Goal: Task Accomplishment & Management: Use online tool/utility

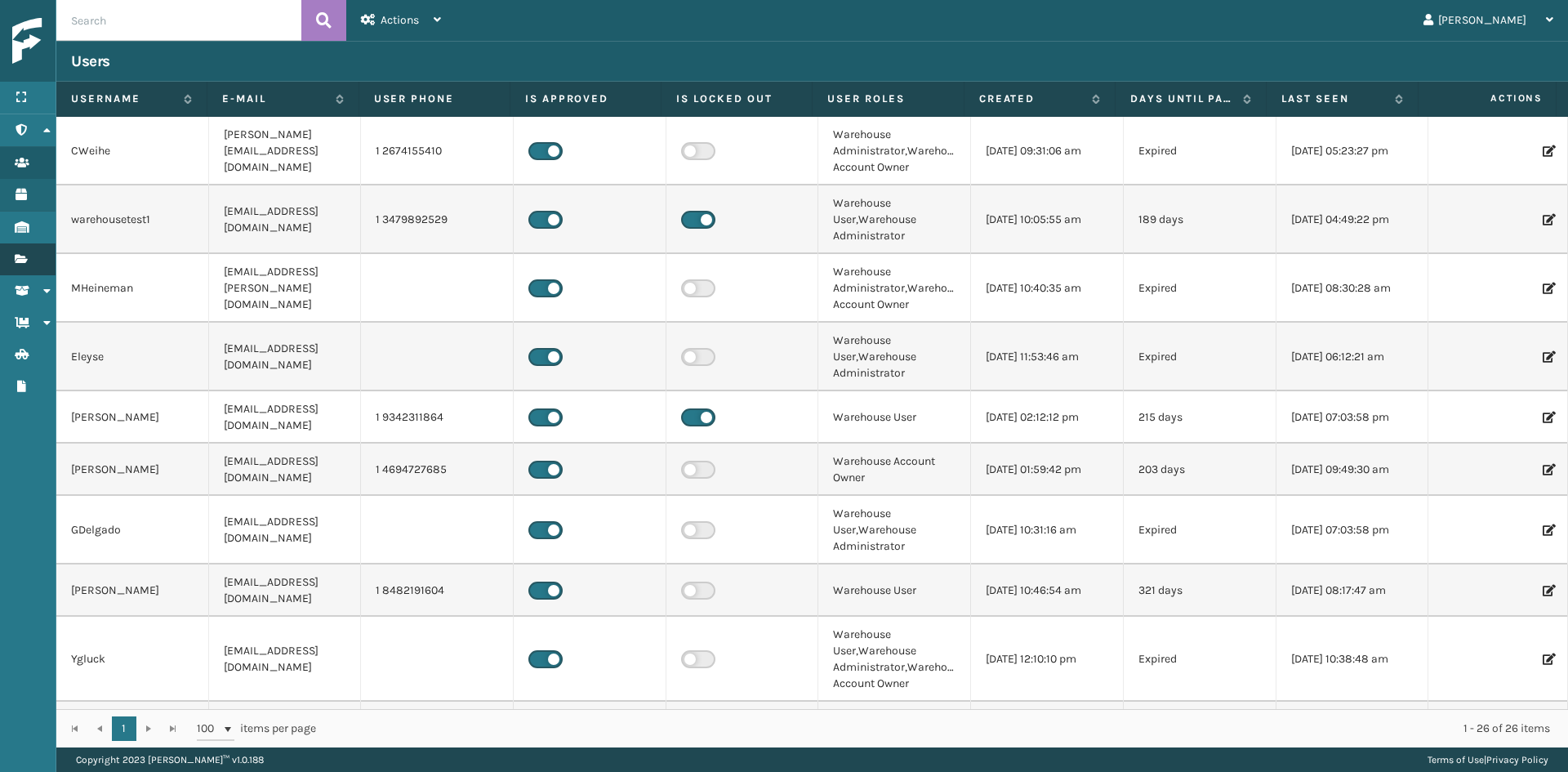
click at [21, 255] on icon at bounding box center [21, 259] width 13 height 12
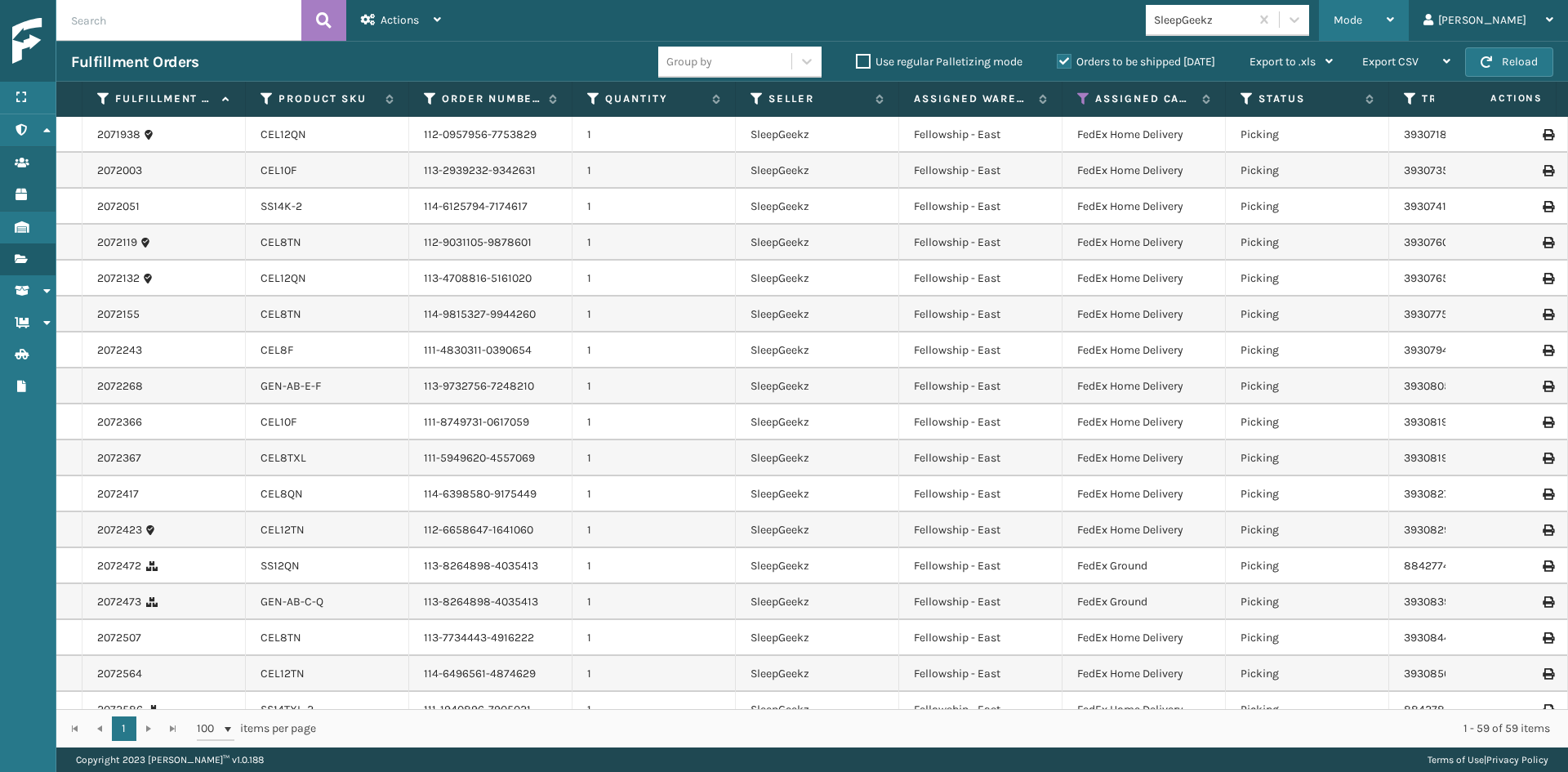
click at [1362, 15] on span "Mode" at bounding box center [1347, 20] width 29 height 14
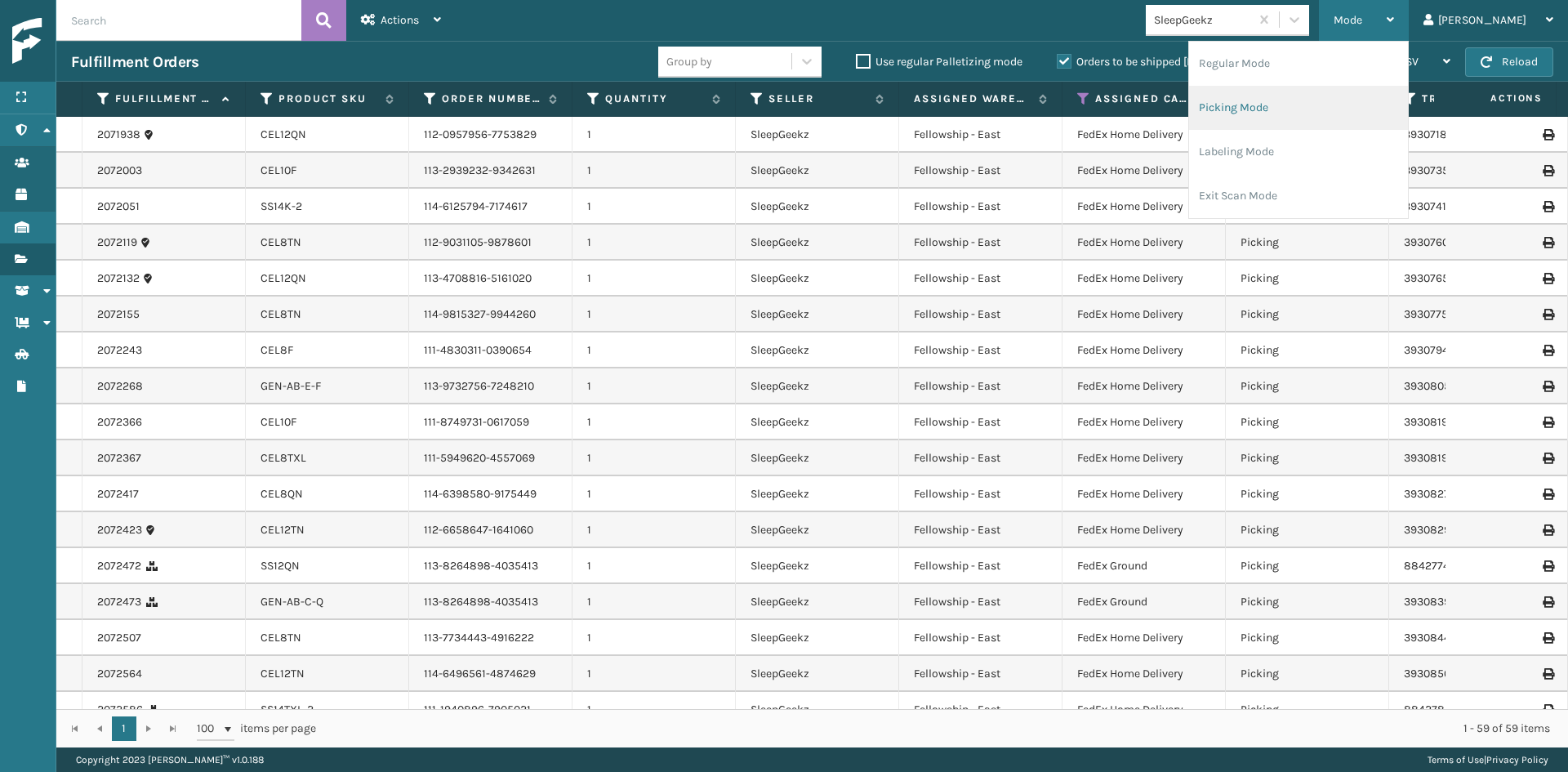
click at [1348, 95] on li "Picking Mode" at bounding box center [1298, 107] width 219 height 44
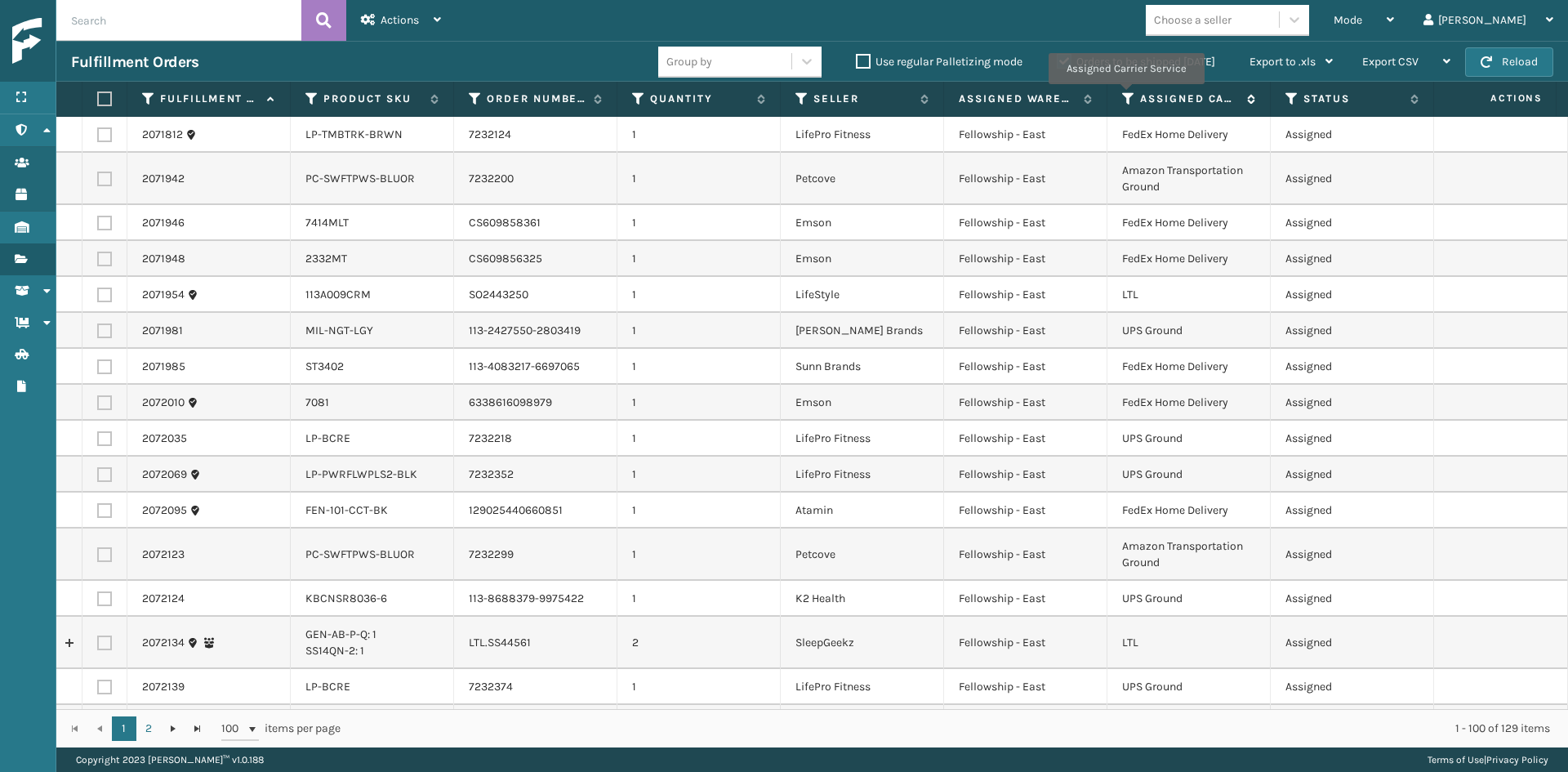
click at [1125, 95] on icon at bounding box center [1128, 99] width 13 height 15
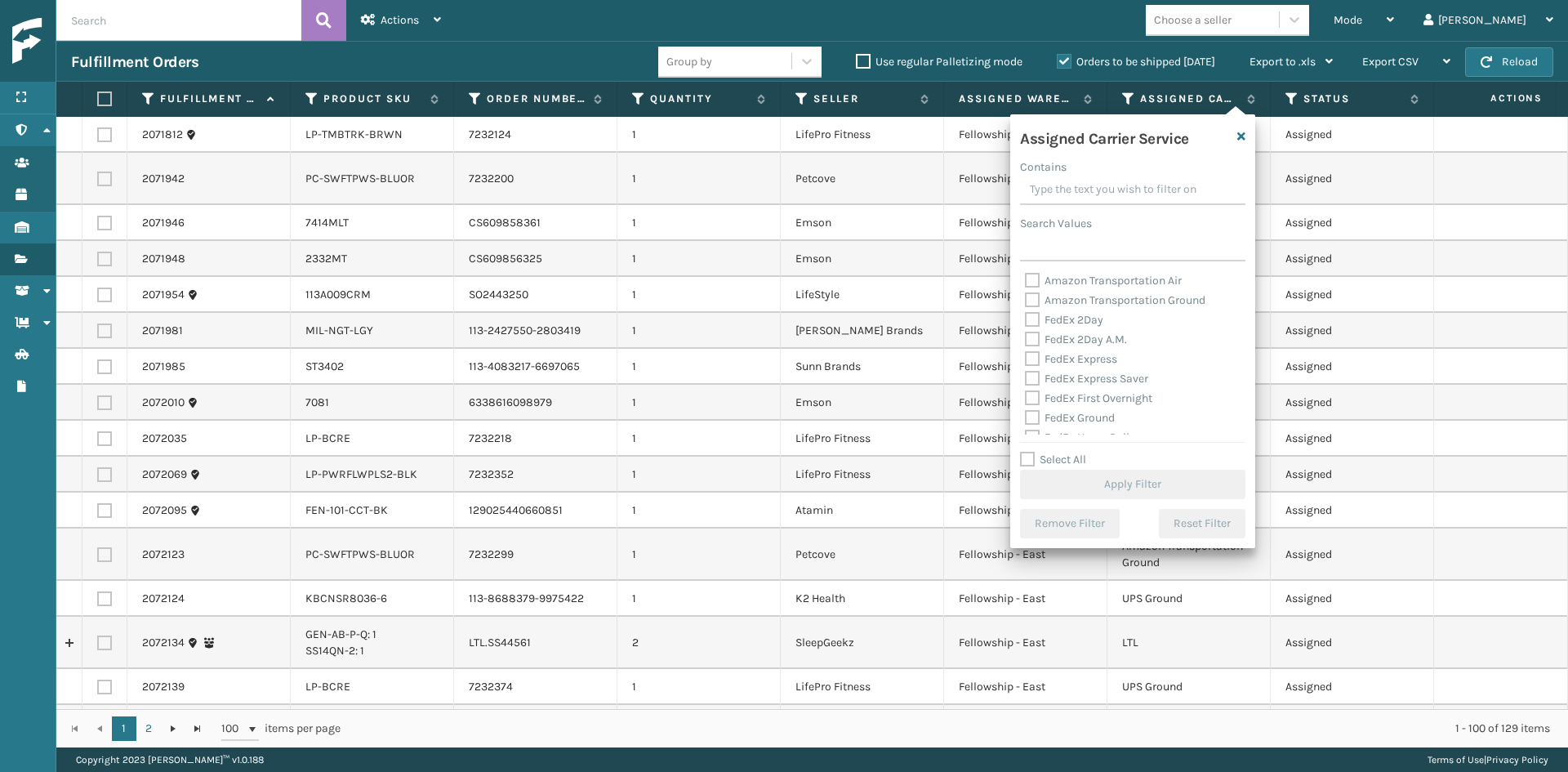
click at [1060, 340] on label "FedEx 2Day A.M." at bounding box center [1075, 339] width 102 height 14
click at [1026, 340] on input "FedEx 2Day A.M." at bounding box center [1025, 335] width 1 height 11
checkbox input "true"
click at [1056, 350] on div "FedEx Express" at bounding box center [1132, 360] width 216 height 20
click at [1057, 355] on label "FedEx Express" at bounding box center [1071, 359] width 93 height 14
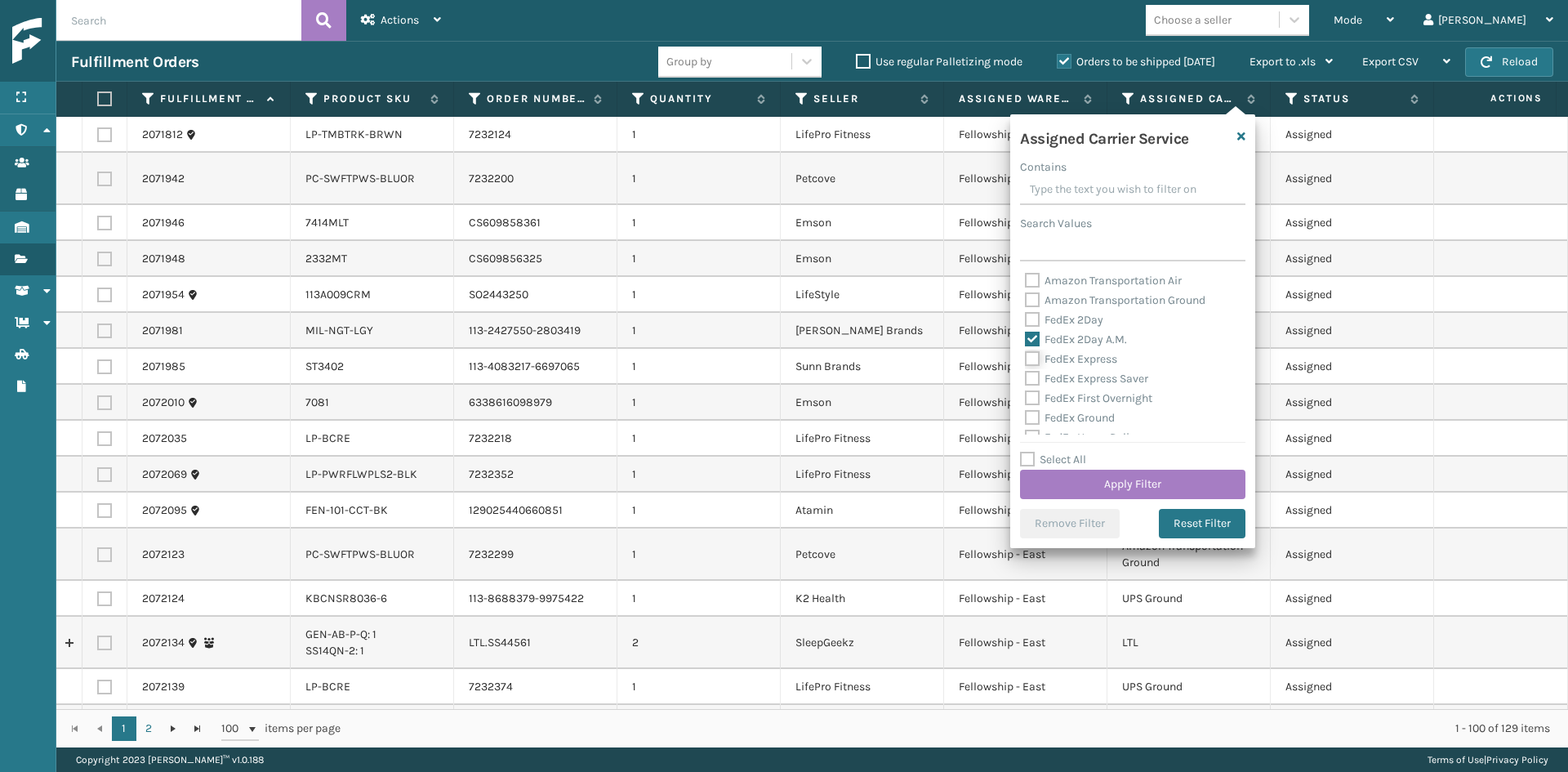
click at [1026, 355] on input "FedEx Express" at bounding box center [1025, 355] width 1 height 11
checkbox input "true"
click at [1064, 378] on label "FedEx Express Saver" at bounding box center [1086, 379] width 123 height 14
click at [1026, 378] on input "FedEx Express Saver" at bounding box center [1025, 374] width 1 height 11
checkbox input "true"
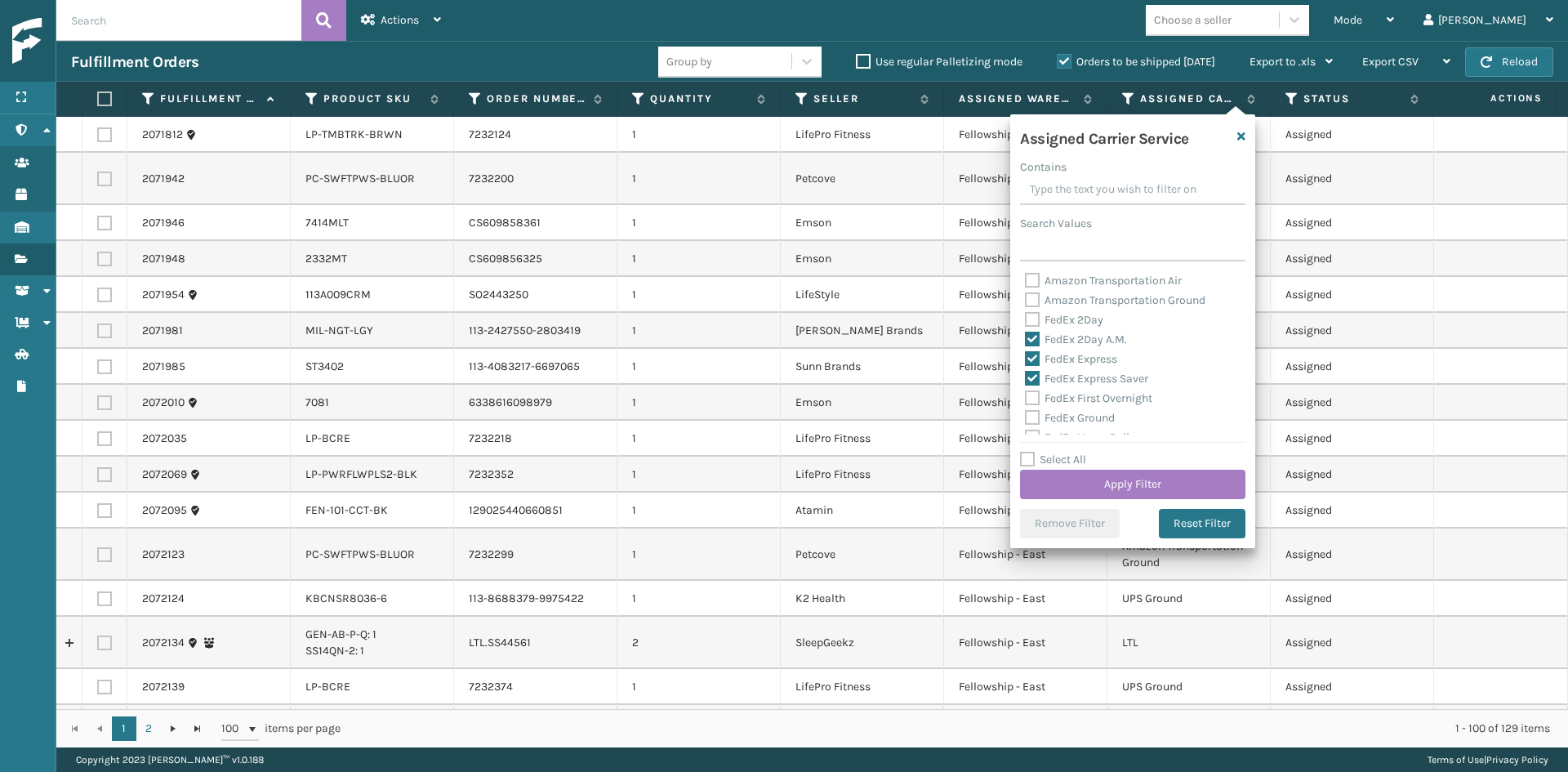
click at [1069, 392] on label "FedEx First Overnight" at bounding box center [1089, 398] width 127 height 14
click at [1026, 392] on input "FedEx First Overnight" at bounding box center [1025, 393] width 1 height 11
checkbox input "true"
click at [1072, 326] on div "FedEx Ground" at bounding box center [1132, 336] width 216 height 20
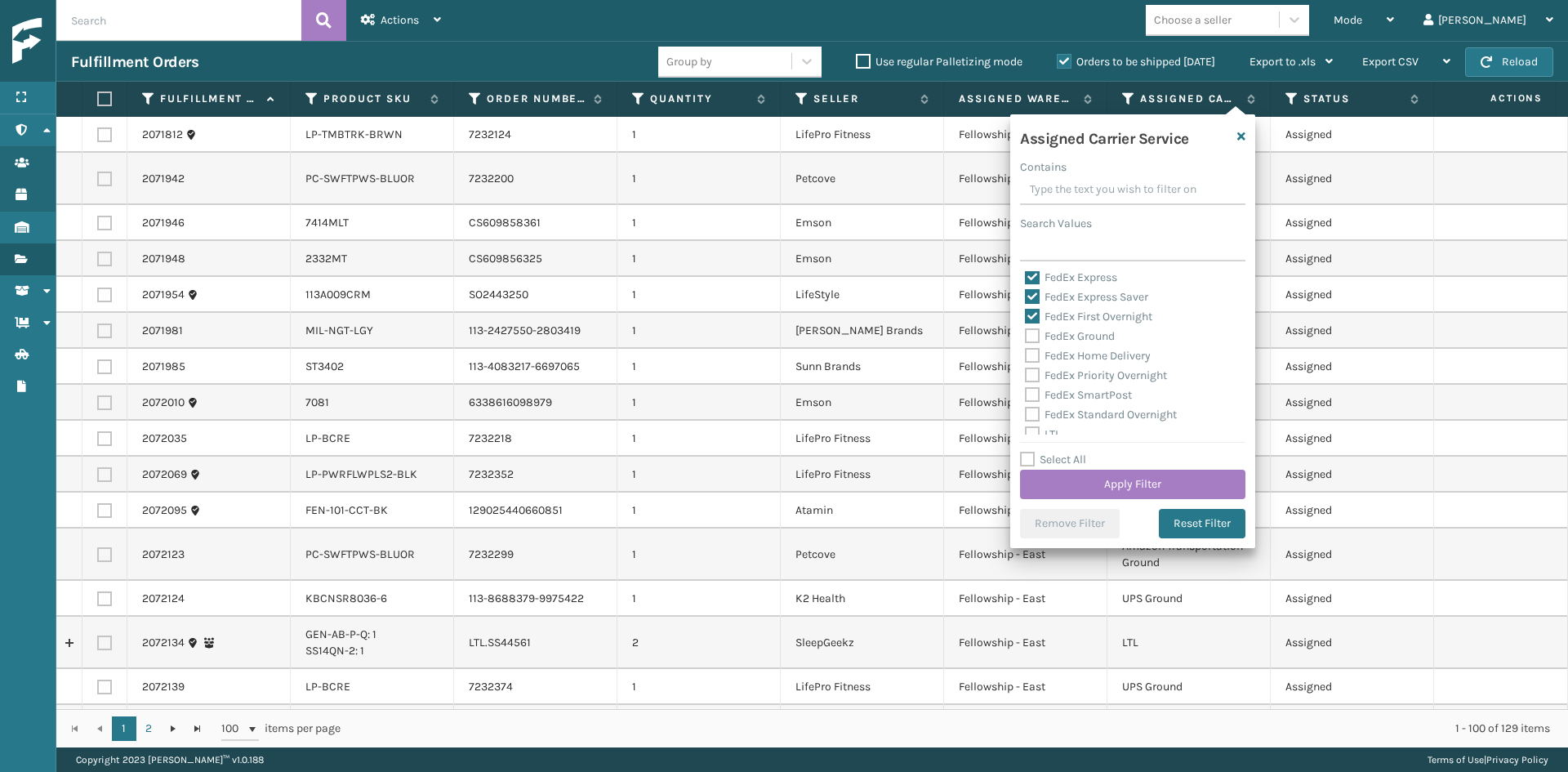
click at [1066, 332] on label "FedEx Ground" at bounding box center [1070, 336] width 90 height 14
click at [1026, 332] on input "FedEx Ground" at bounding box center [1025, 331] width 1 height 11
checkbox input "true"
click at [1067, 348] on div "FedEx Home Delivery" at bounding box center [1132, 356] width 216 height 20
click at [1067, 352] on label "FedEx Home Delivery" at bounding box center [1088, 355] width 126 height 14
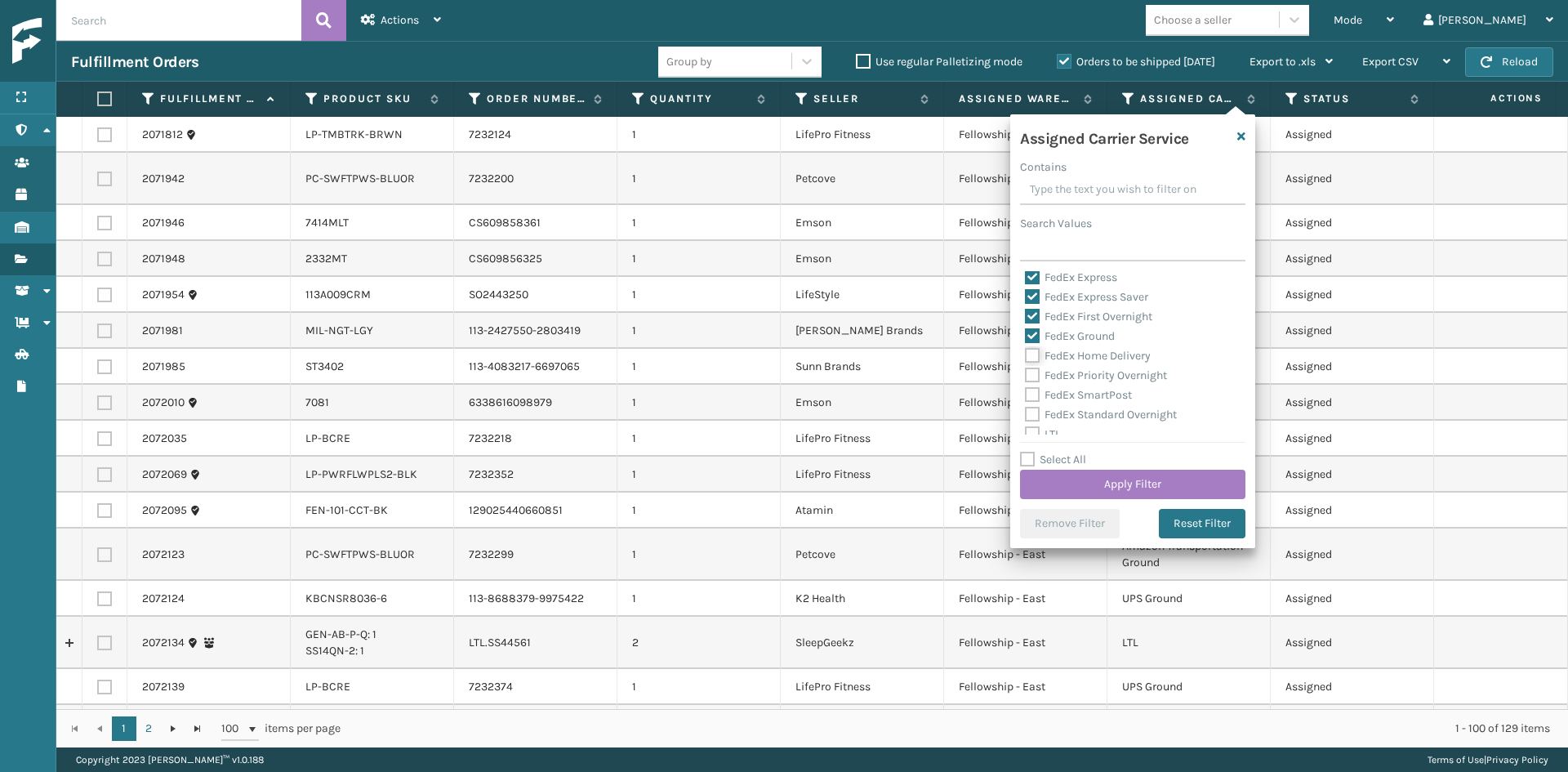
click at [1026, 352] on input "FedEx Home Delivery" at bounding box center [1025, 351] width 1 height 11
checkbox input "true"
click at [1067, 365] on div "FedEx Home Delivery" at bounding box center [1132, 356] width 216 height 20
click at [1067, 371] on label "FedEx Priority Overnight" at bounding box center [1096, 375] width 142 height 14
click at [1026, 371] on input "FedEx Priority Overnight" at bounding box center [1025, 371] width 1 height 11
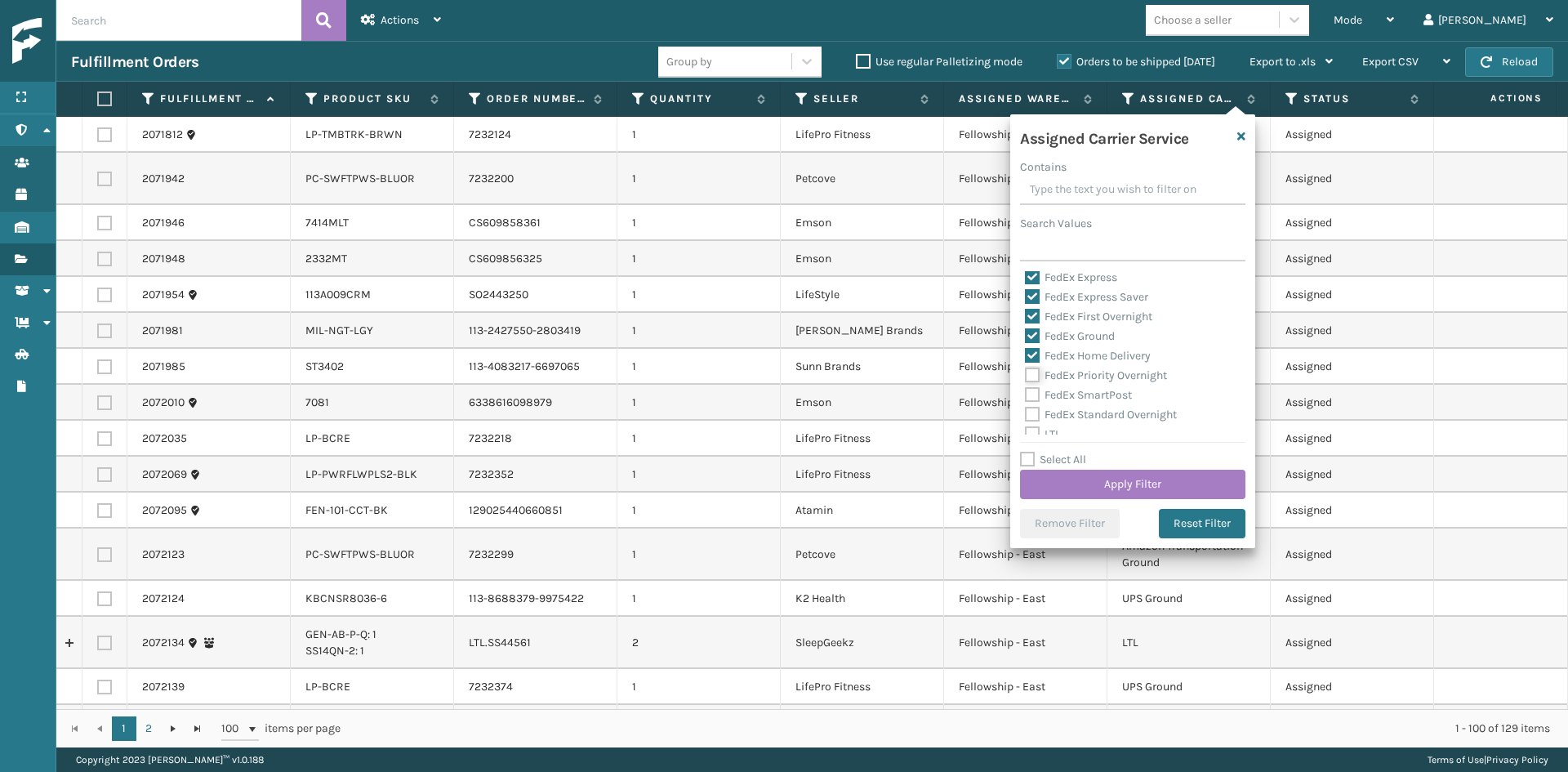
checkbox input "true"
click at [1070, 394] on label "FedEx SmartPost" at bounding box center [1078, 394] width 107 height 14
click at [1026, 394] on input "FedEx SmartPost" at bounding box center [1025, 390] width 1 height 11
checkbox input "true"
click at [1071, 409] on label "FedEx Standard Overnight" at bounding box center [1101, 414] width 152 height 14
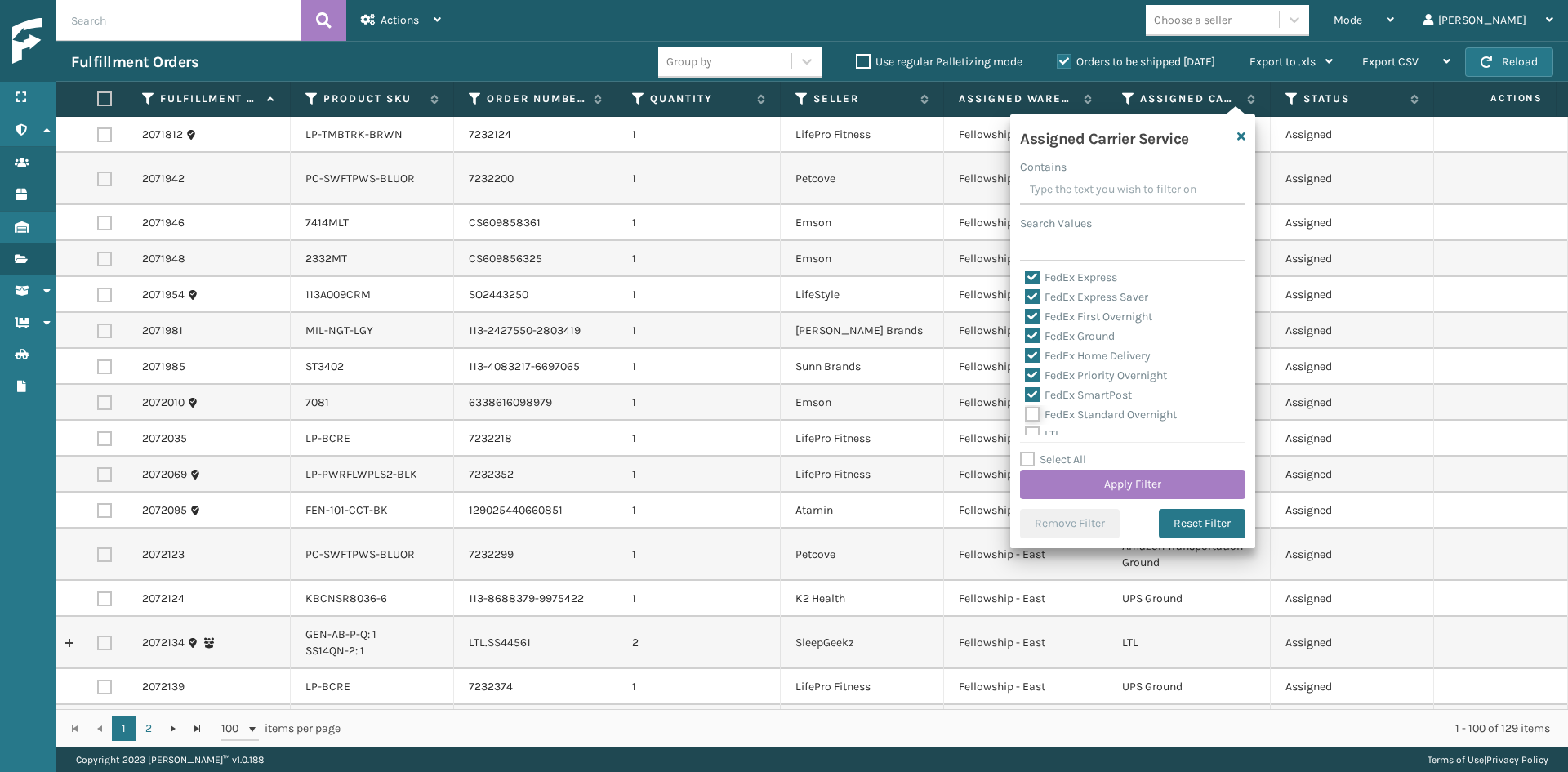
click at [1026, 409] on input "FedEx Standard Overnight" at bounding box center [1025, 410] width 1 height 11
checkbox input "true"
click at [1085, 493] on button "Apply Filter" at bounding box center [1132, 484] width 226 height 30
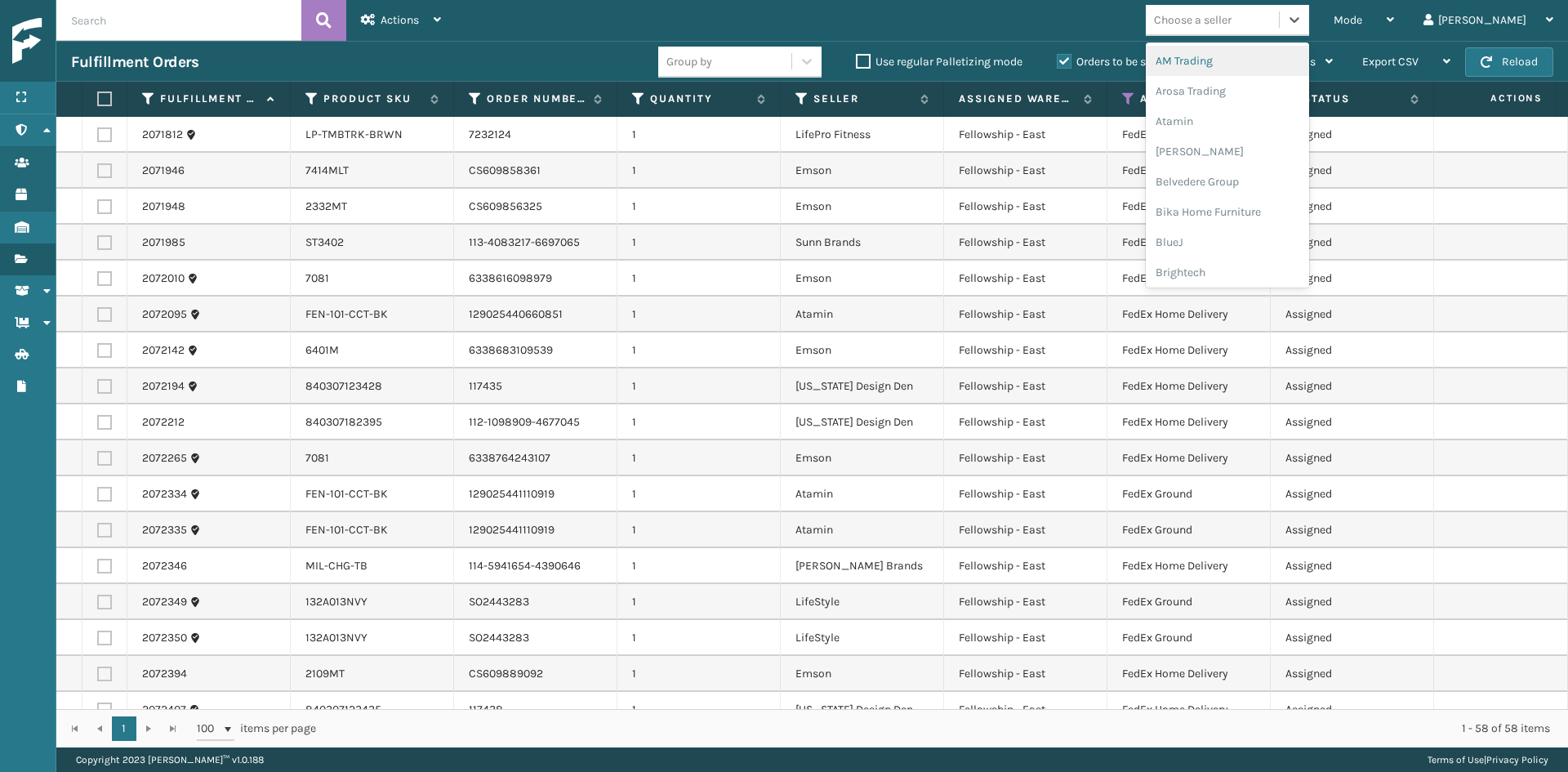
click at [1232, 24] on div "Choose a seller" at bounding box center [1193, 20] width 78 height 17
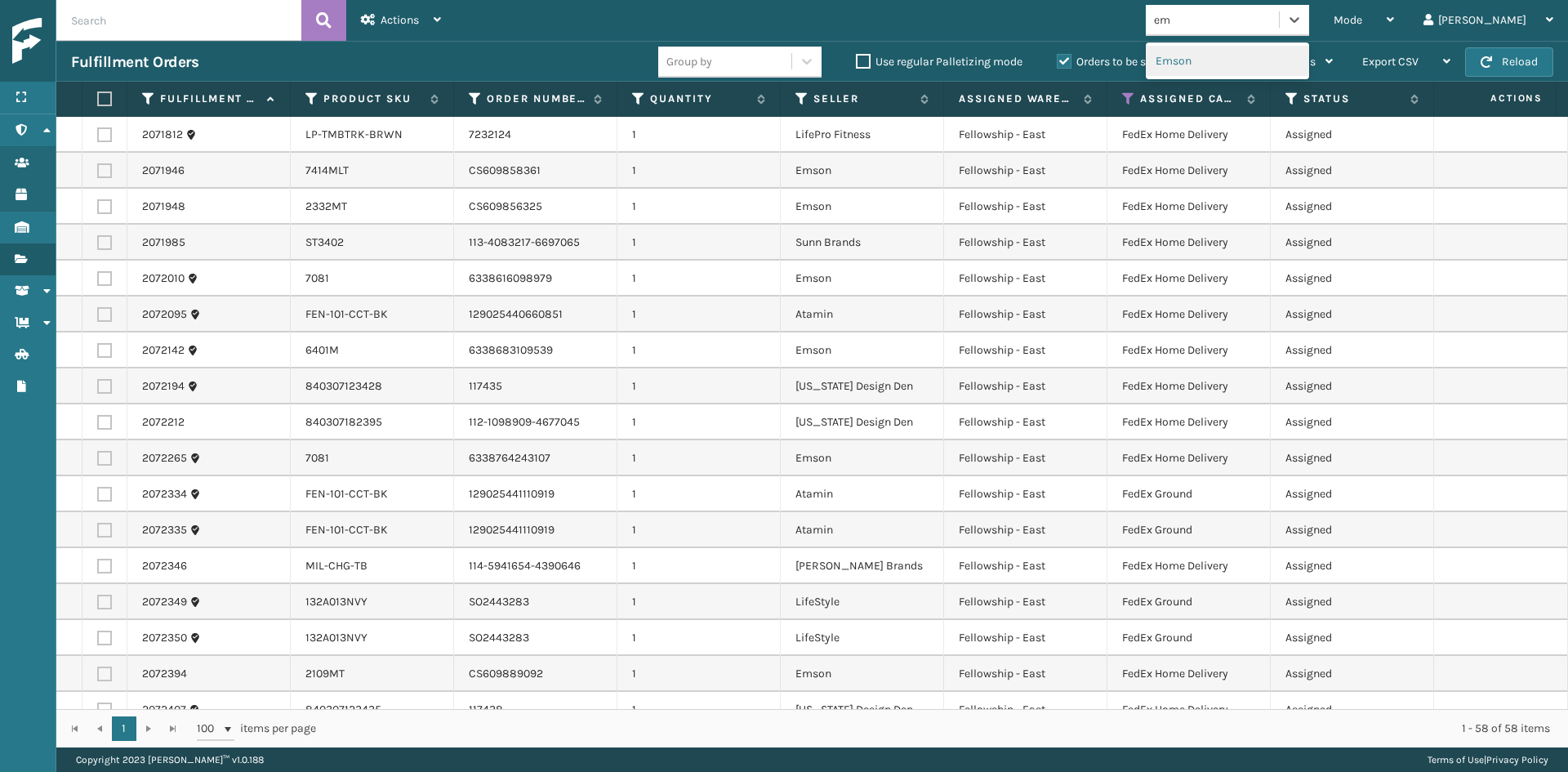
type input "ems"
click at [1221, 58] on div "Emson" at bounding box center [1227, 60] width 164 height 31
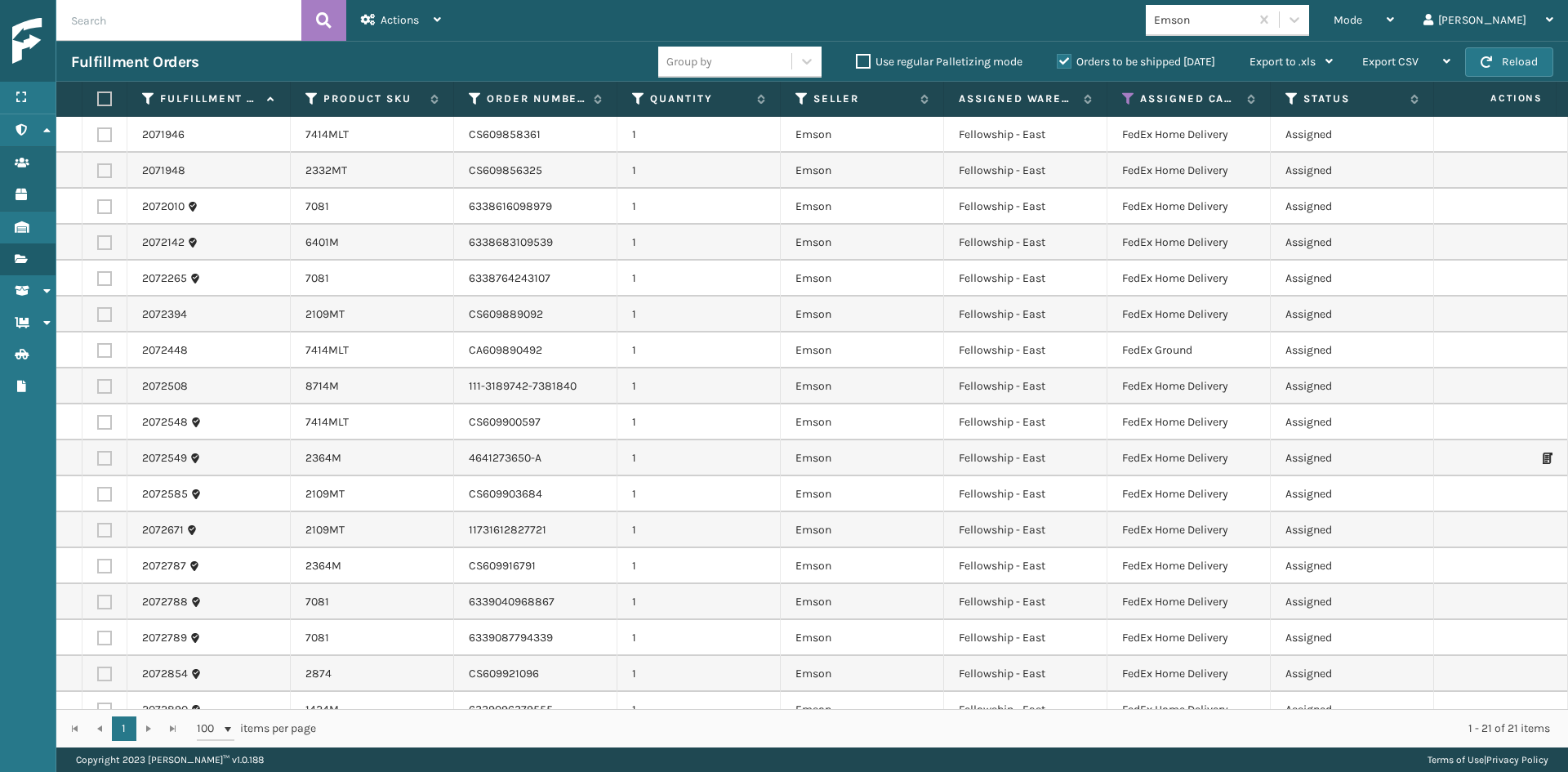
click at [105, 96] on label at bounding box center [102, 99] width 10 height 15
click at [98, 96] on input "checkbox" at bounding box center [98, 99] width 1 height 11
checkbox input "true"
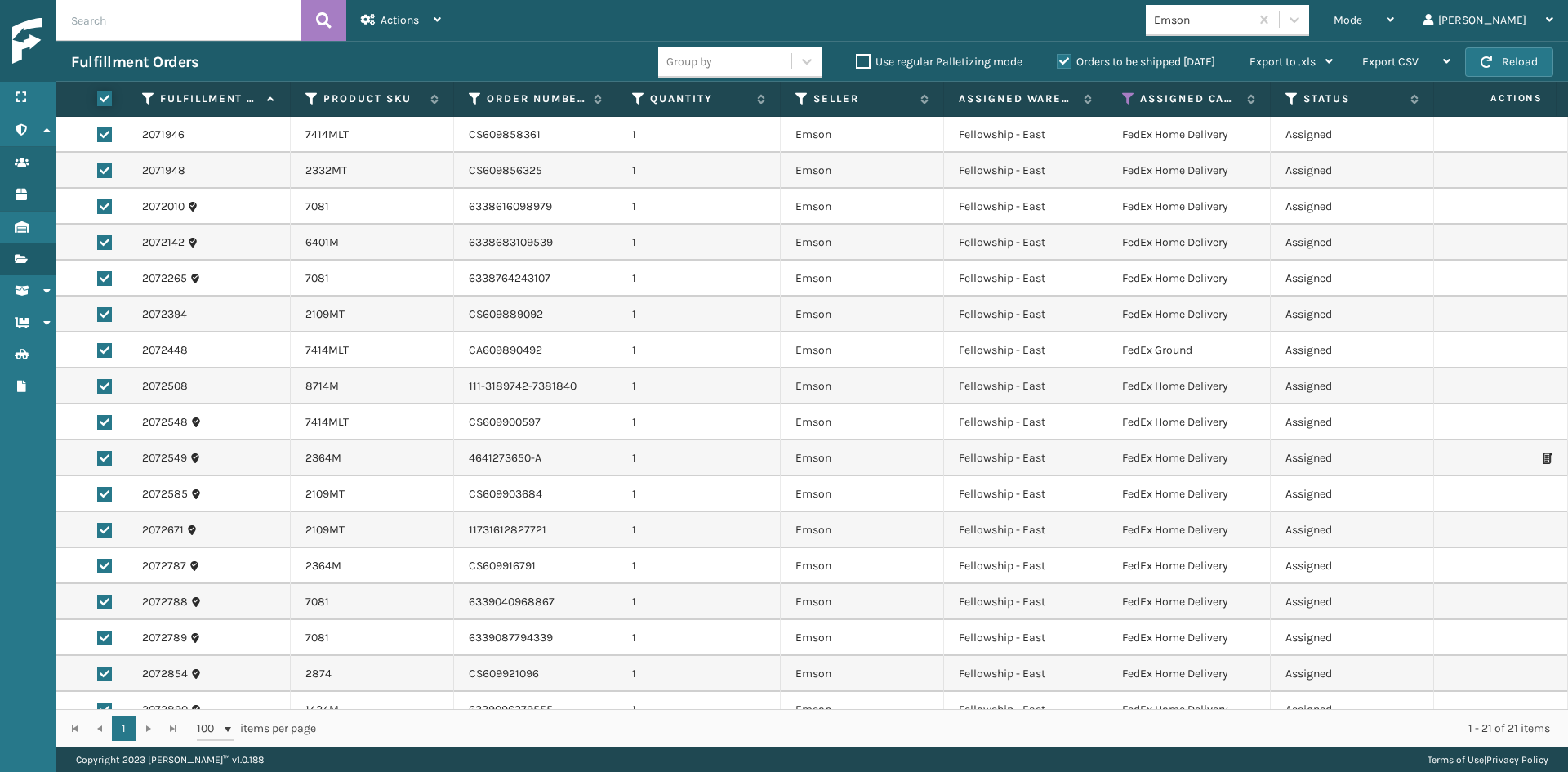
checkbox input "true"
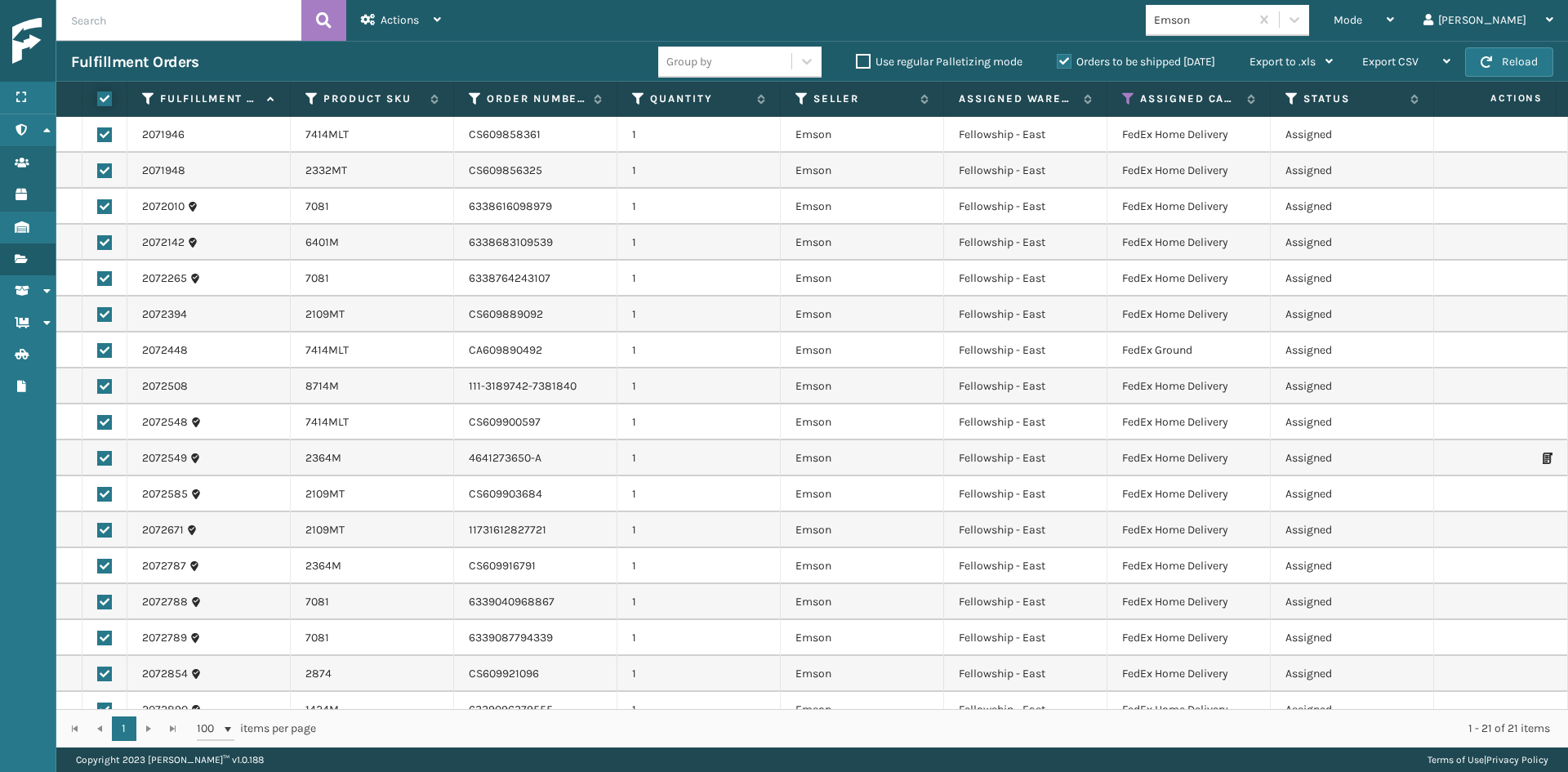
checkbox input "true"
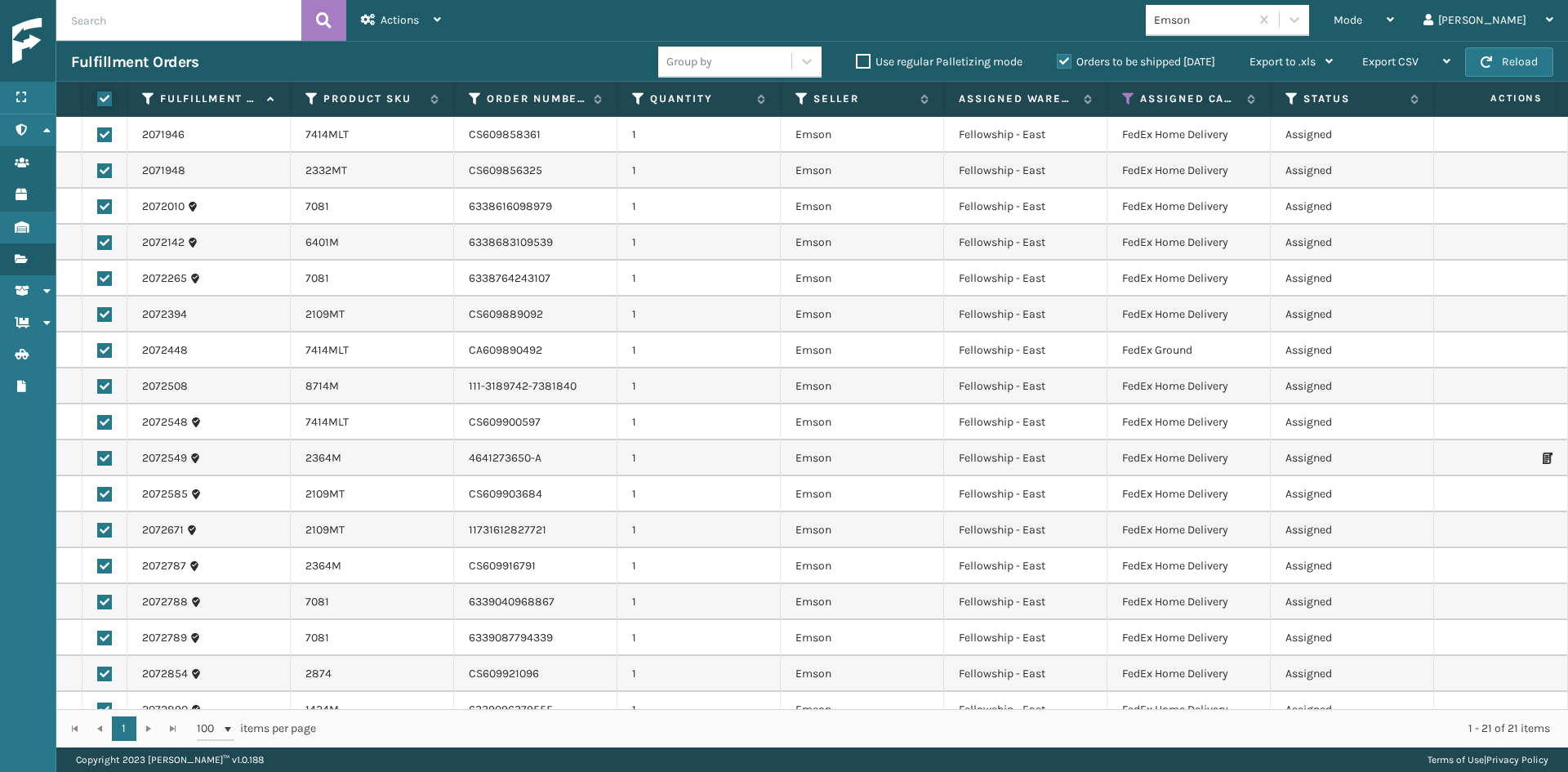
checkbox input "true"
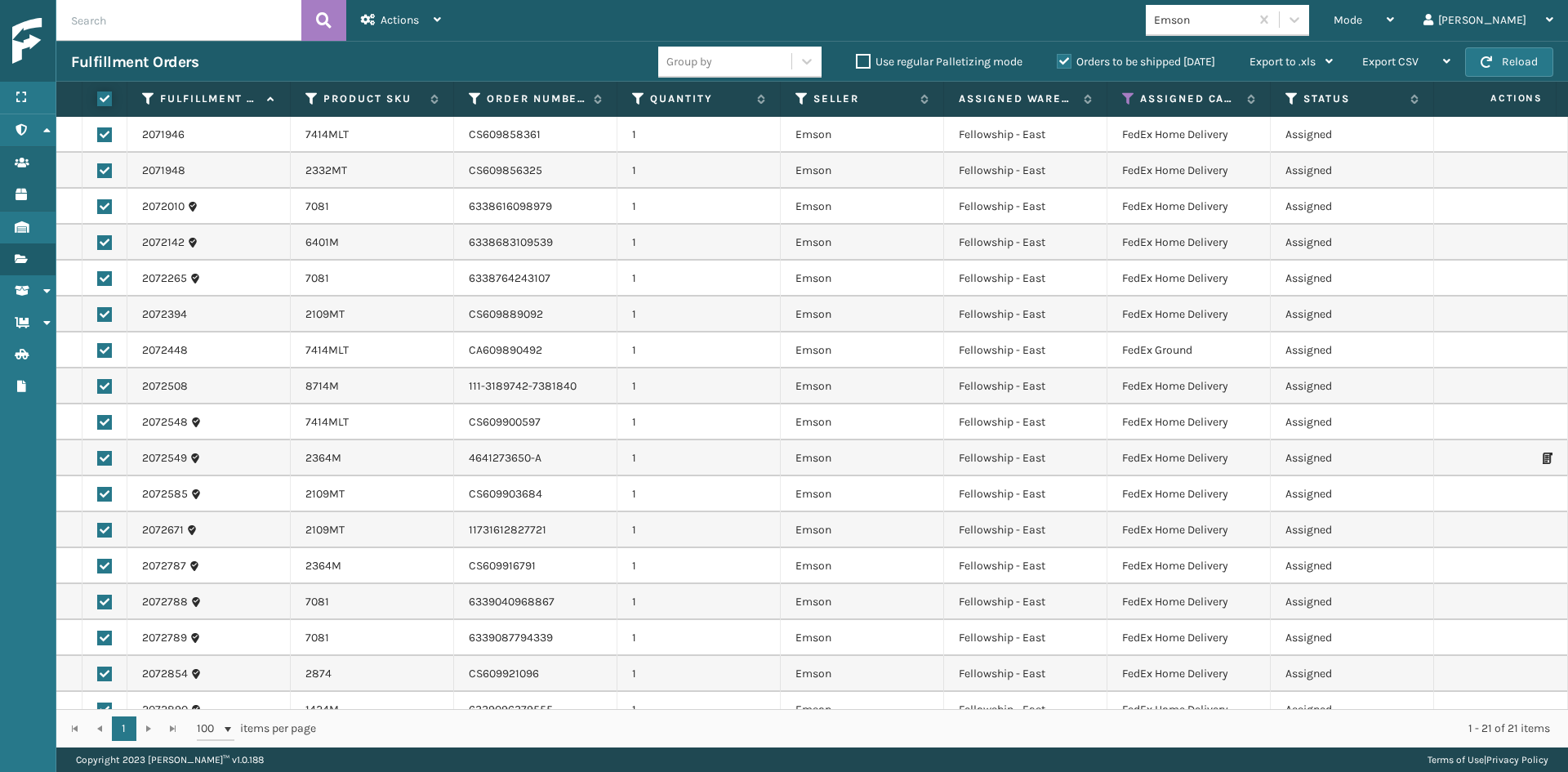
checkbox input "true"
click at [381, 18] on span "Actions" at bounding box center [399, 20] width 38 height 14
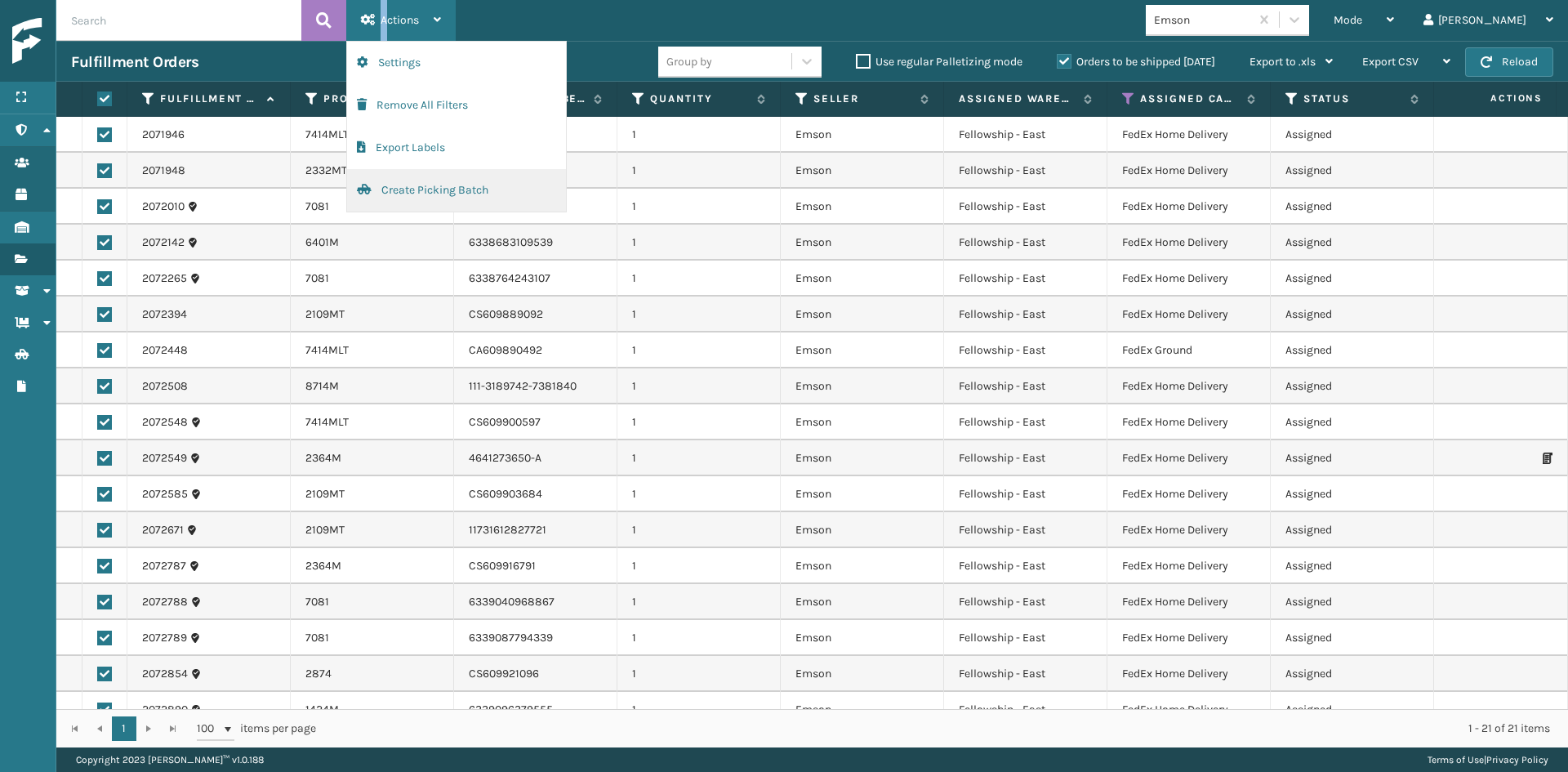
click at [412, 198] on button "Create Picking Batch" at bounding box center [456, 190] width 219 height 42
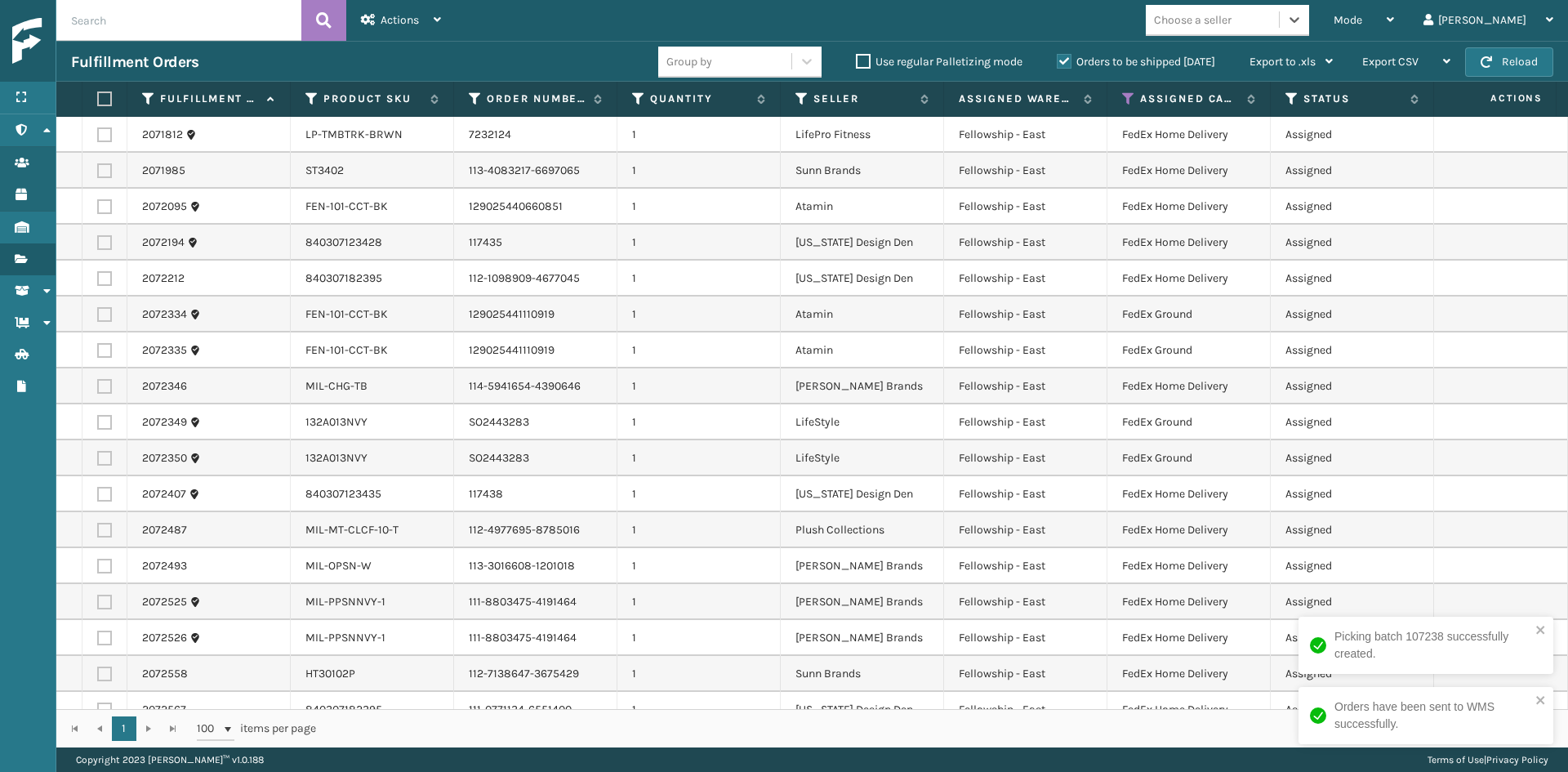
click at [1264, 7] on div "Choose a seller" at bounding box center [1212, 20] width 133 height 27
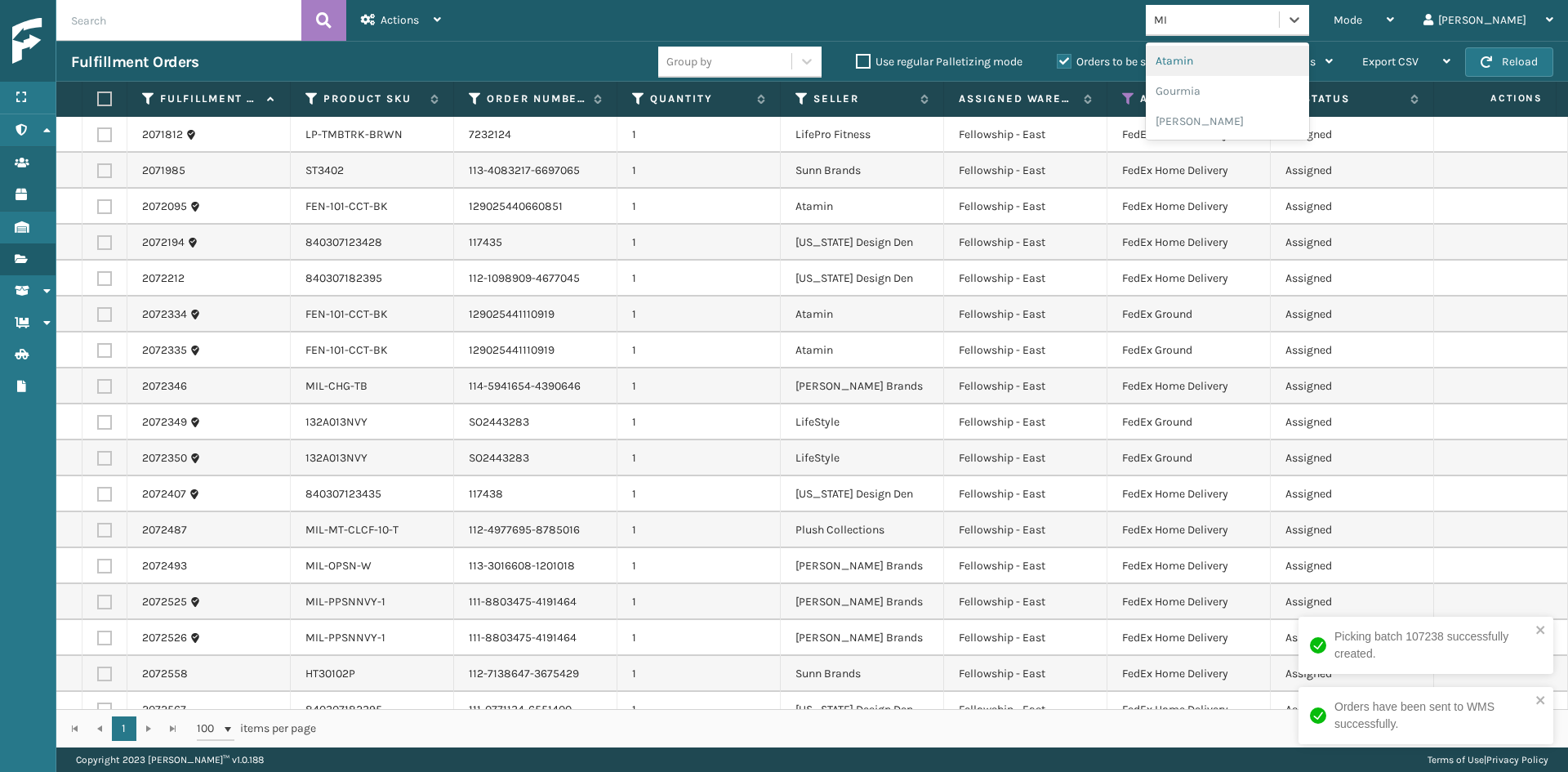
type input "MIL"
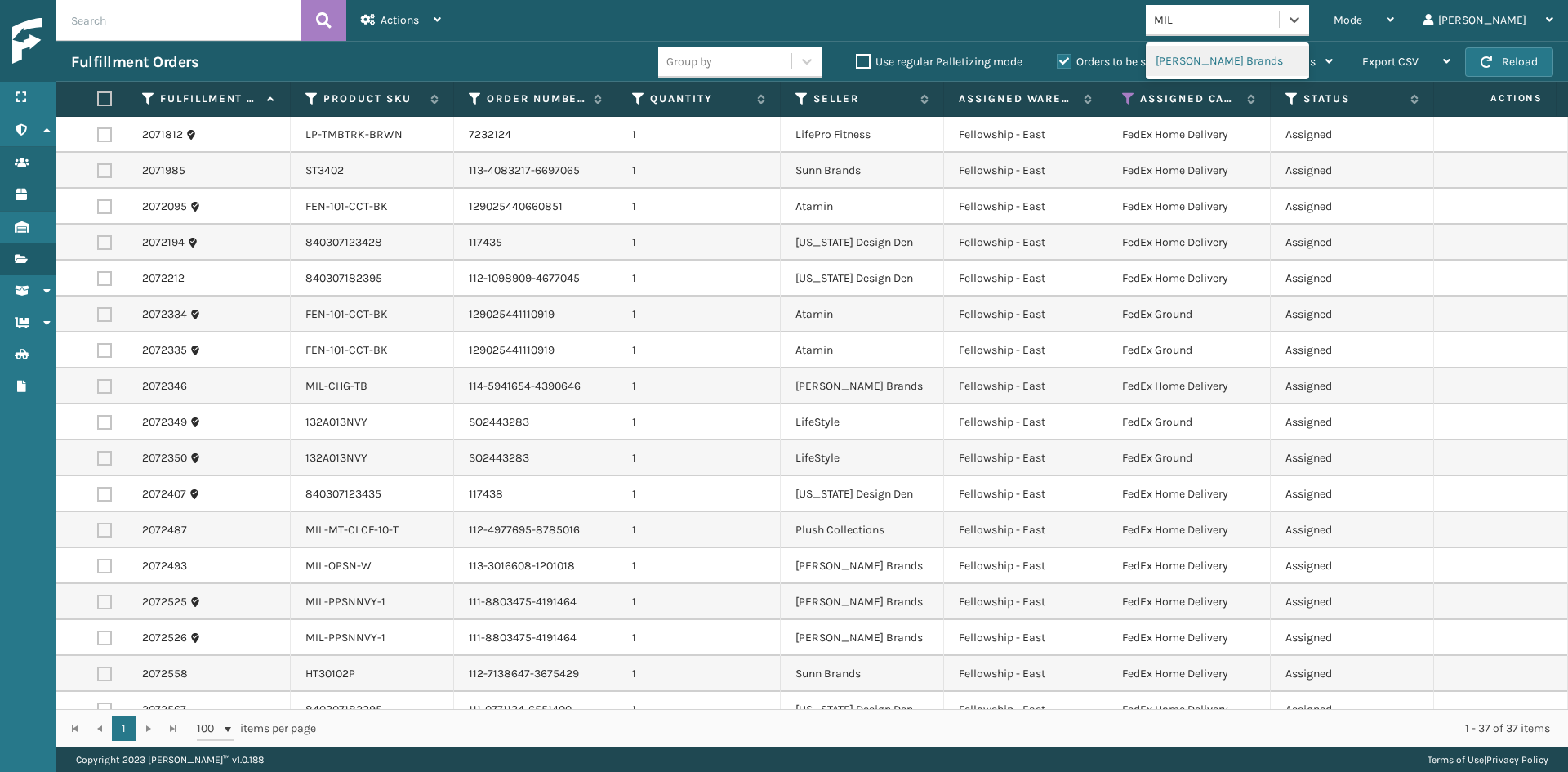
click at [1279, 64] on div "[PERSON_NAME] Brands" at bounding box center [1227, 60] width 164 height 31
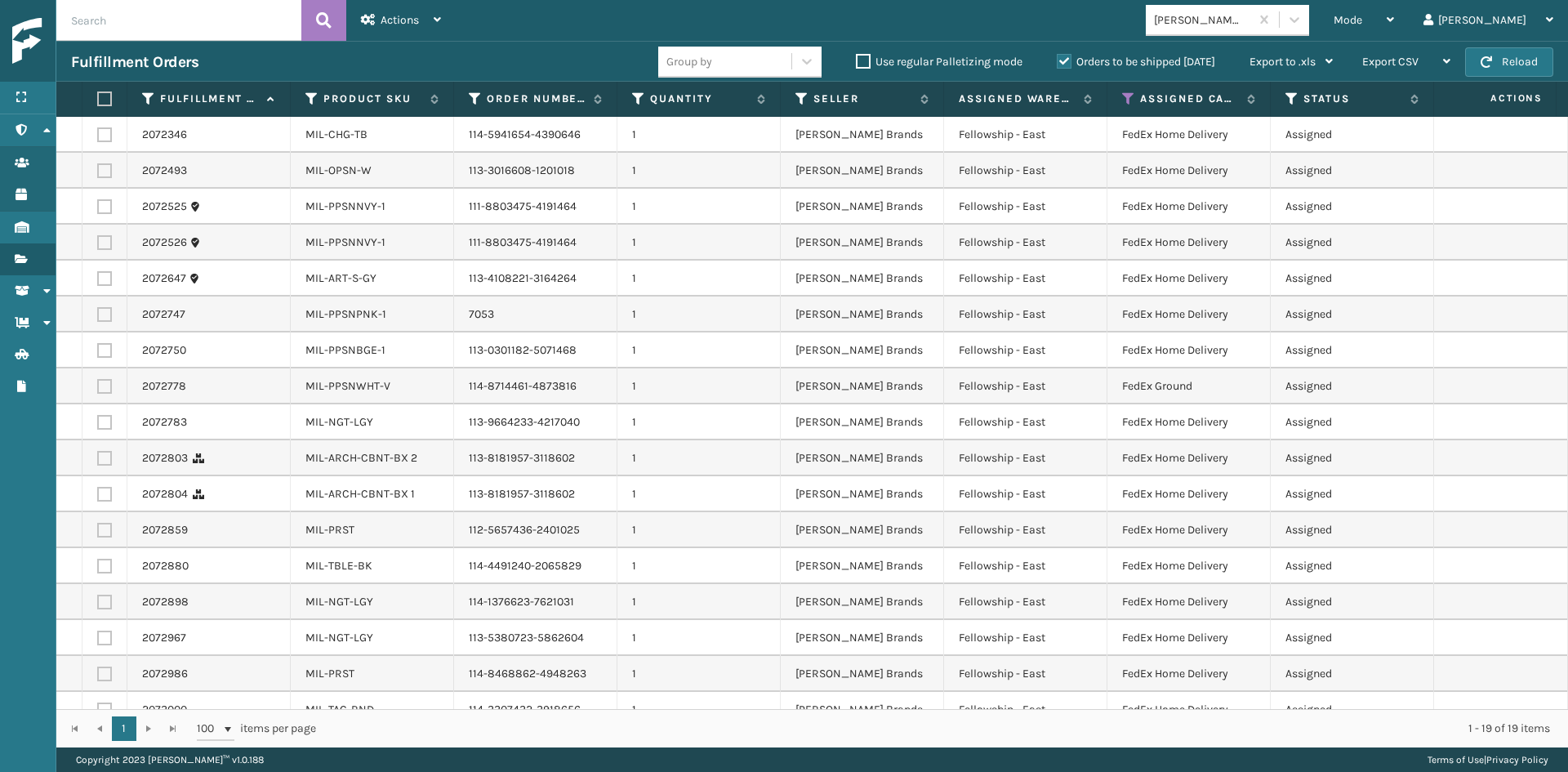
click at [105, 93] on label at bounding box center [102, 99] width 10 height 15
click at [98, 94] on input "checkbox" at bounding box center [98, 99] width 1 height 11
checkbox input "true"
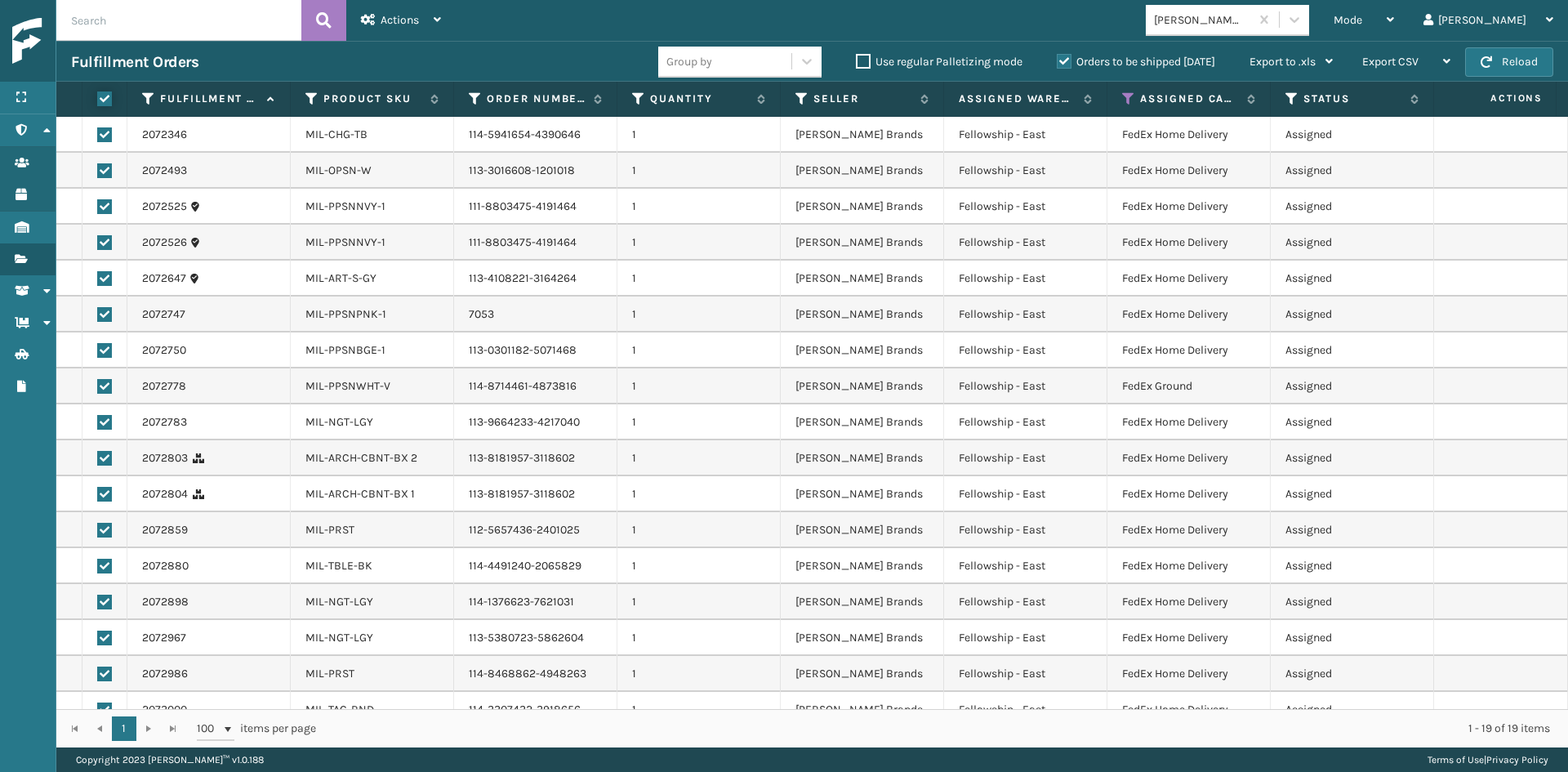
checkbox input "true"
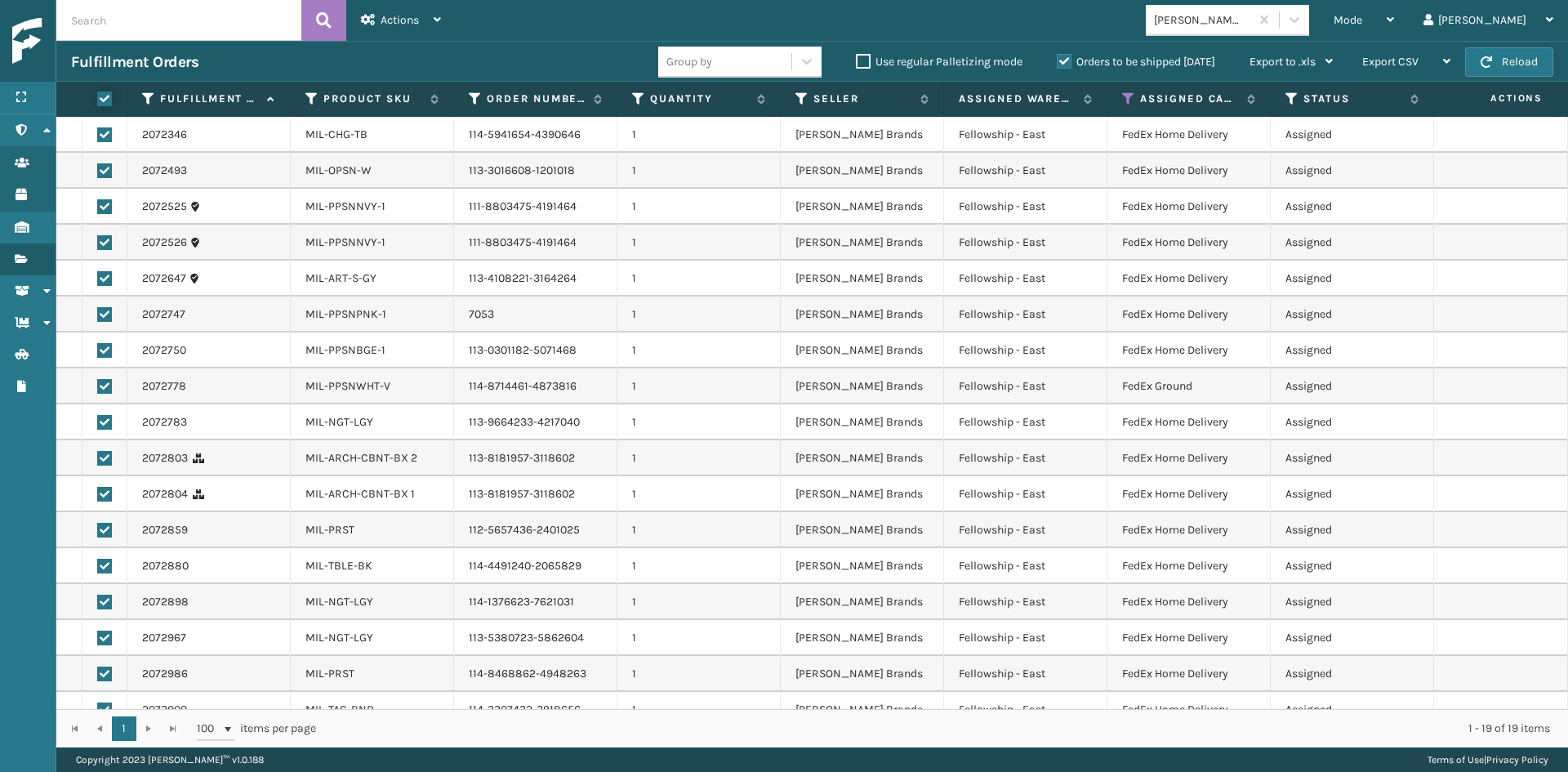
checkbox input "true"
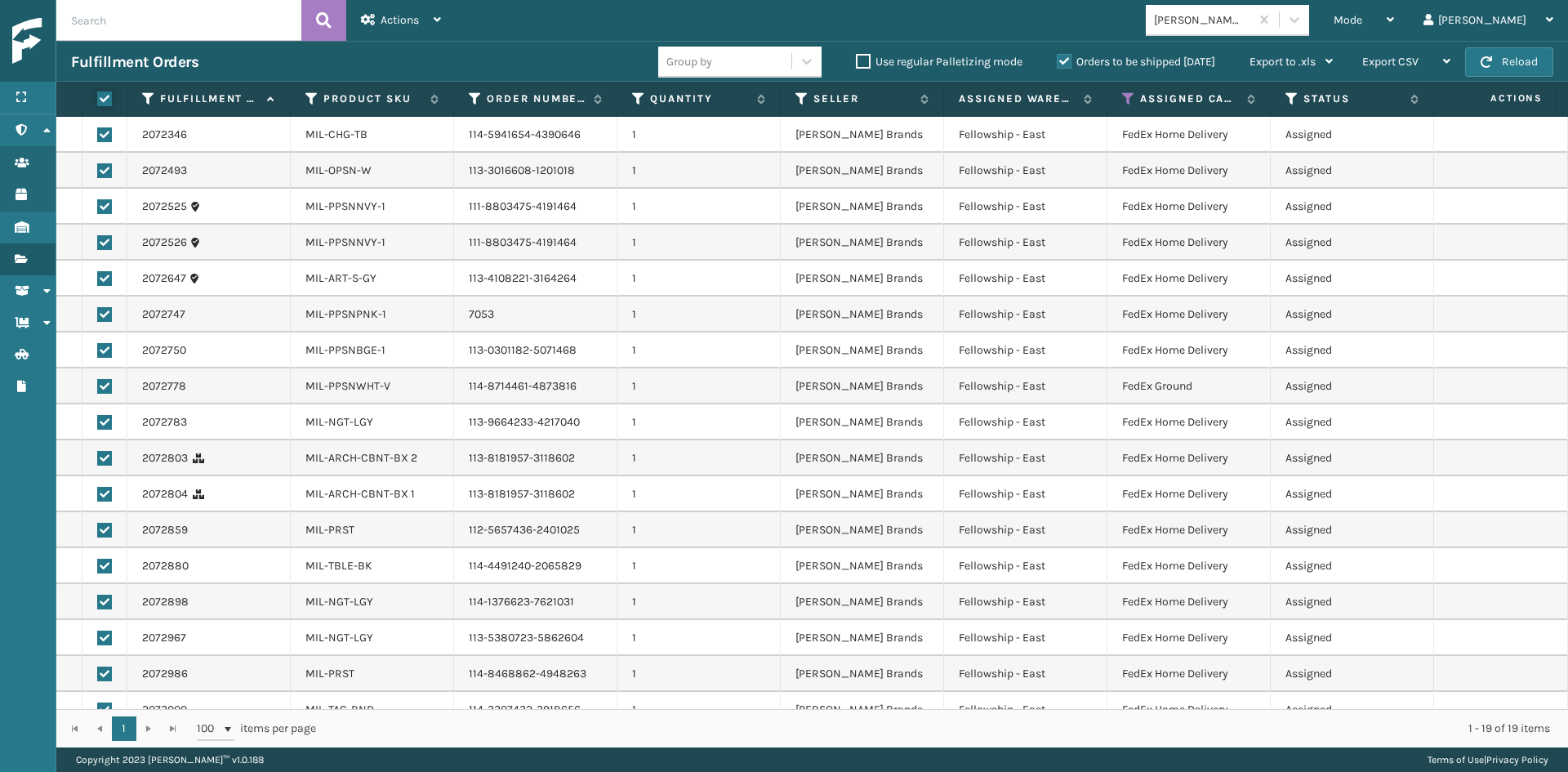
checkbox input "true"
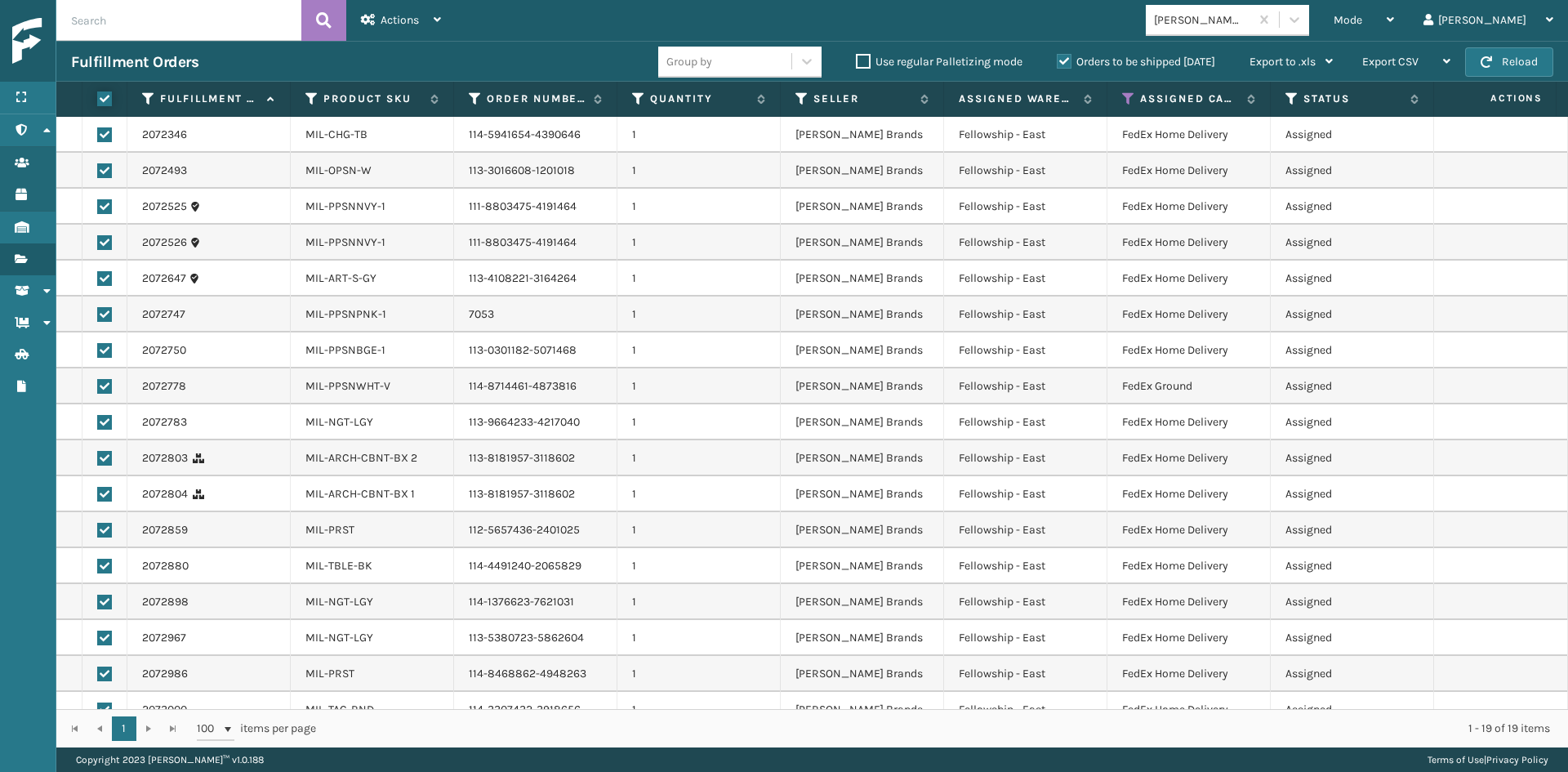
checkbox input "true"
click at [429, 19] on div "Actions" at bounding box center [401, 20] width 80 height 41
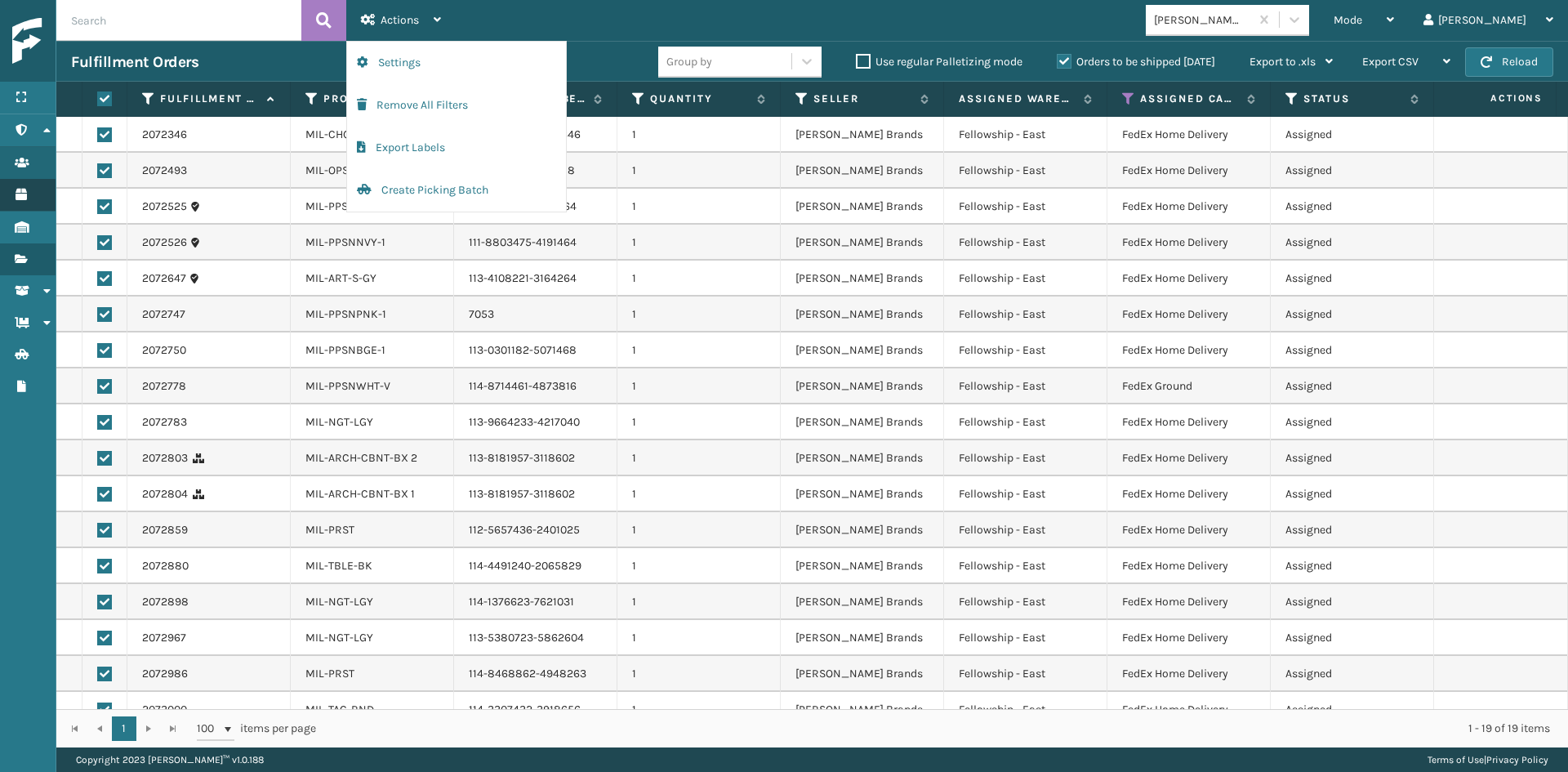
drag, startPoint x: 407, startPoint y: 181, endPoint x: 36, endPoint y: 182, distance: 371.0
click at [407, 179] on button "Create Picking Batch" at bounding box center [456, 190] width 219 height 42
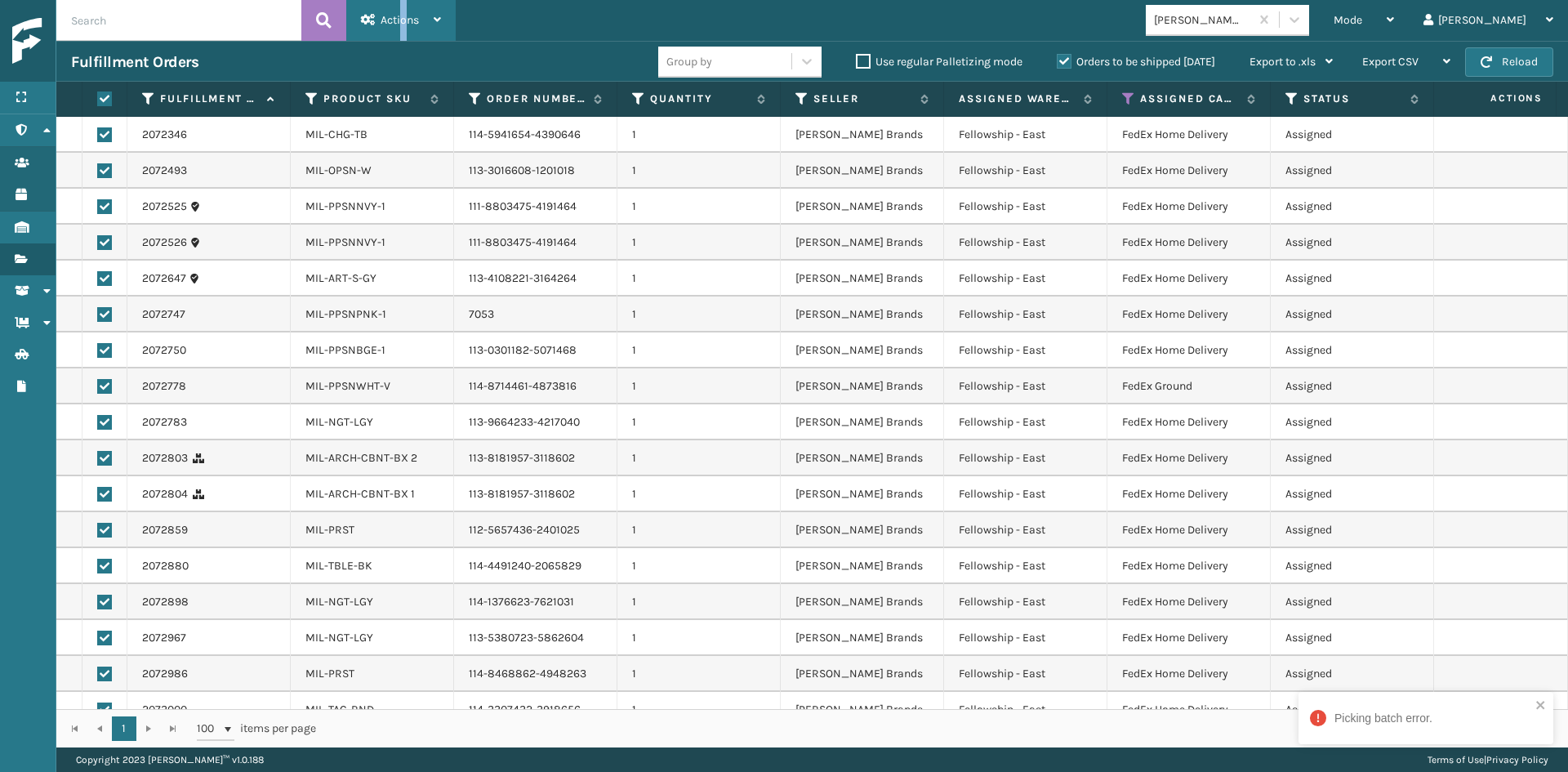
click at [400, 25] on div "Actions" at bounding box center [401, 20] width 80 height 41
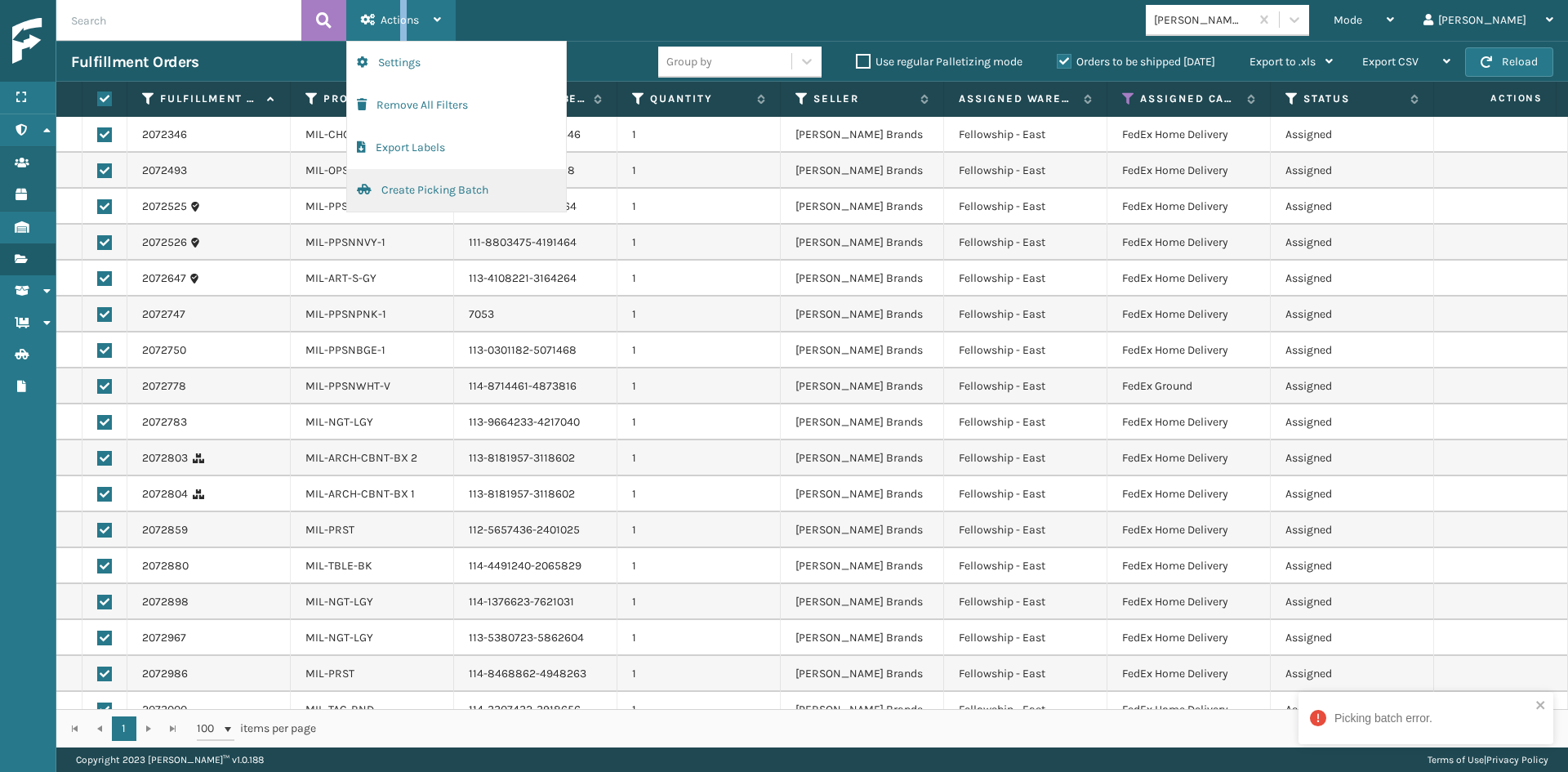
click at [395, 180] on button "Create Picking Batch" at bounding box center [456, 190] width 219 height 42
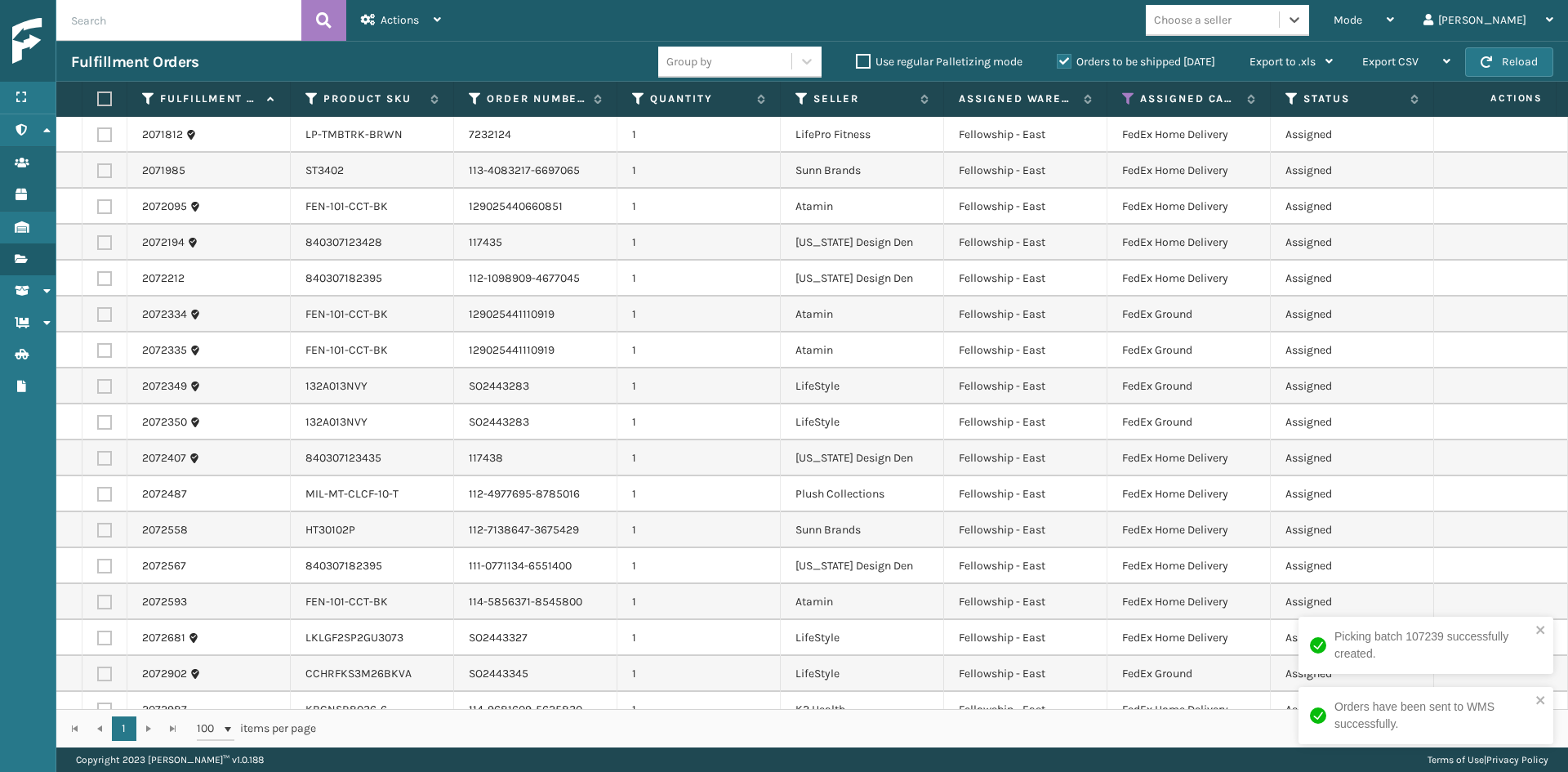
click at [1232, 12] on div "Choose a seller" at bounding box center [1193, 20] width 78 height 17
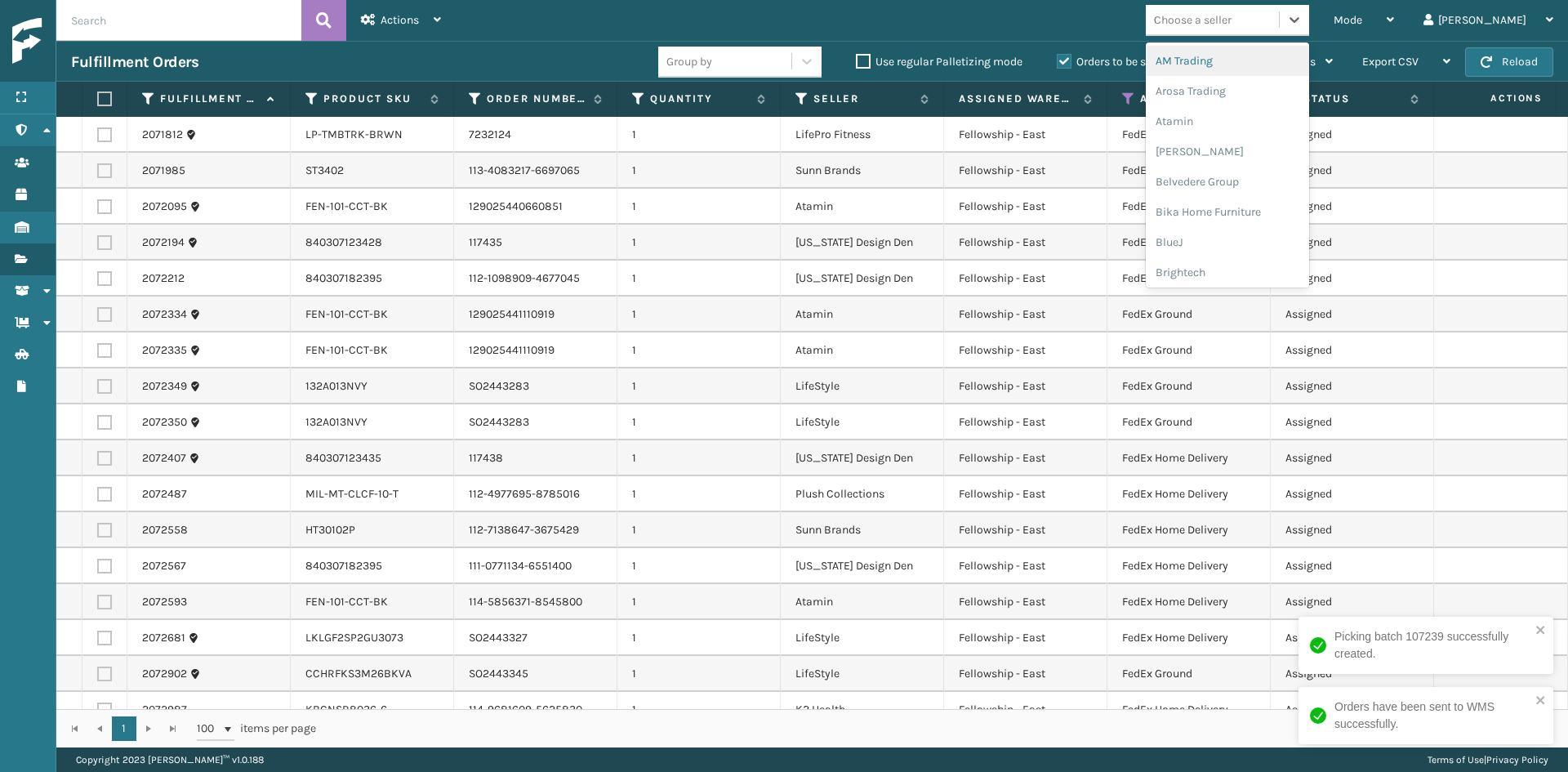
type input "CA"
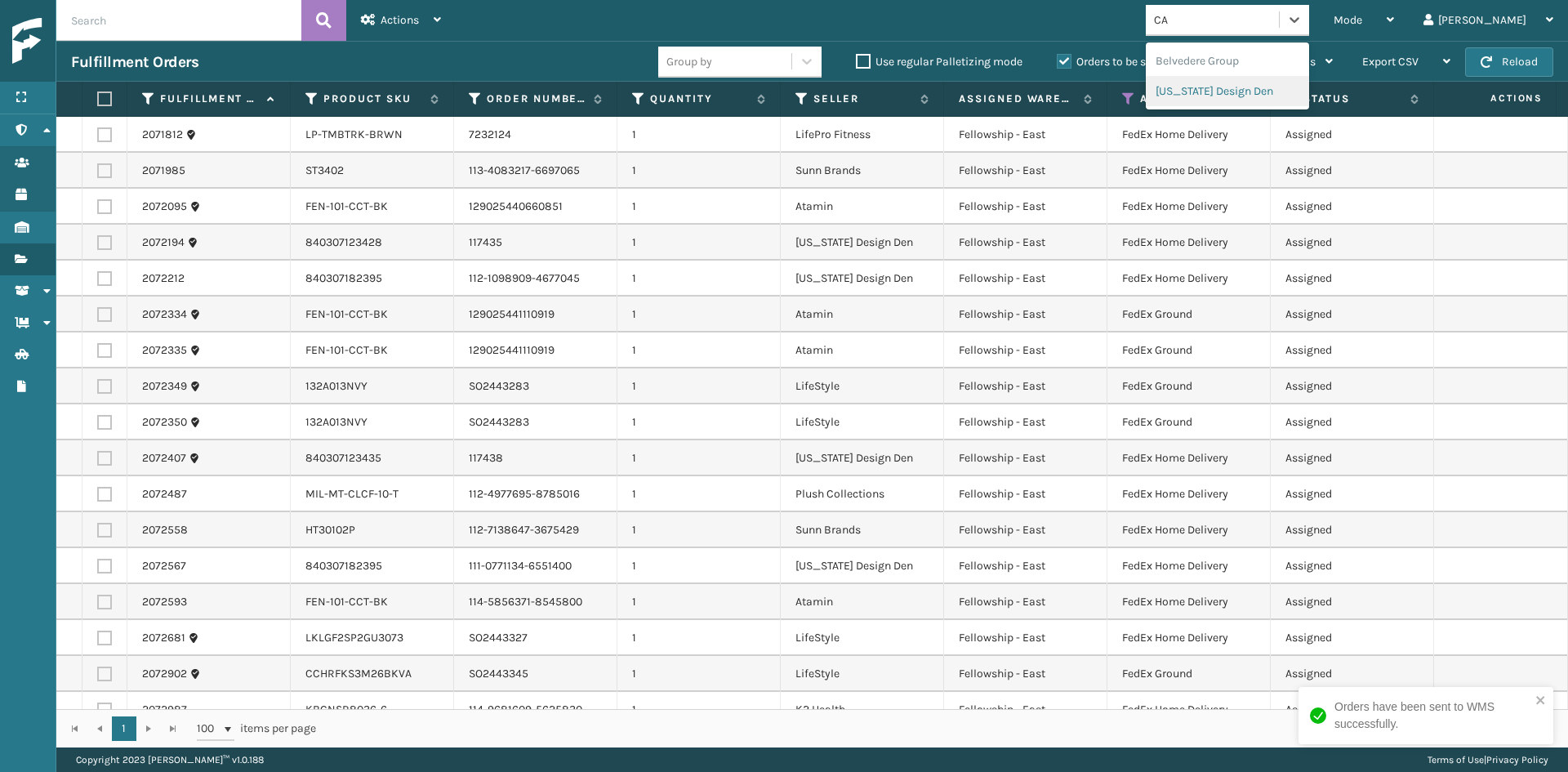
click at [1256, 86] on div "[US_STATE] Design Den" at bounding box center [1227, 91] width 164 height 31
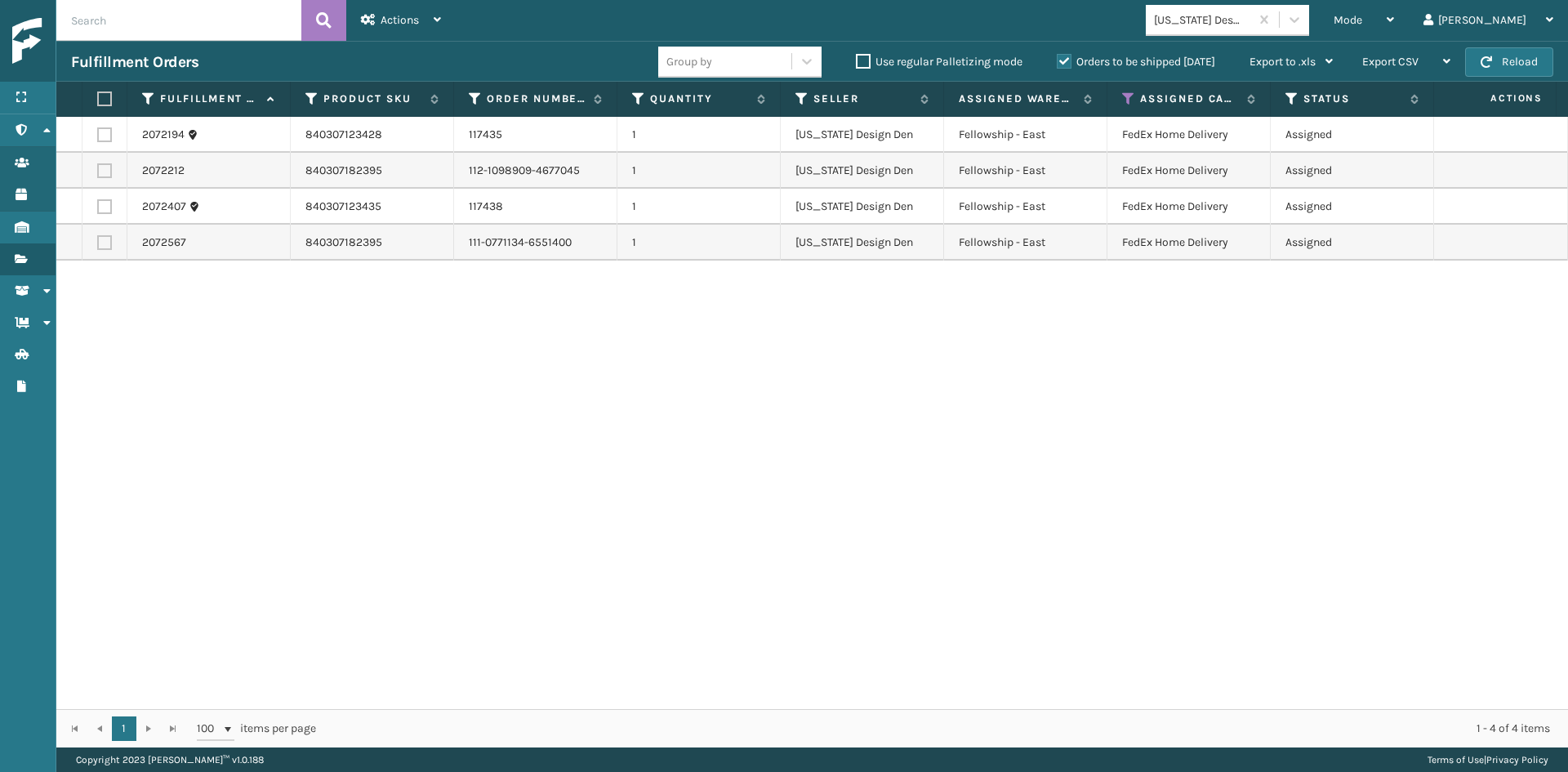
click at [107, 101] on label at bounding box center [102, 99] width 10 height 15
click at [98, 101] on input "checkbox" at bounding box center [98, 99] width 1 height 11
checkbox input "true"
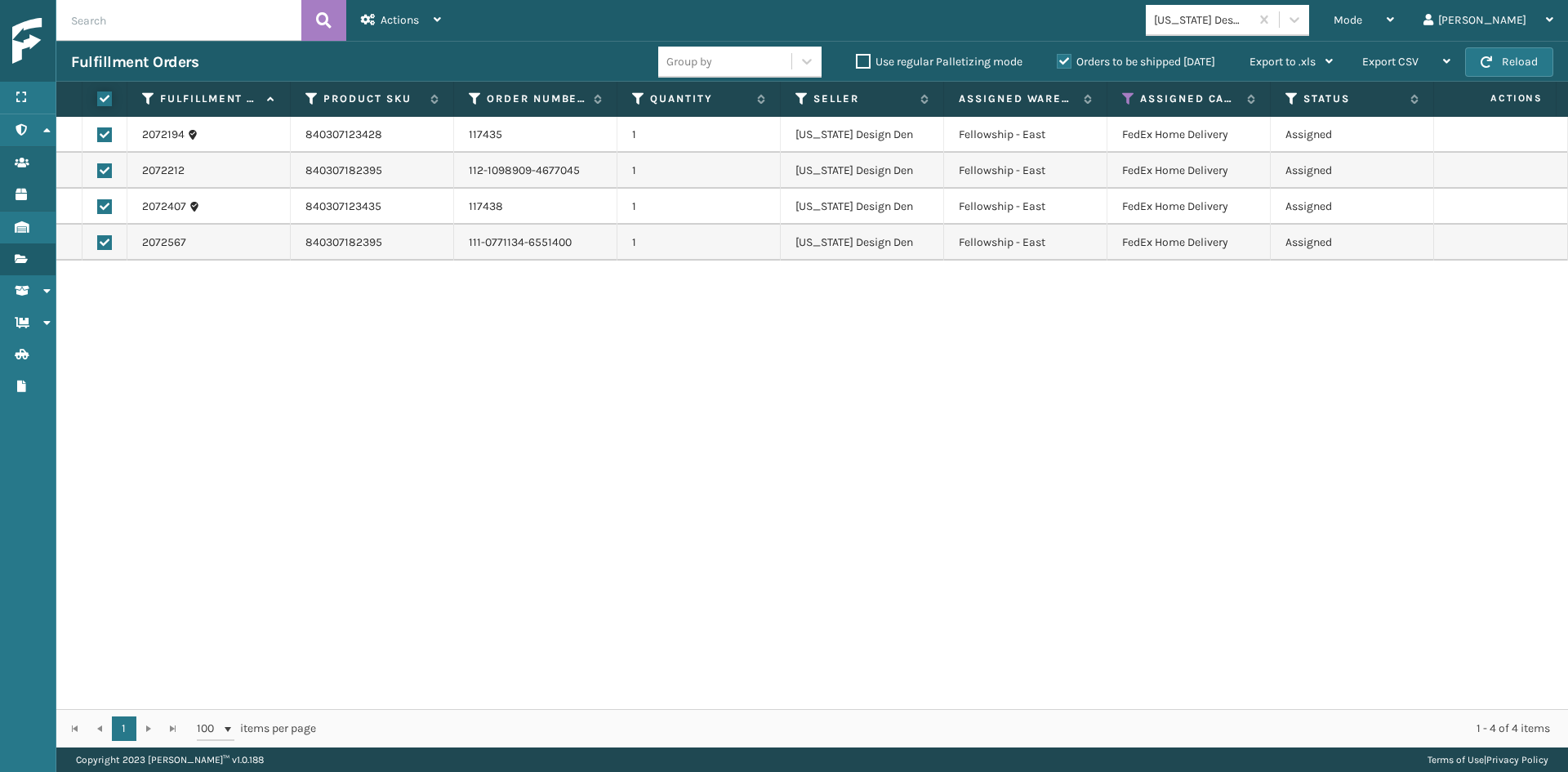
checkbox input "true"
click at [411, 16] on span "Actions" at bounding box center [399, 20] width 38 height 14
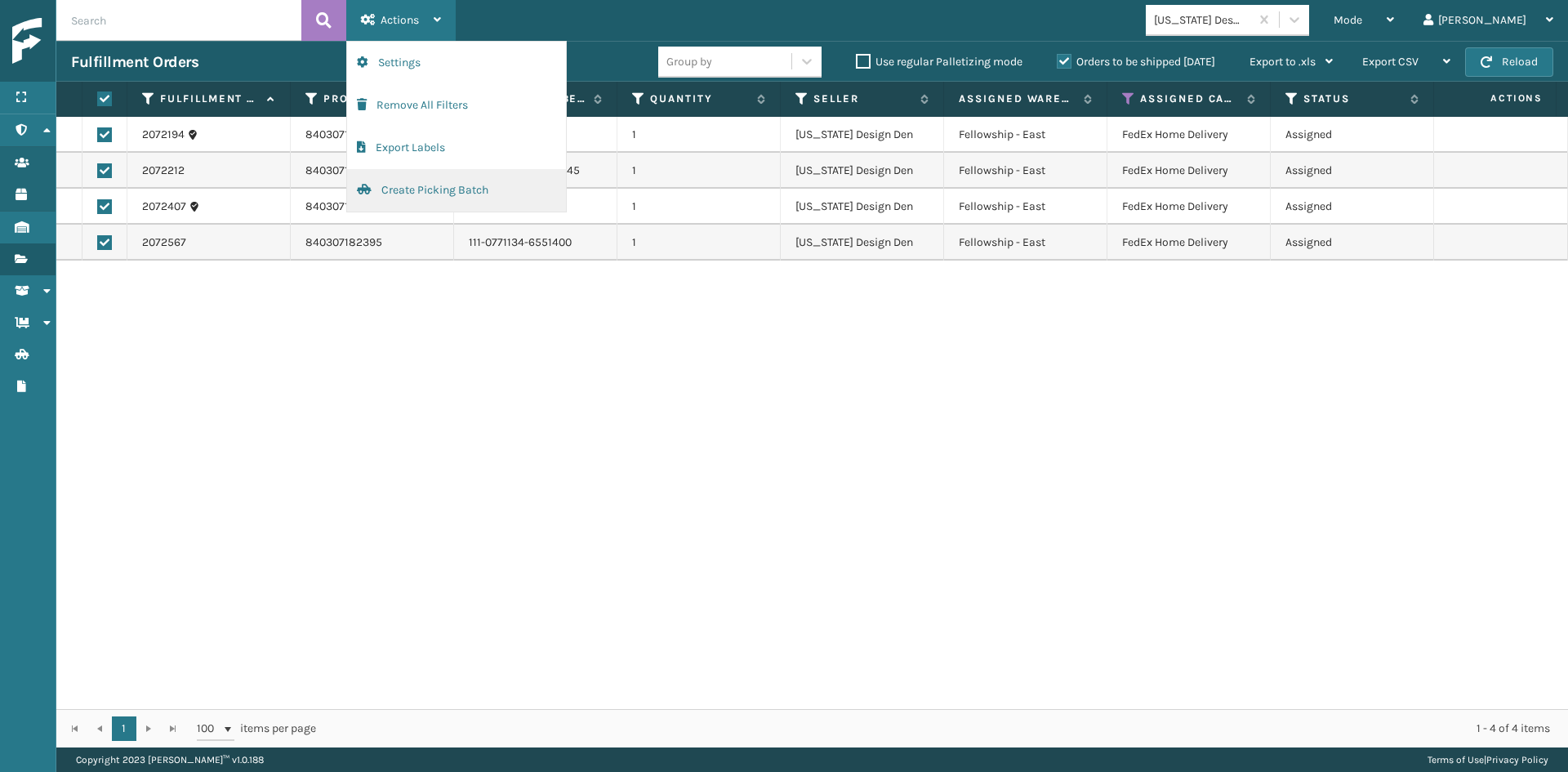
click at [434, 193] on button "Create Picking Batch" at bounding box center [456, 190] width 219 height 42
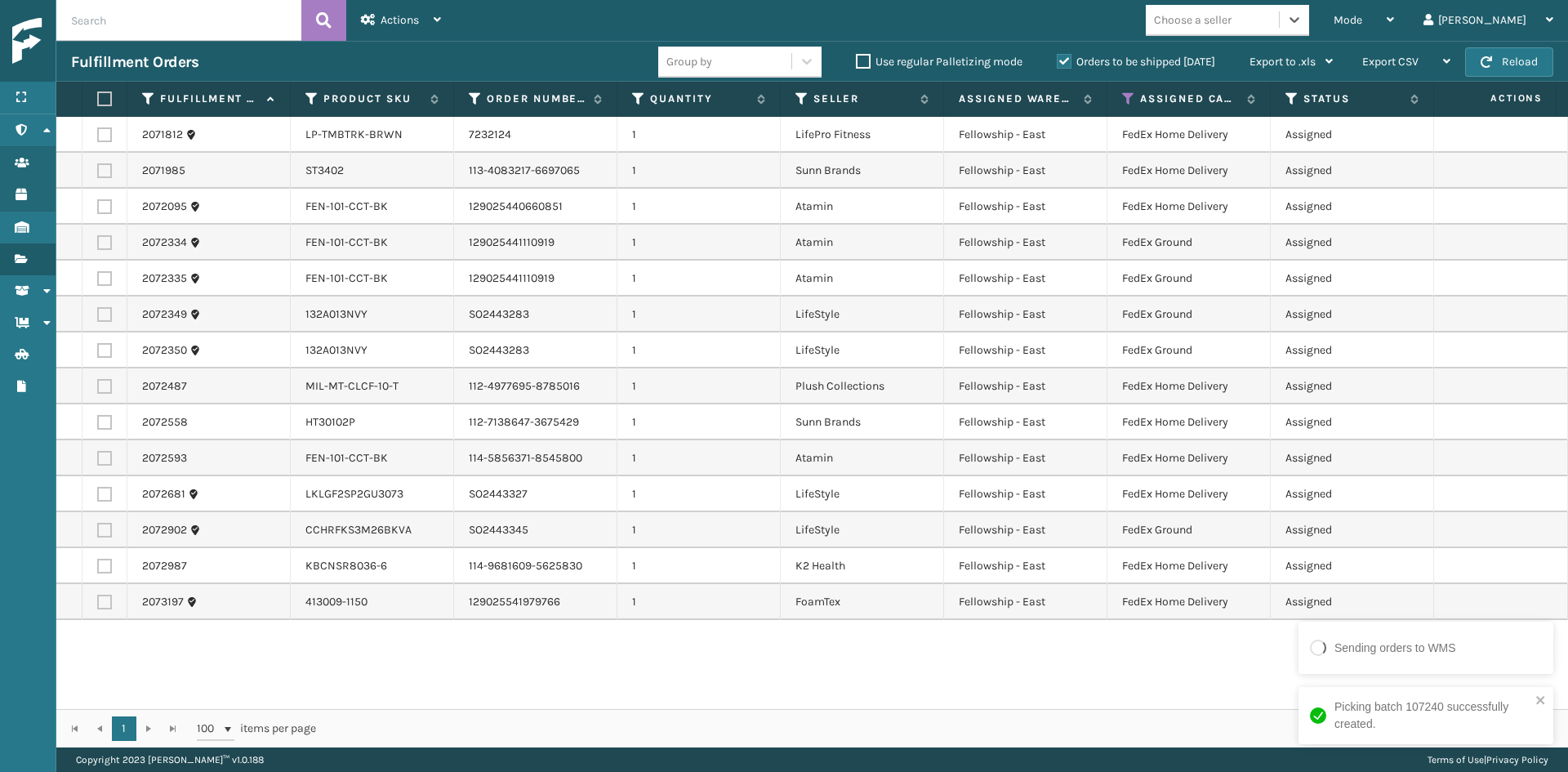
click at [1232, 13] on div "Choose a seller" at bounding box center [1193, 20] width 78 height 17
type input "ATA"
click at [1251, 62] on div "Atamin" at bounding box center [1227, 60] width 164 height 31
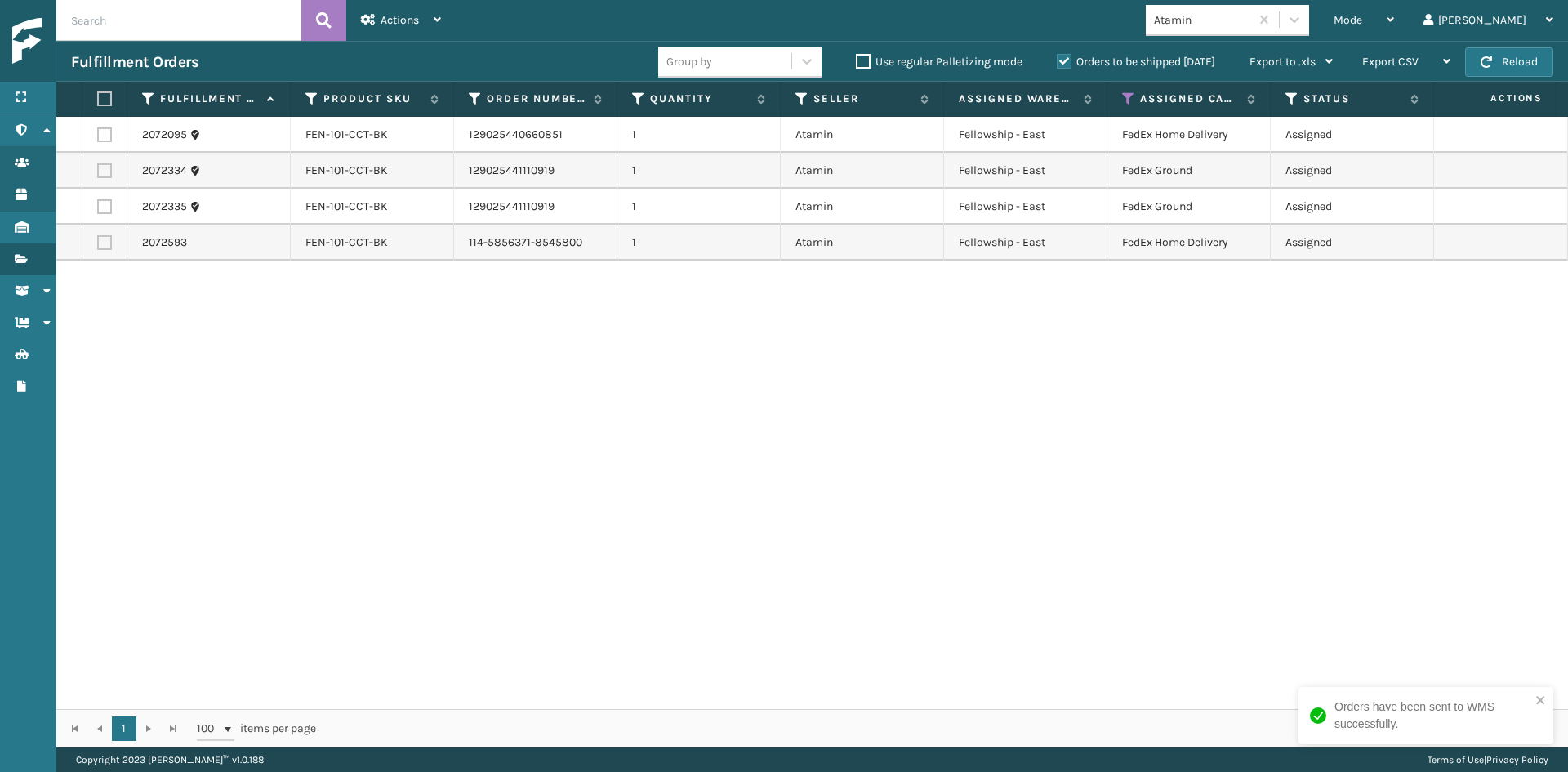
drag, startPoint x: 108, startPoint y: 98, endPoint x: 283, endPoint y: 65, distance: 178.1
click at [107, 98] on label at bounding box center [102, 99] width 10 height 15
click at [98, 98] on input "checkbox" at bounding box center [98, 99] width 1 height 11
checkbox input "true"
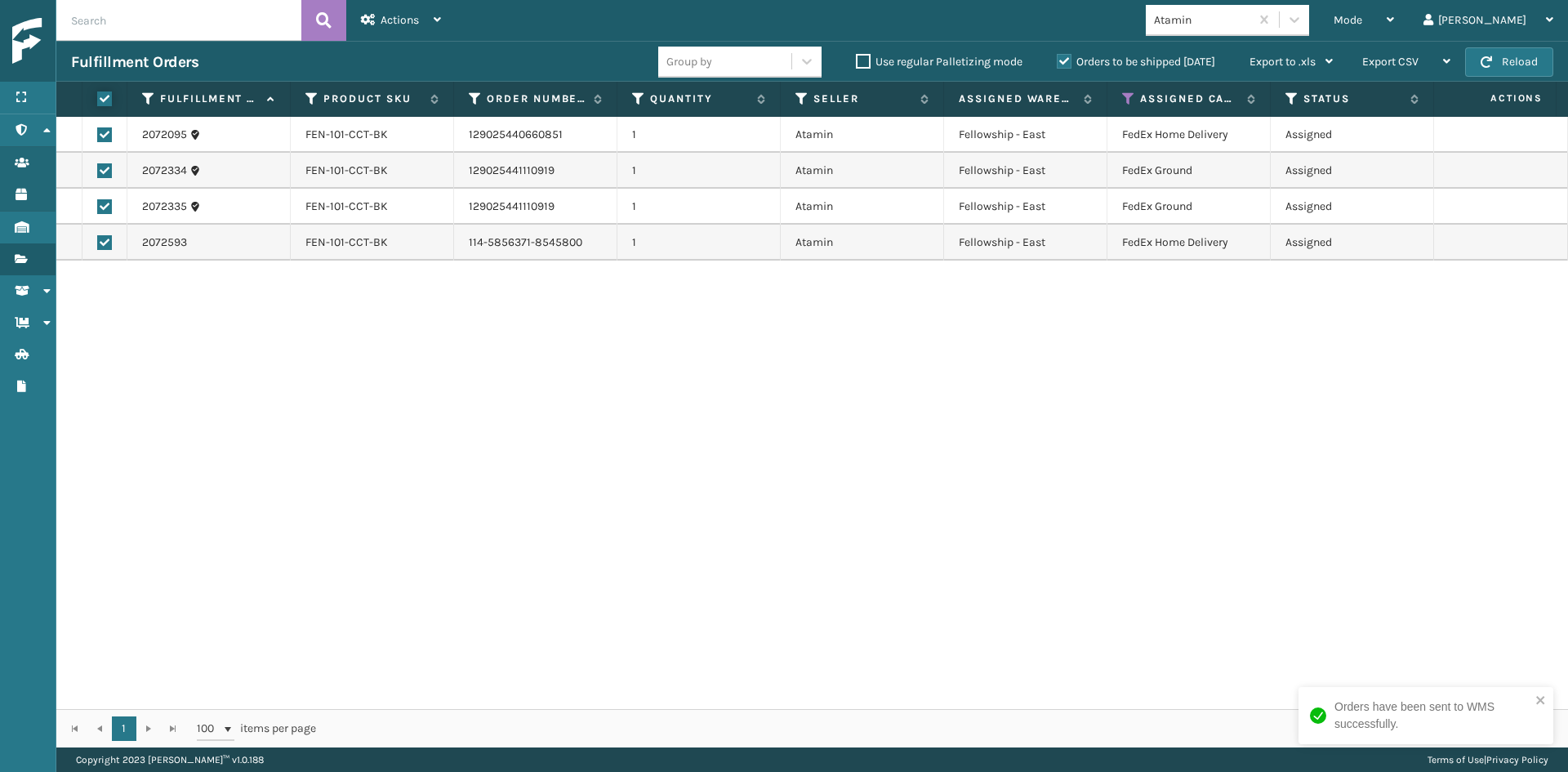
checkbox input "true"
drag, startPoint x: 407, startPoint y: 20, endPoint x: 405, endPoint y: 28, distance: 8.2
click at [405, 19] on span "Actions" at bounding box center [399, 20] width 38 height 14
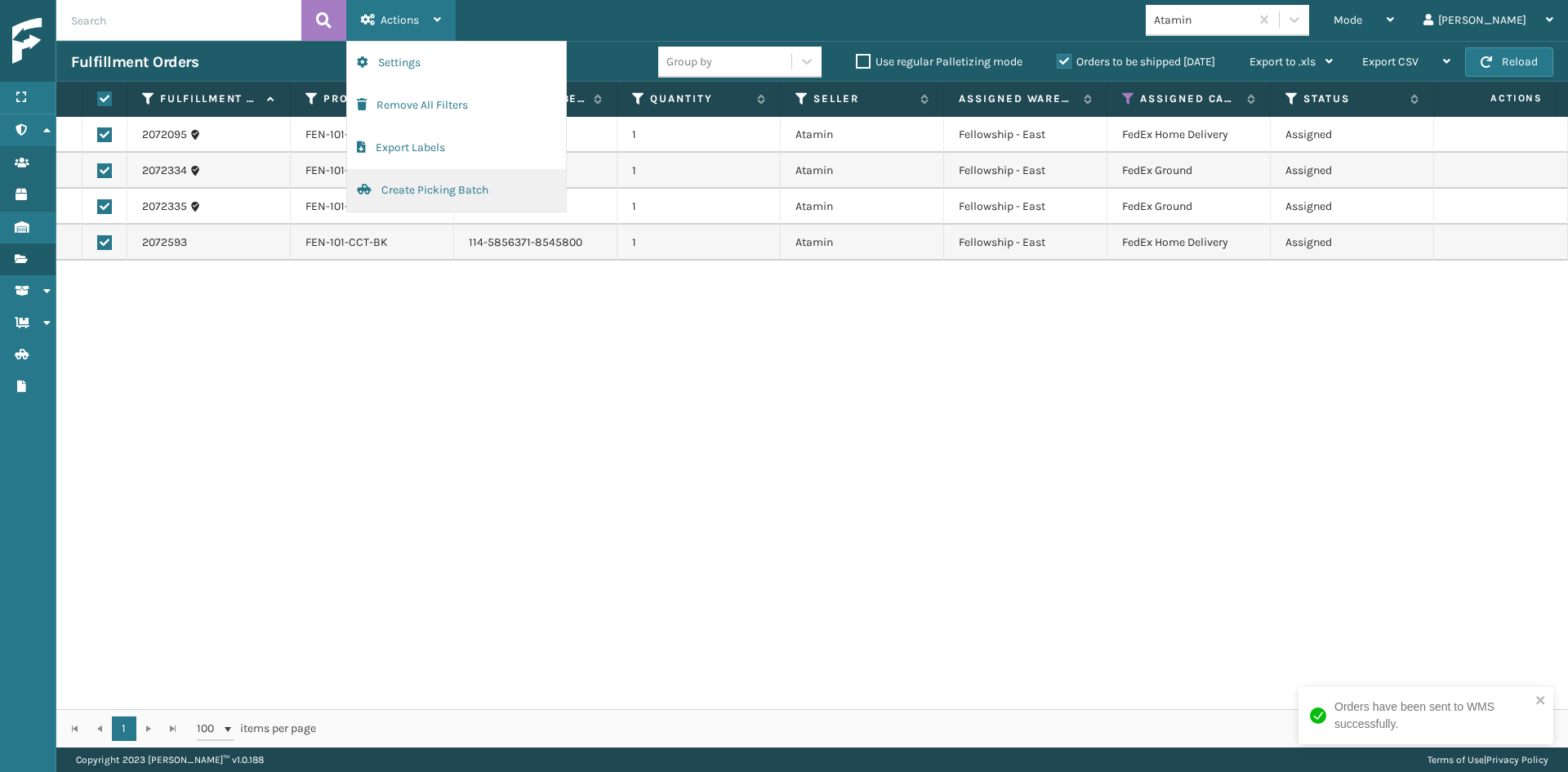
click at [446, 189] on button "Create Picking Batch" at bounding box center [456, 190] width 219 height 42
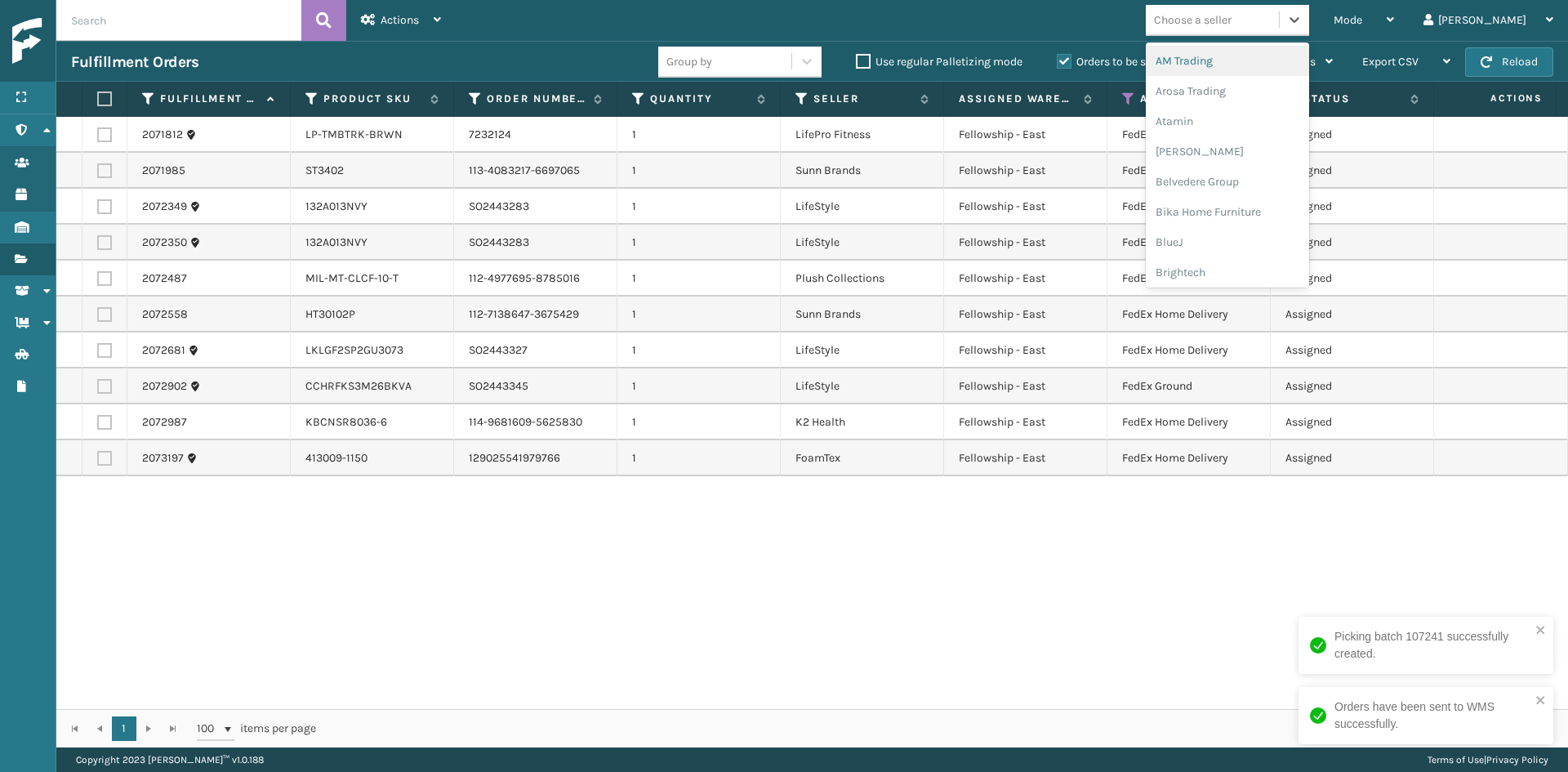
click at [1232, 15] on div "Choose a seller" at bounding box center [1193, 20] width 78 height 17
type input "LI"
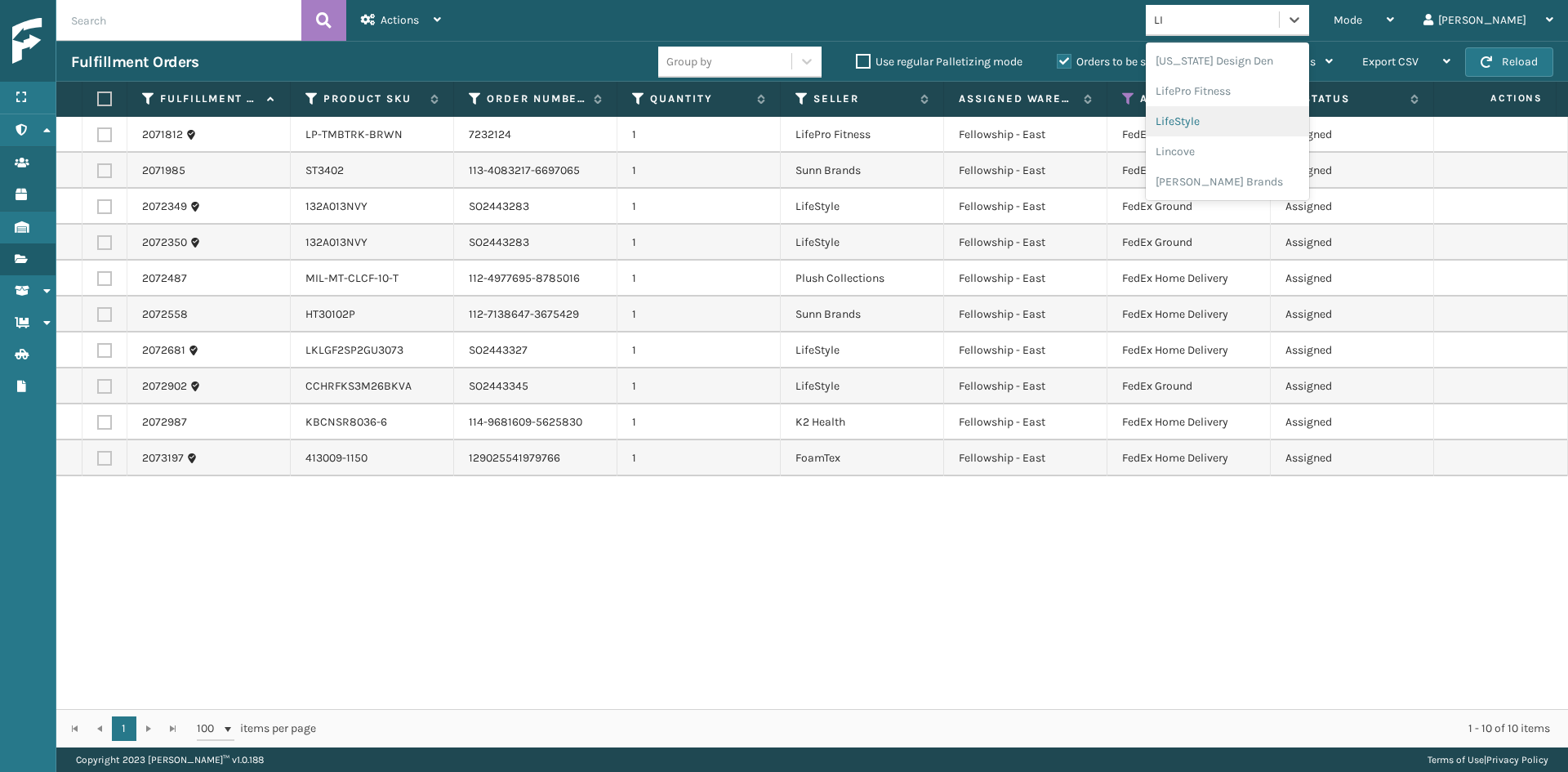
click at [1246, 127] on div "LifeStyle" at bounding box center [1227, 121] width 164 height 31
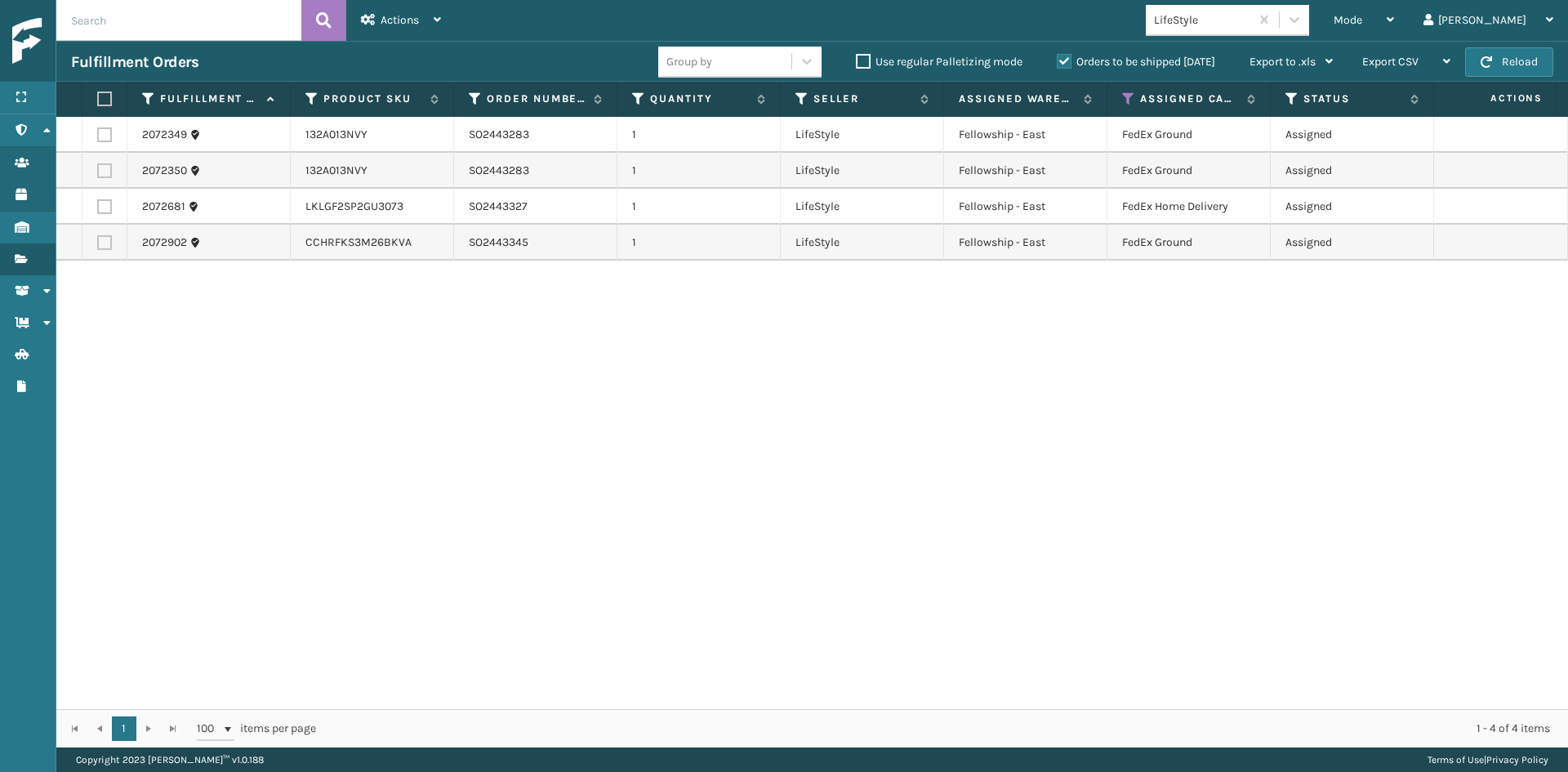
click at [100, 95] on label at bounding box center [102, 99] width 10 height 15
click at [98, 95] on input "checkbox" at bounding box center [98, 99] width 1 height 11
checkbox input "true"
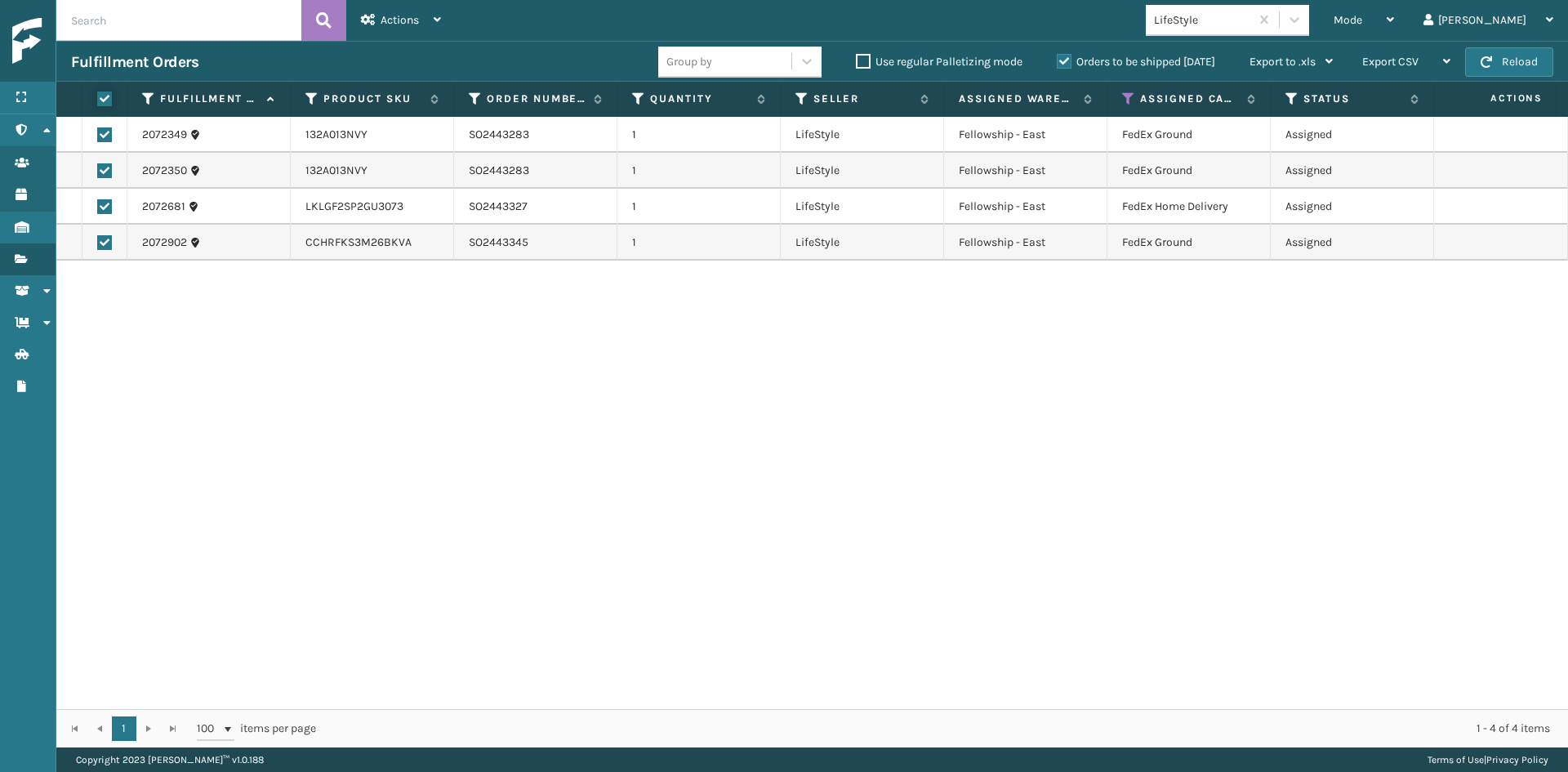
checkbox input "true"
click at [394, 24] on span "Actions" at bounding box center [399, 20] width 38 height 14
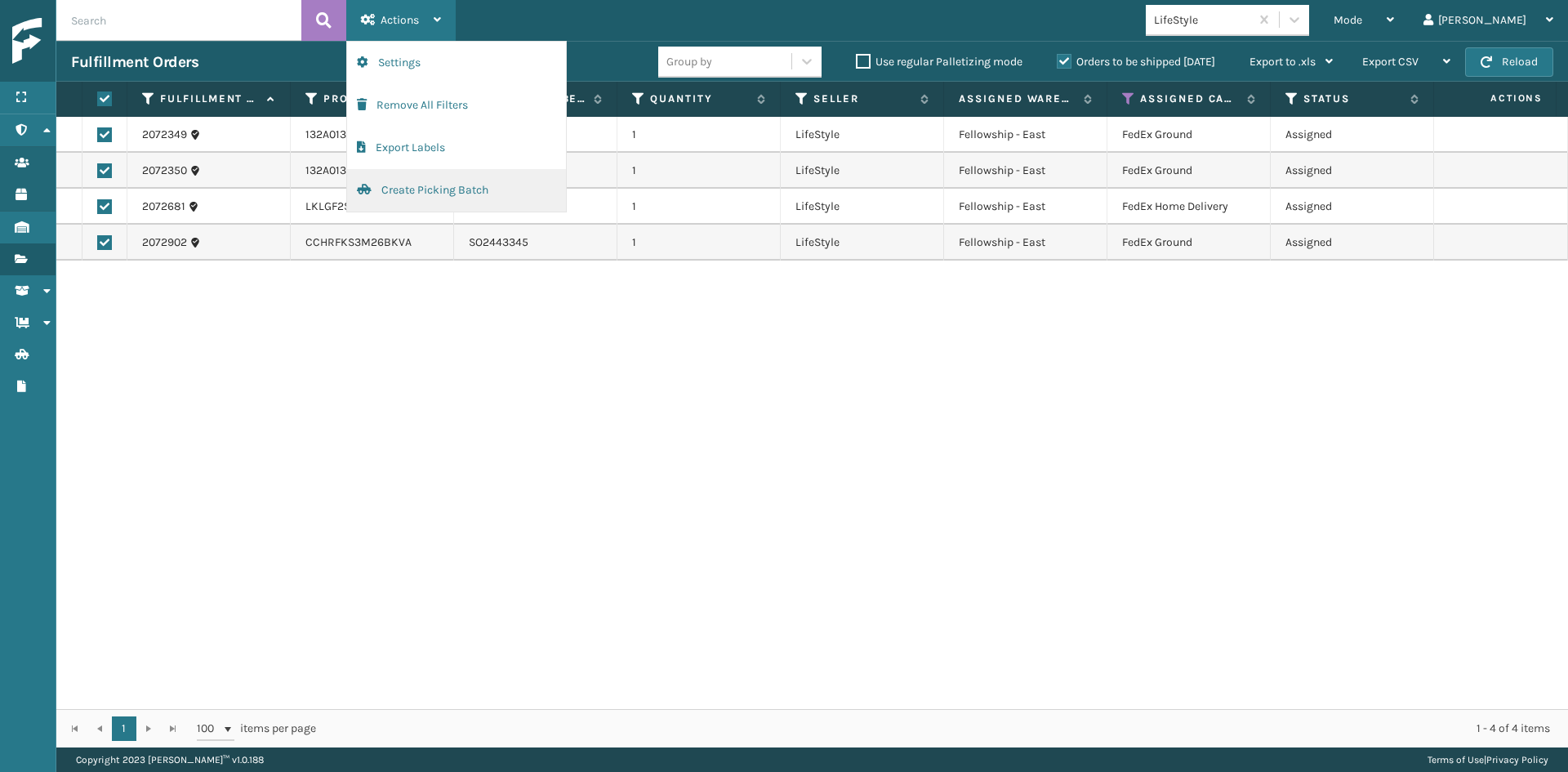
click at [425, 187] on button "Create Picking Batch" at bounding box center [456, 190] width 219 height 42
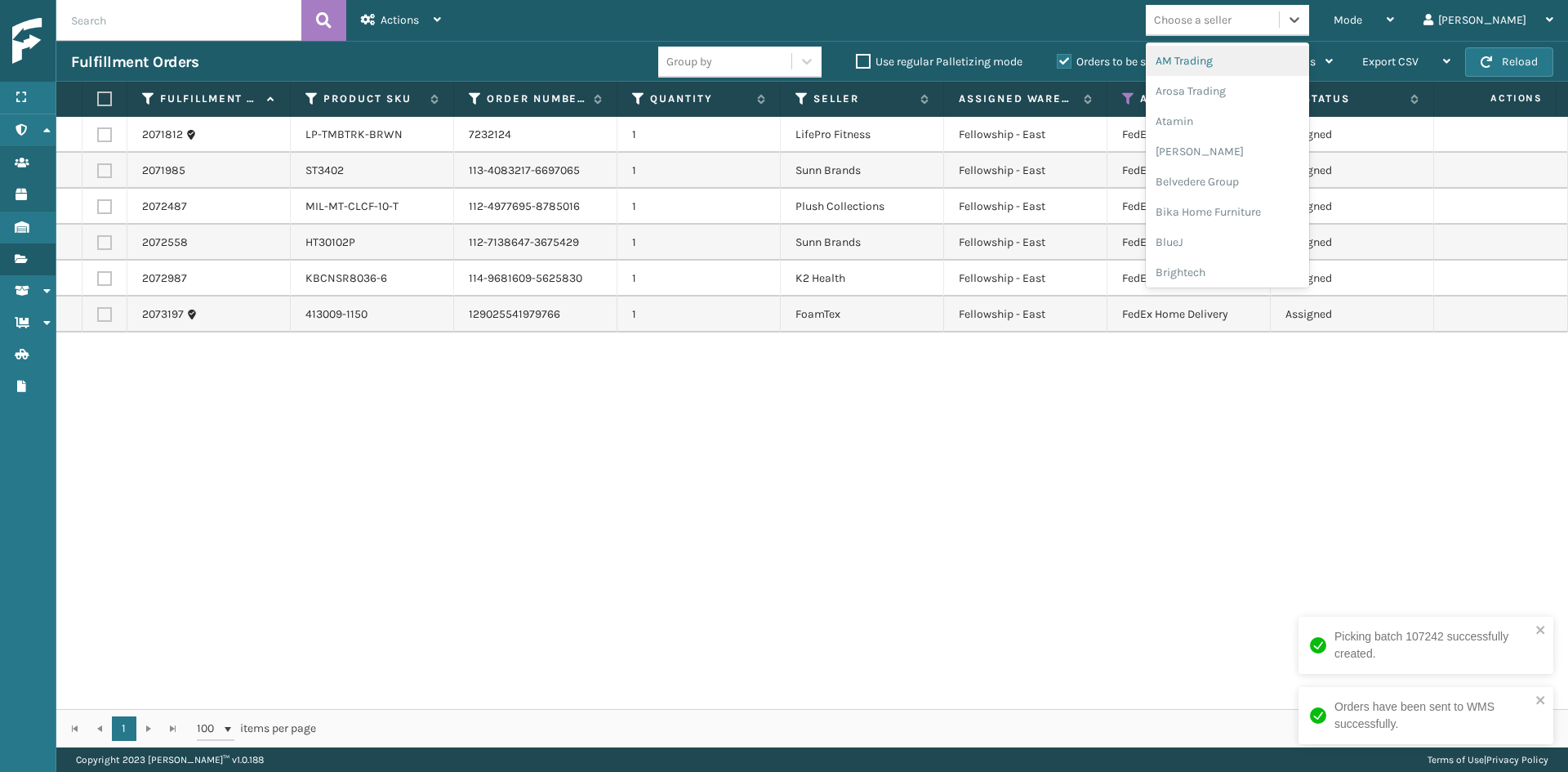
click at [1232, 24] on div "Choose a seller" at bounding box center [1193, 20] width 78 height 17
type input "LI"
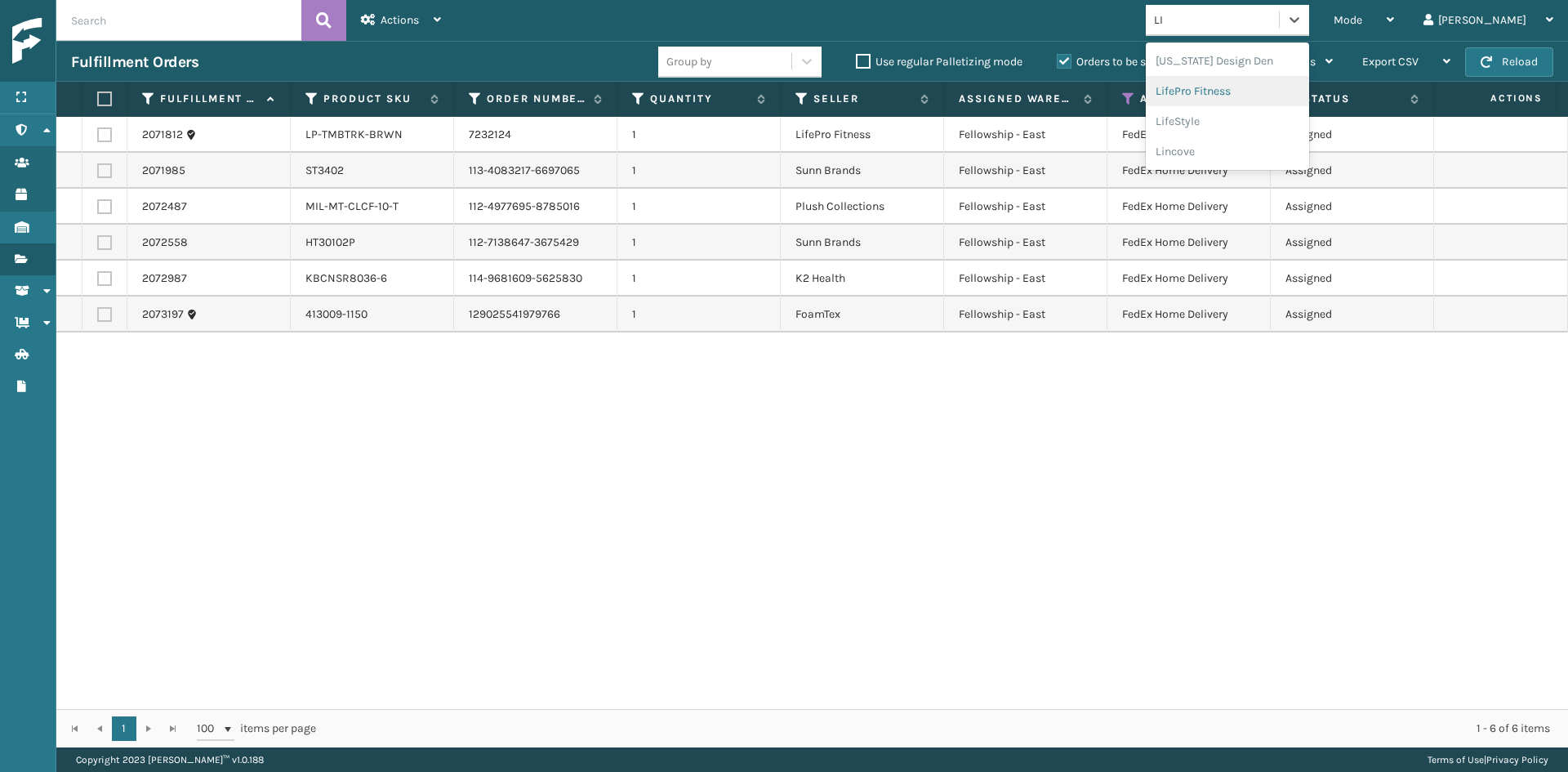
click at [1268, 87] on div "LifePro Fitness" at bounding box center [1227, 91] width 164 height 31
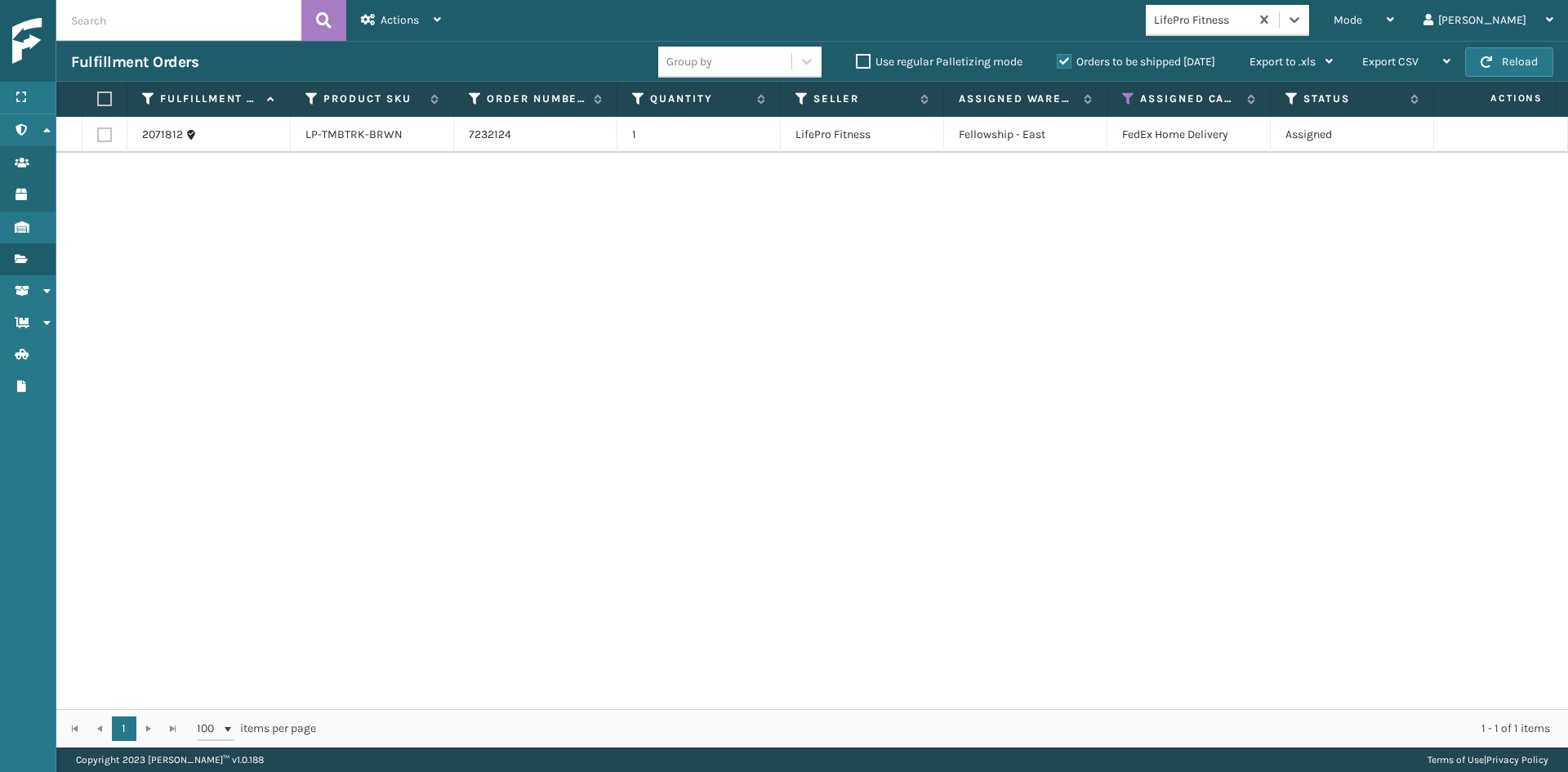
drag, startPoint x: 102, startPoint y: 97, endPoint x: 139, endPoint y: 81, distance: 40.3
click at [102, 96] on label at bounding box center [102, 99] width 10 height 15
click at [98, 96] on input "checkbox" at bounding box center [98, 99] width 1 height 11
checkbox input "true"
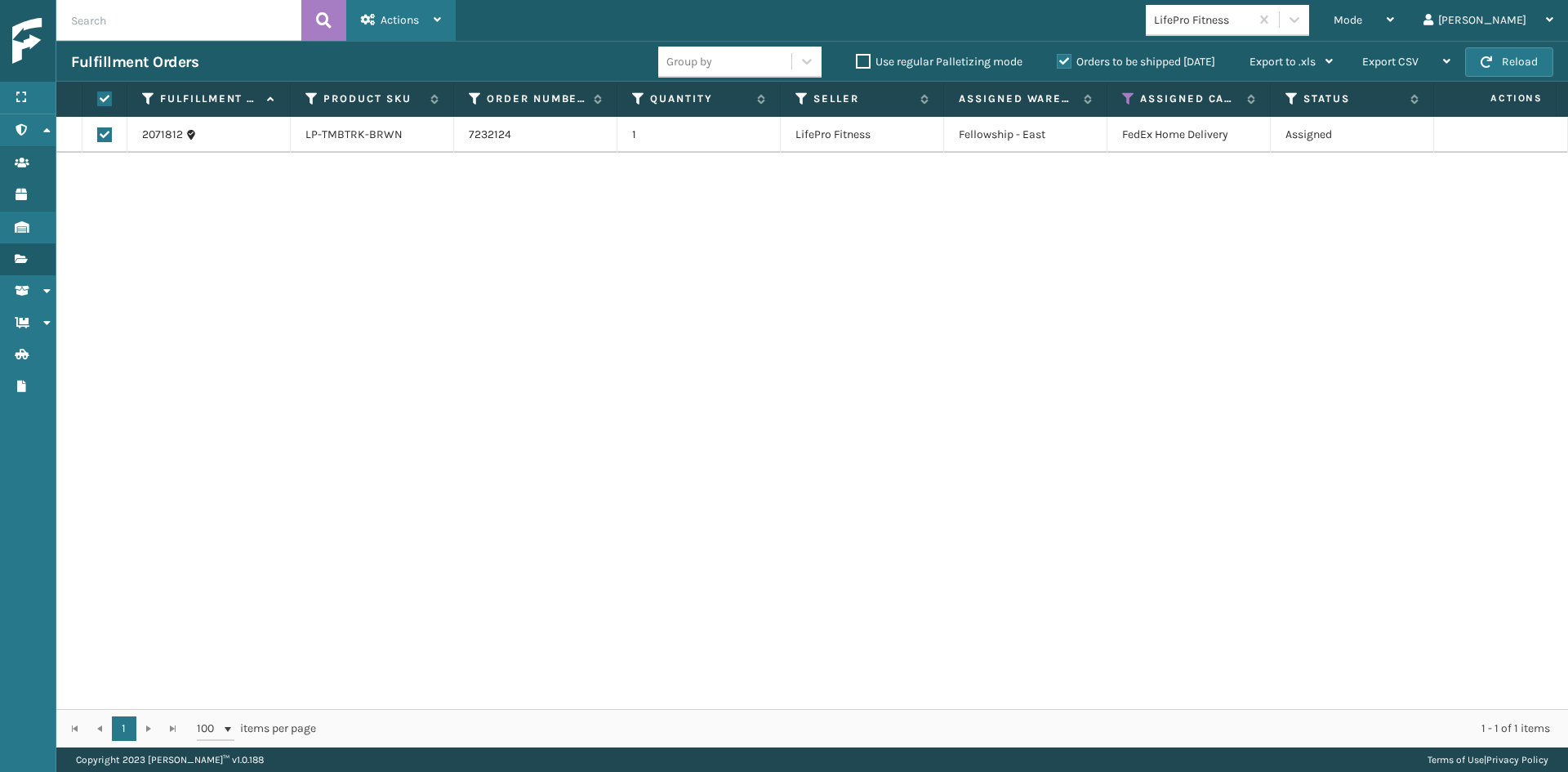
click at [418, 9] on div "Actions" at bounding box center [401, 20] width 80 height 41
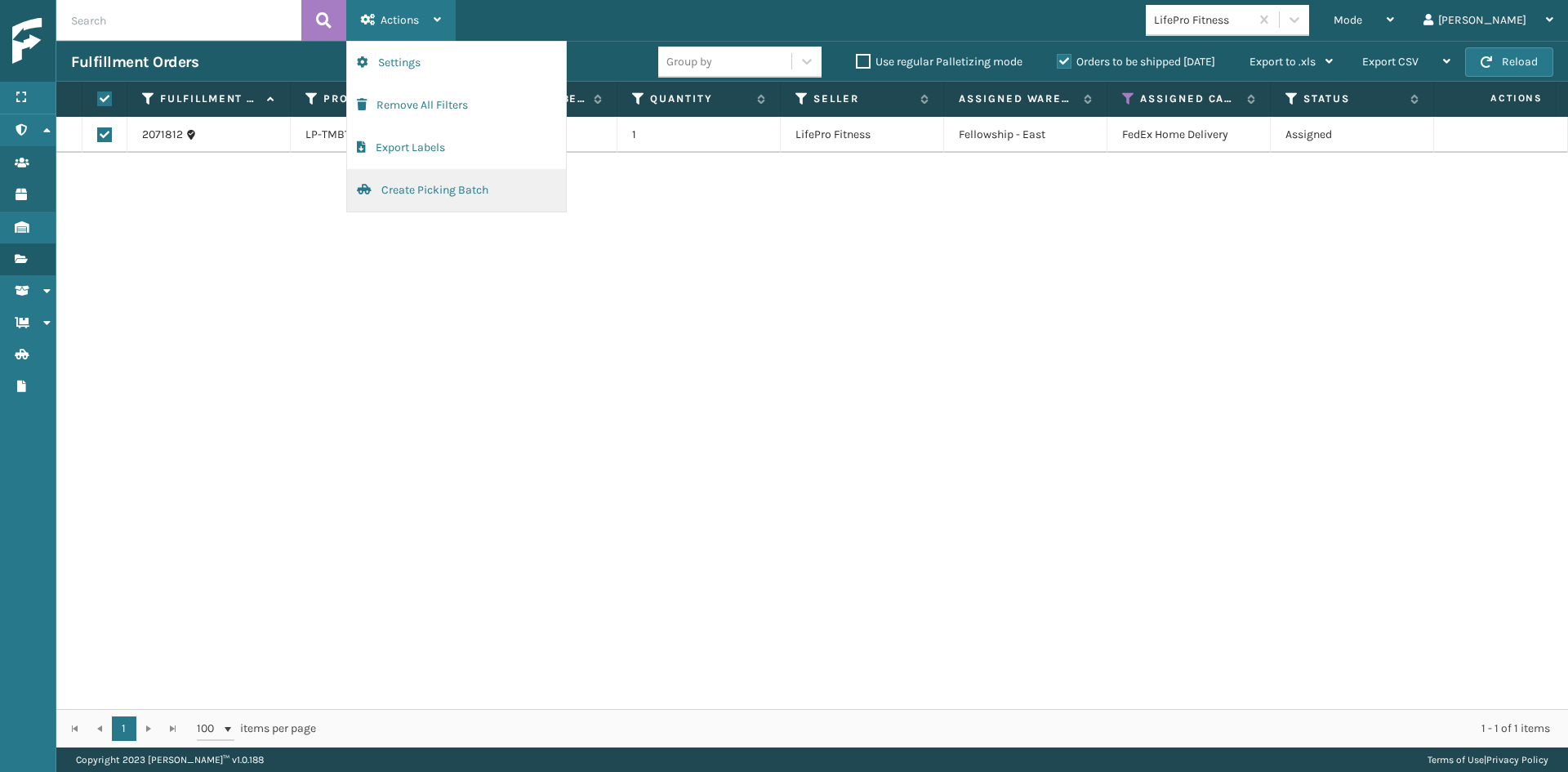
click at [413, 180] on button "Create Picking Batch" at bounding box center [456, 190] width 219 height 42
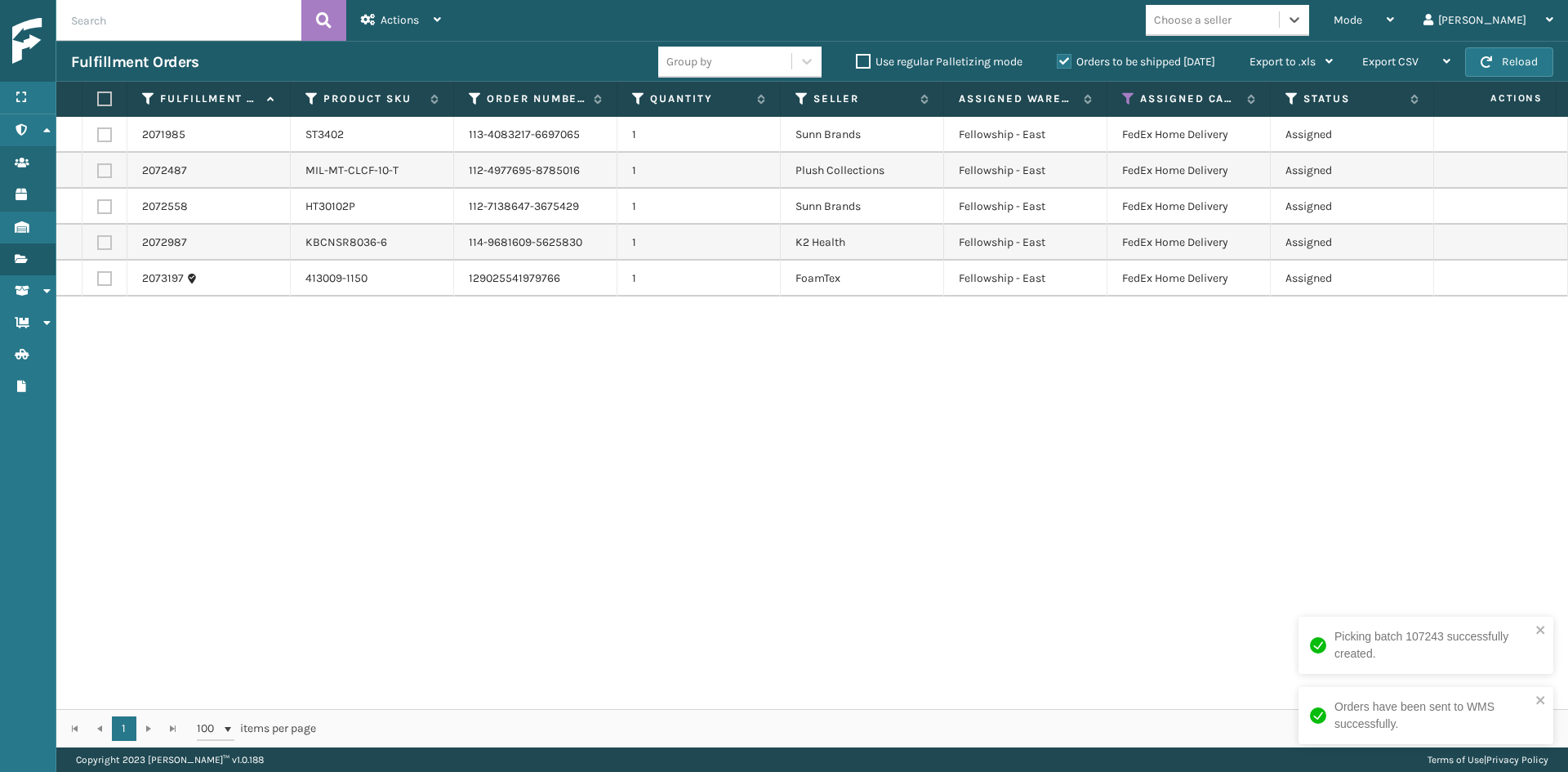
click at [1237, 8] on div "Choose a seller" at bounding box center [1212, 20] width 133 height 27
click at [106, 133] on label at bounding box center [105, 135] width 15 height 15
click at [98, 133] on input "checkbox" at bounding box center [98, 132] width 1 height 11
checkbox input "true"
click at [101, 173] on label at bounding box center [105, 171] width 15 height 15
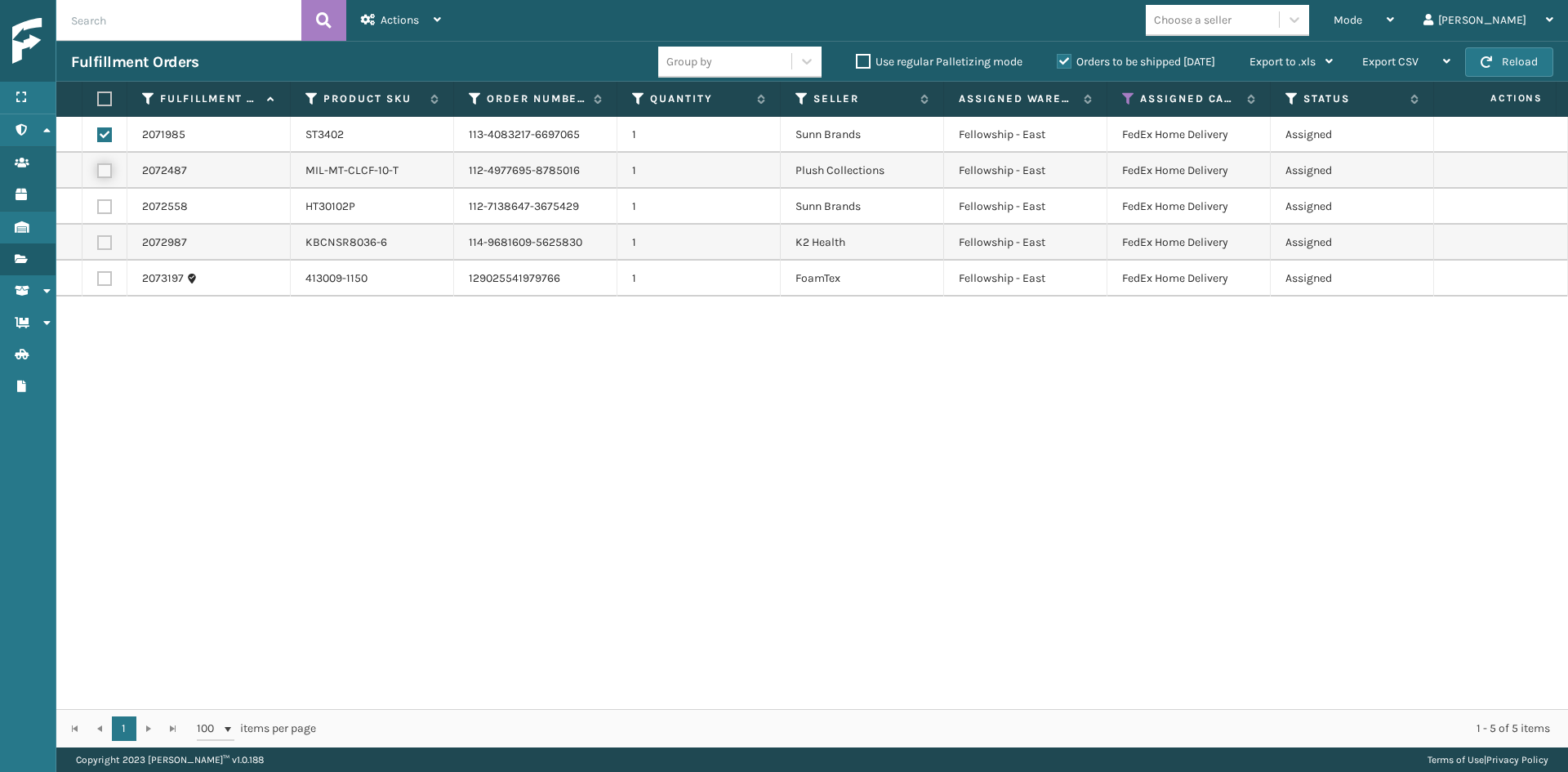
click at [98, 173] on input "checkbox" at bounding box center [98, 169] width 1 height 11
checkbox input "true"
click at [103, 203] on label at bounding box center [105, 207] width 15 height 15
click at [98, 203] on input "checkbox" at bounding box center [98, 204] width 1 height 11
checkbox input "true"
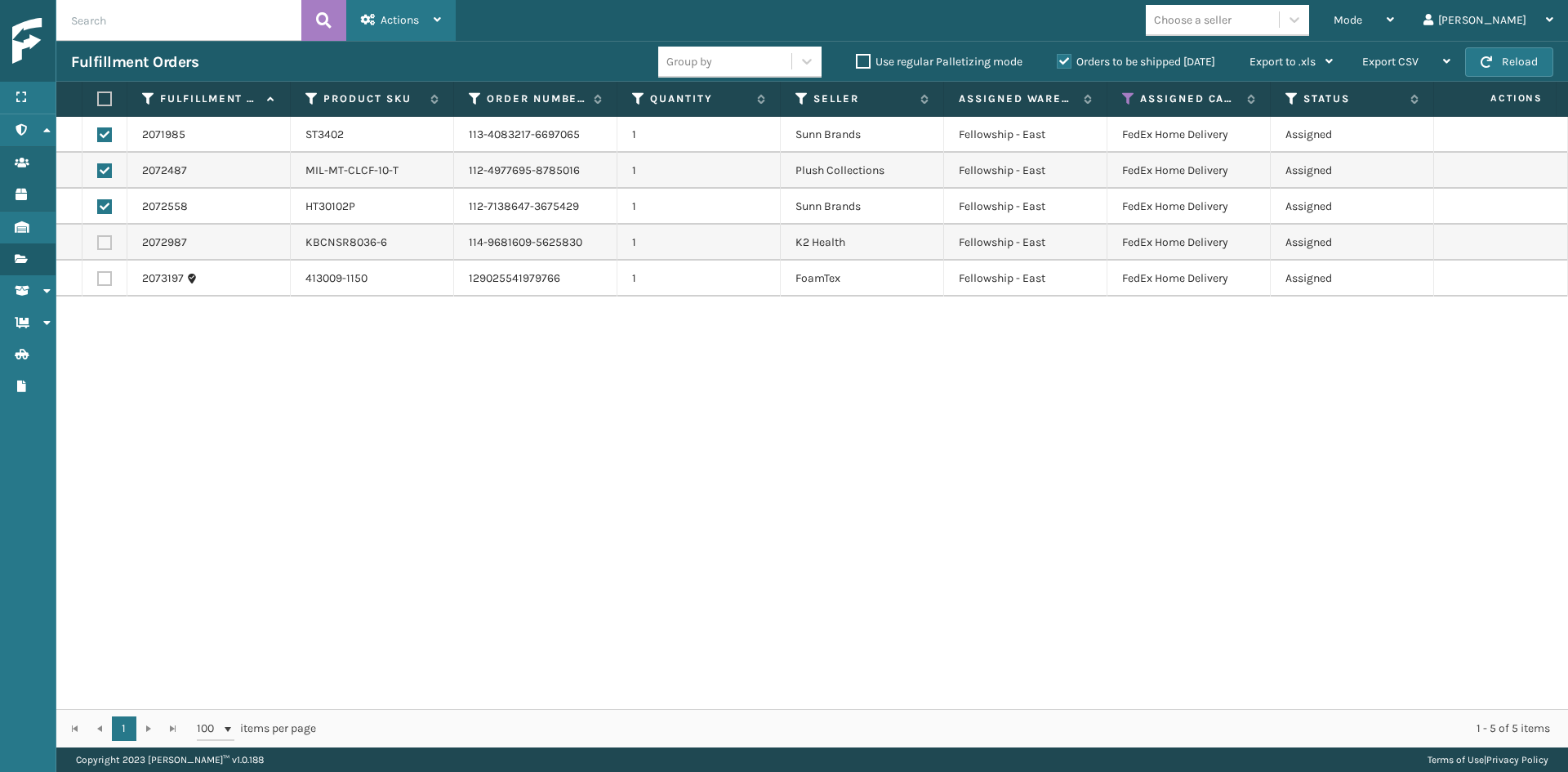
click at [441, 21] on div "Actions Settings Remove All Filters Export Labels Create Picking Batch" at bounding box center [401, 20] width 109 height 41
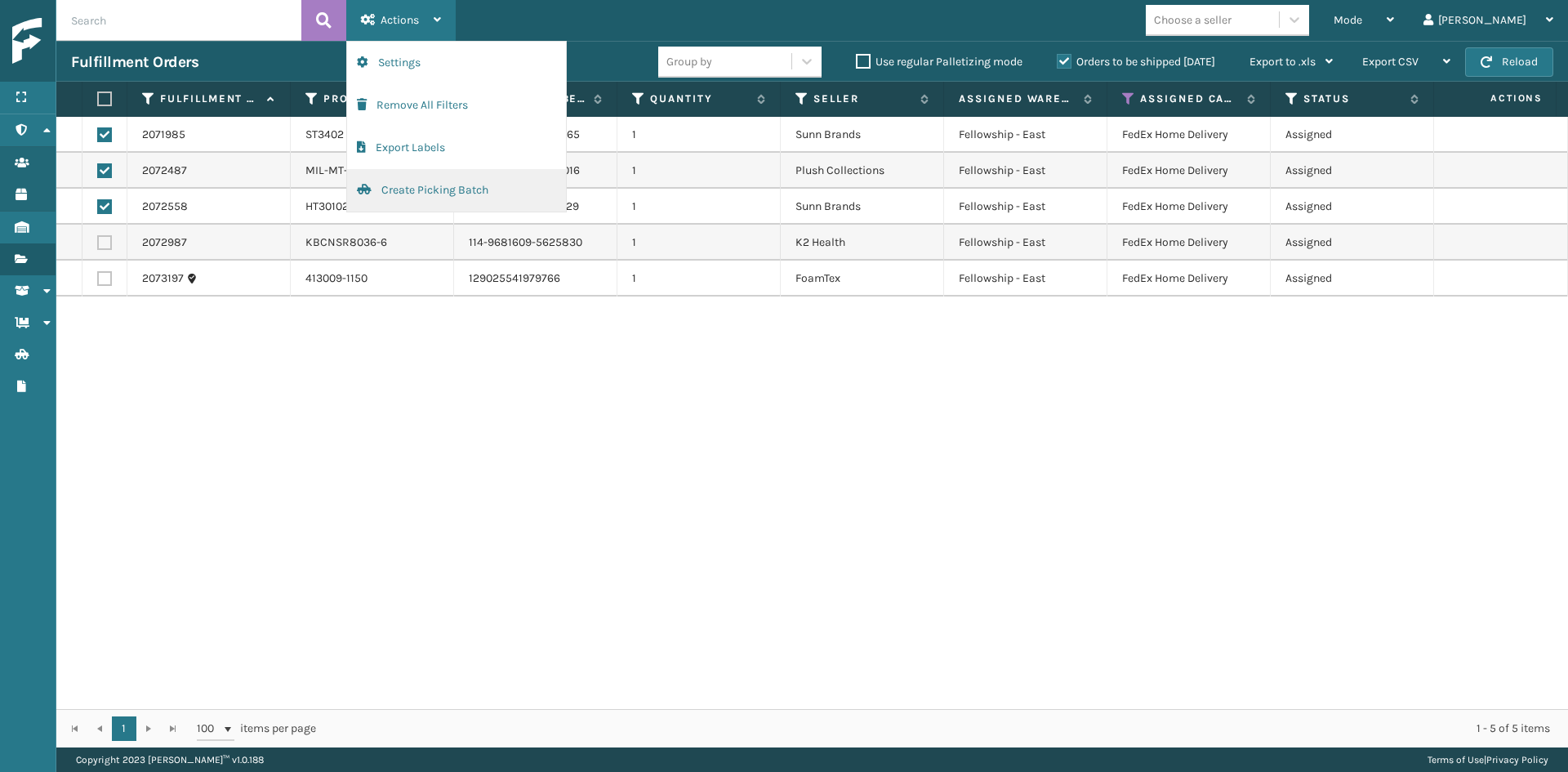
click at [431, 188] on button "Create Picking Batch" at bounding box center [456, 190] width 219 height 42
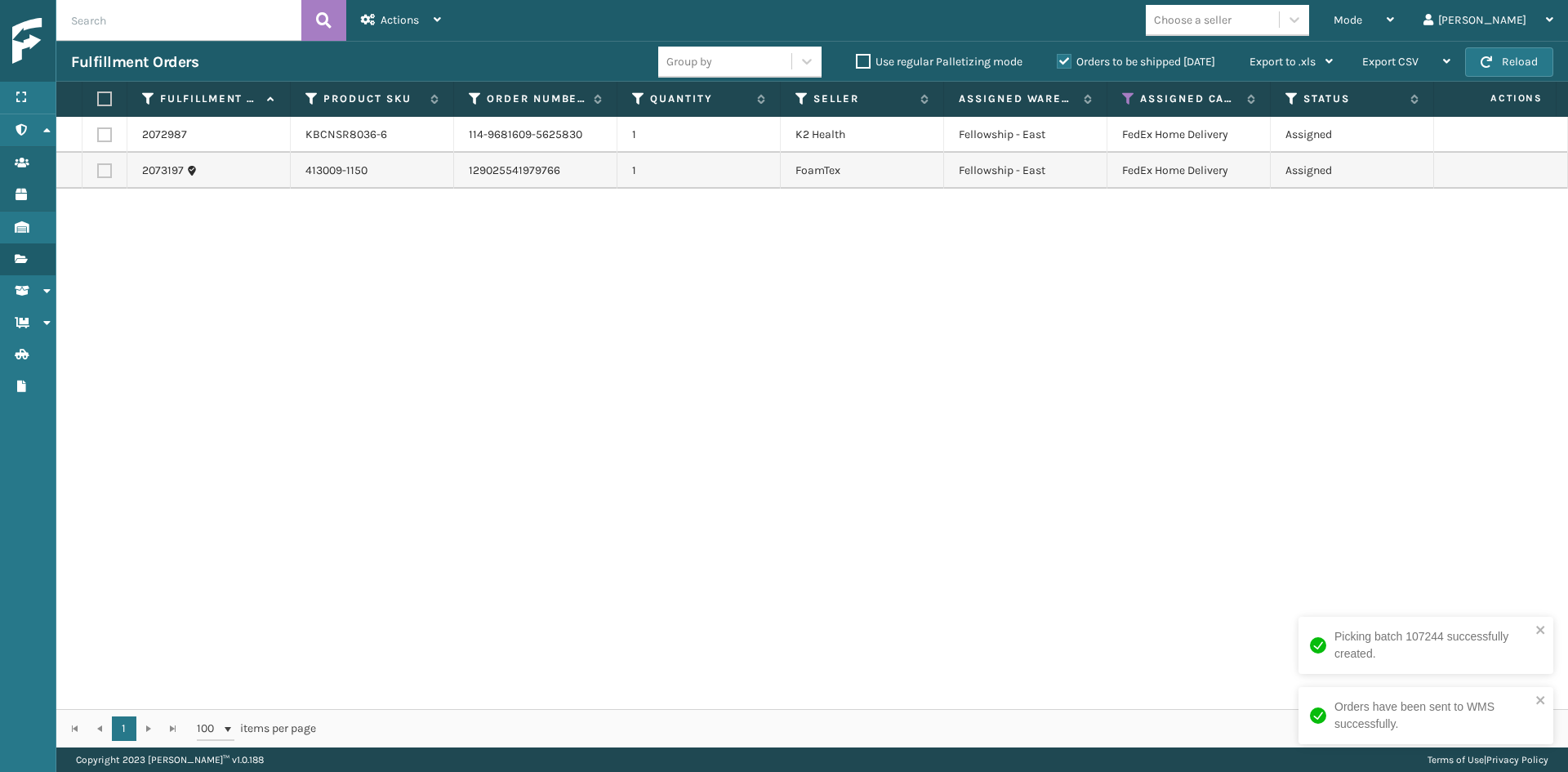
click at [98, 97] on label at bounding box center [102, 99] width 10 height 15
click at [98, 97] on input "checkbox" at bounding box center [98, 99] width 1 height 11
checkbox input "true"
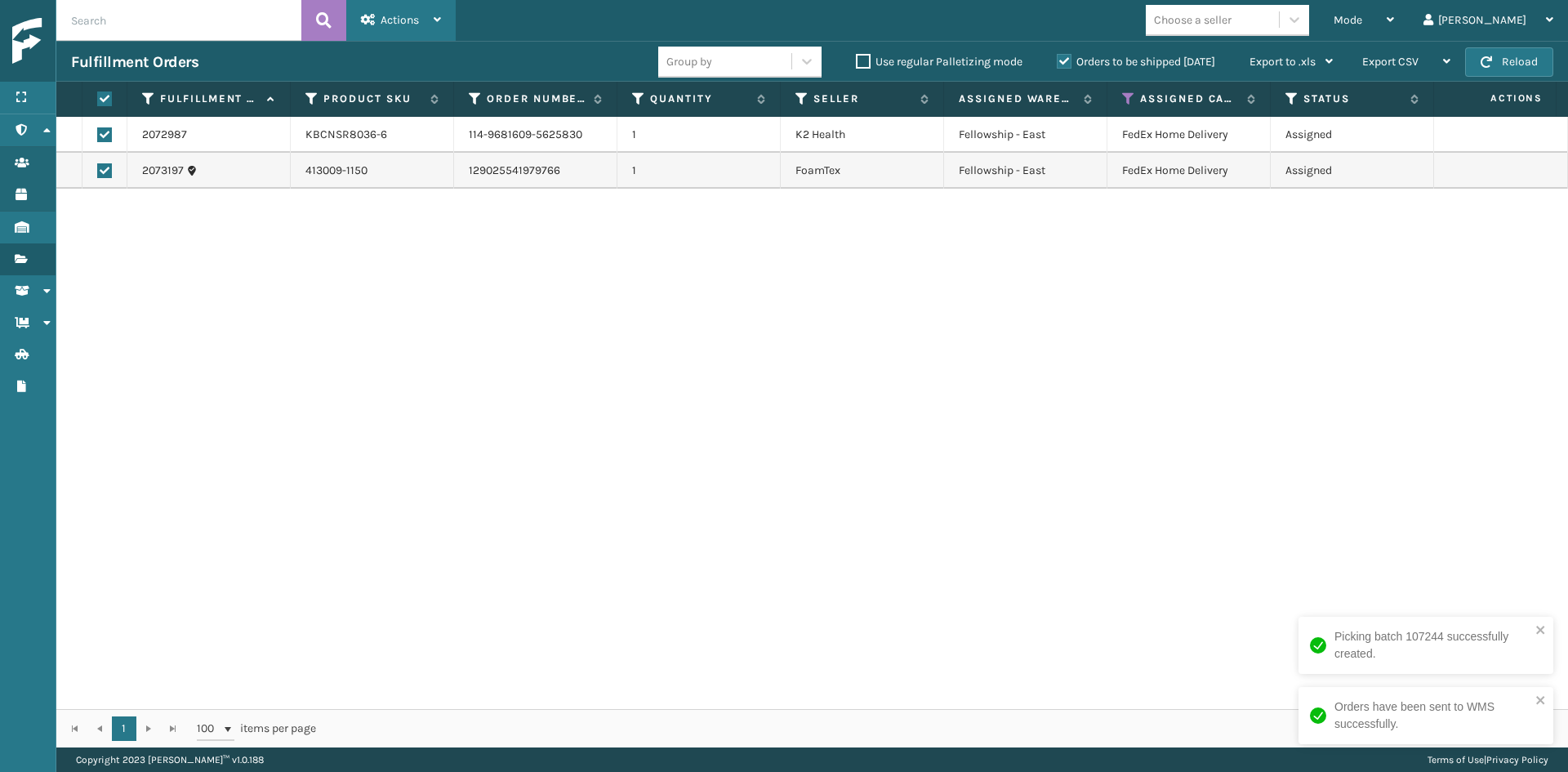
click at [396, 32] on div "Actions" at bounding box center [401, 20] width 80 height 41
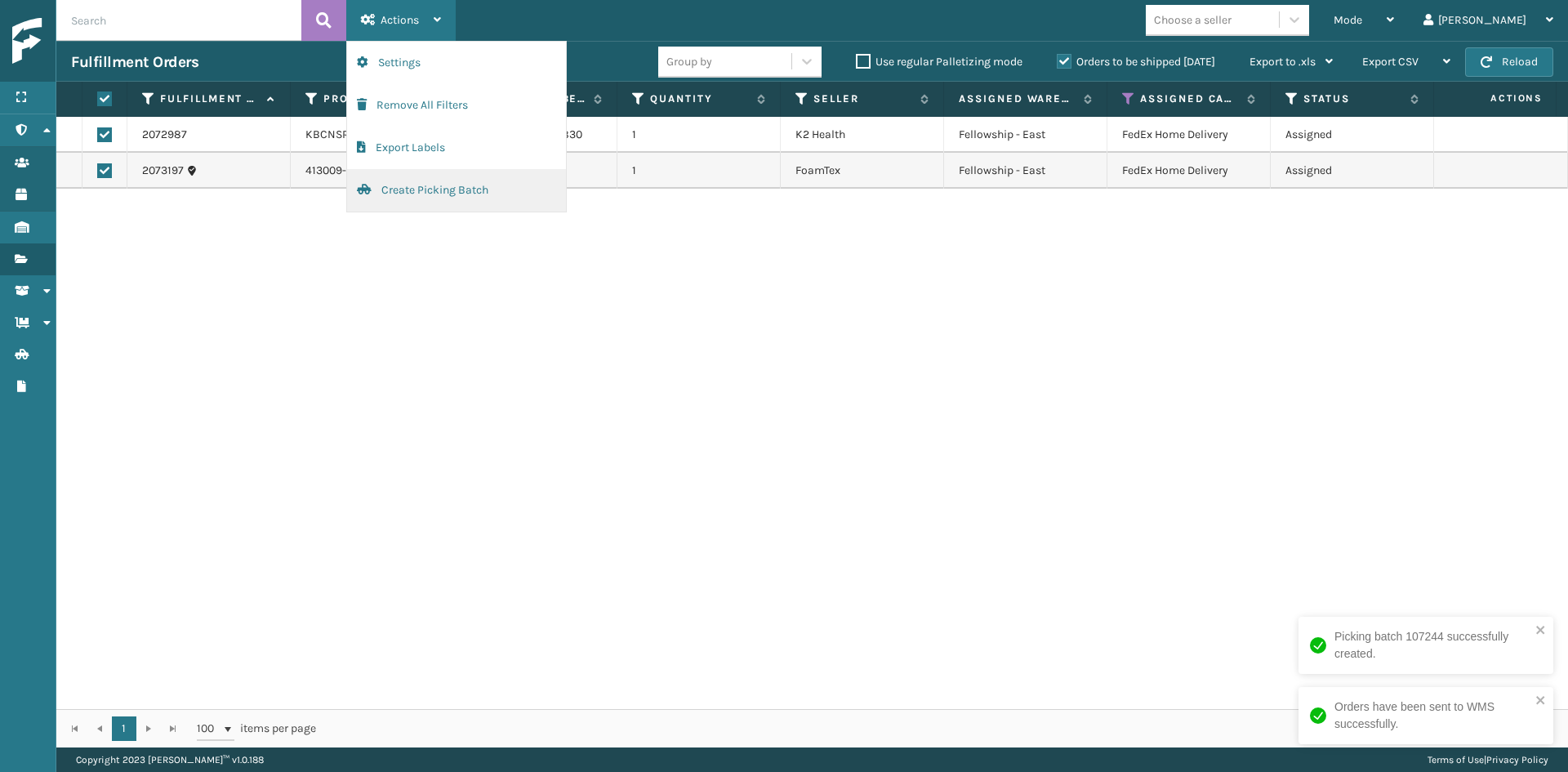
click at [427, 185] on button "Create Picking Batch" at bounding box center [456, 190] width 219 height 42
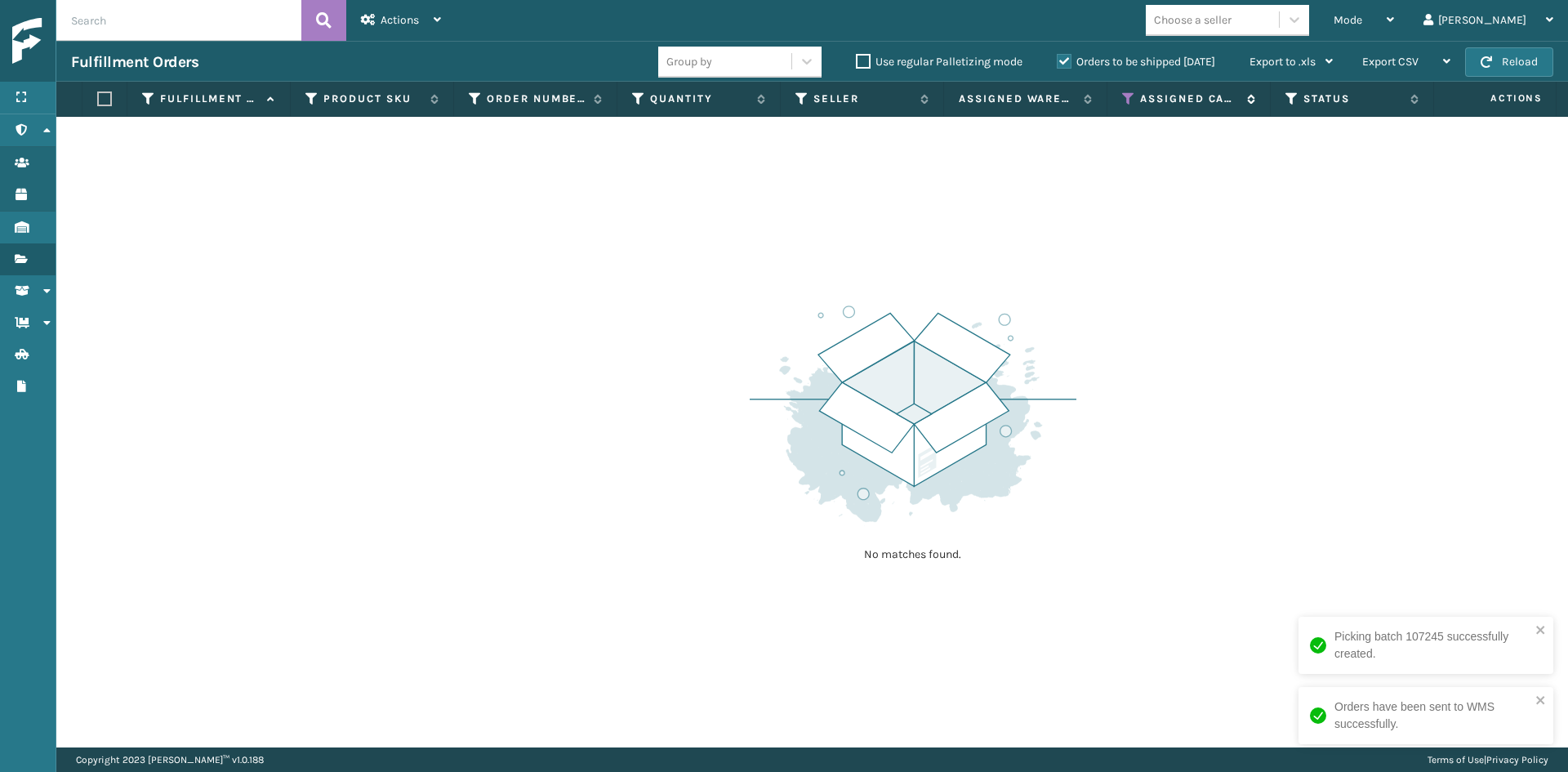
click at [1132, 99] on icon at bounding box center [1128, 99] width 13 height 15
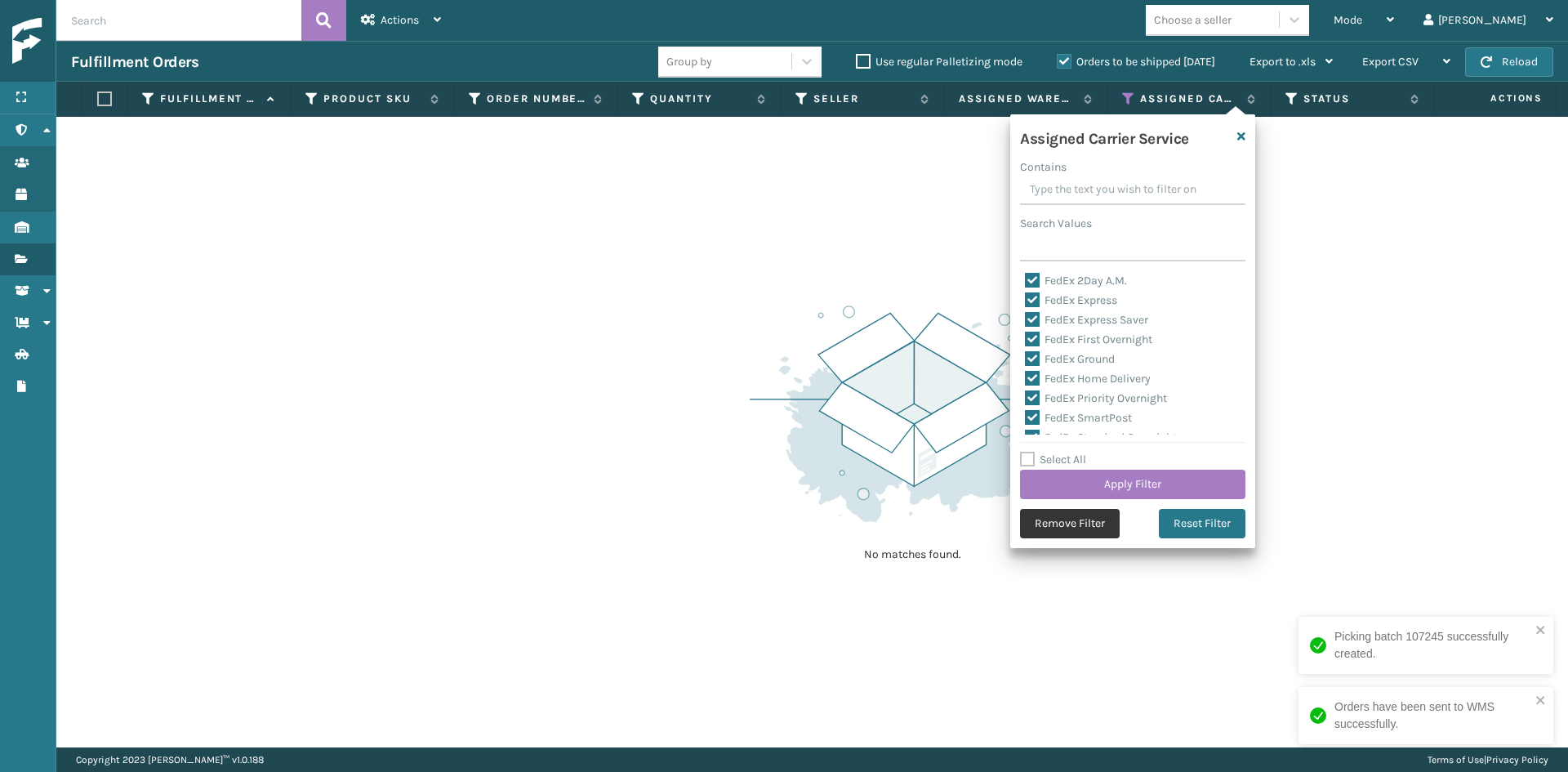
click at [1088, 526] on button "Remove Filter" at bounding box center [1070, 524] width 100 height 30
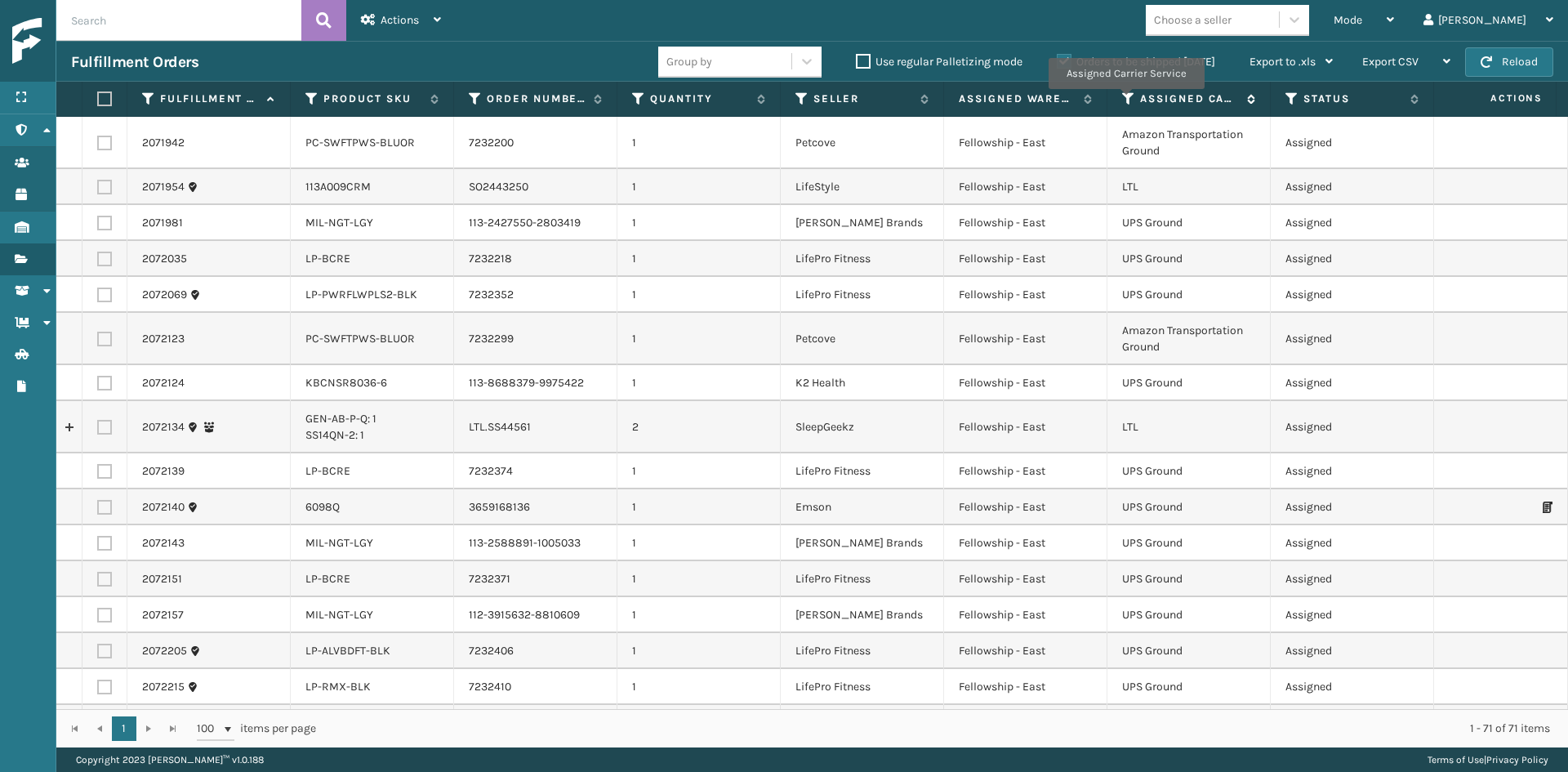
click at [1125, 101] on icon at bounding box center [1128, 99] width 13 height 15
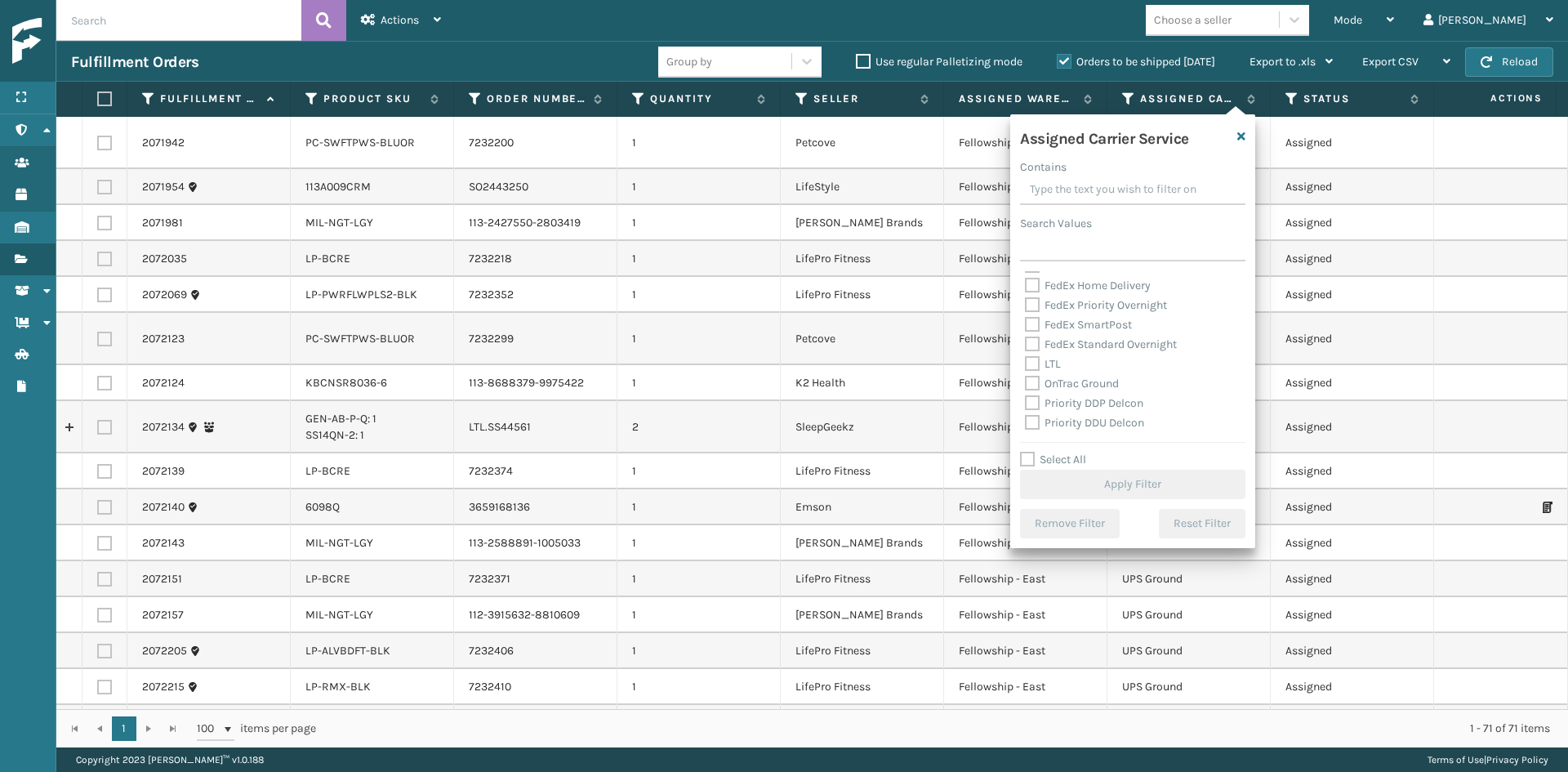
scroll to position [164, 0]
click at [1075, 379] on div "OnTrac Ground" at bounding box center [1132, 373] width 216 height 20
click at [1086, 375] on label "OnTrac Ground" at bounding box center [1072, 372] width 94 height 14
click at [1026, 374] on input "OnTrac Ground" at bounding box center [1025, 368] width 1 height 11
checkbox input "true"
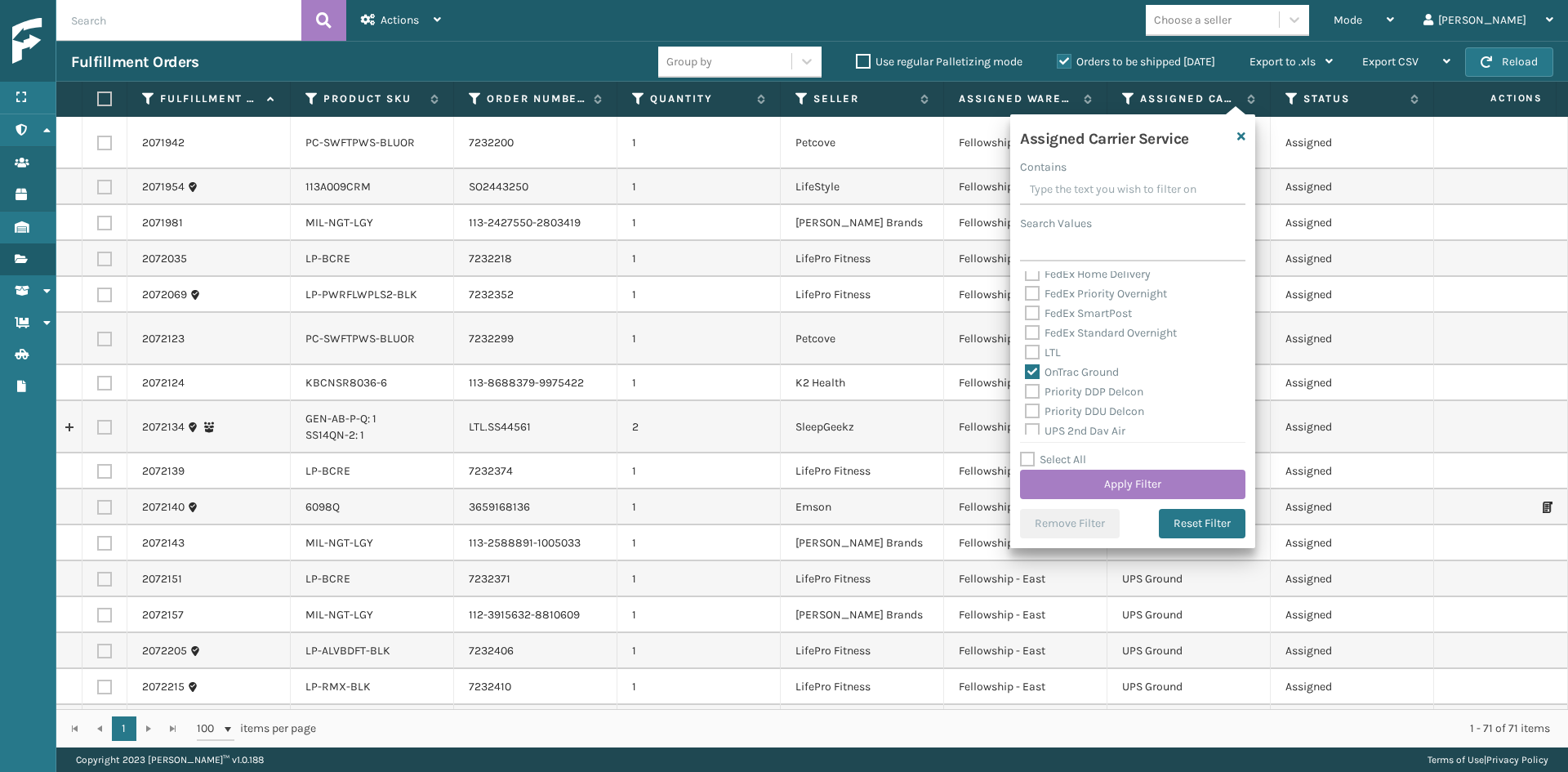
click at [1083, 392] on label "Priority DDP Delcon" at bounding box center [1084, 391] width 118 height 14
click at [1026, 392] on input "Priority DDP Delcon" at bounding box center [1025, 387] width 1 height 11
checkbox input "true"
click at [1075, 409] on label "Priority DDU Delcon" at bounding box center [1084, 411] width 119 height 14
click at [1026, 409] on input "Priority DDU Delcon" at bounding box center [1025, 407] width 1 height 11
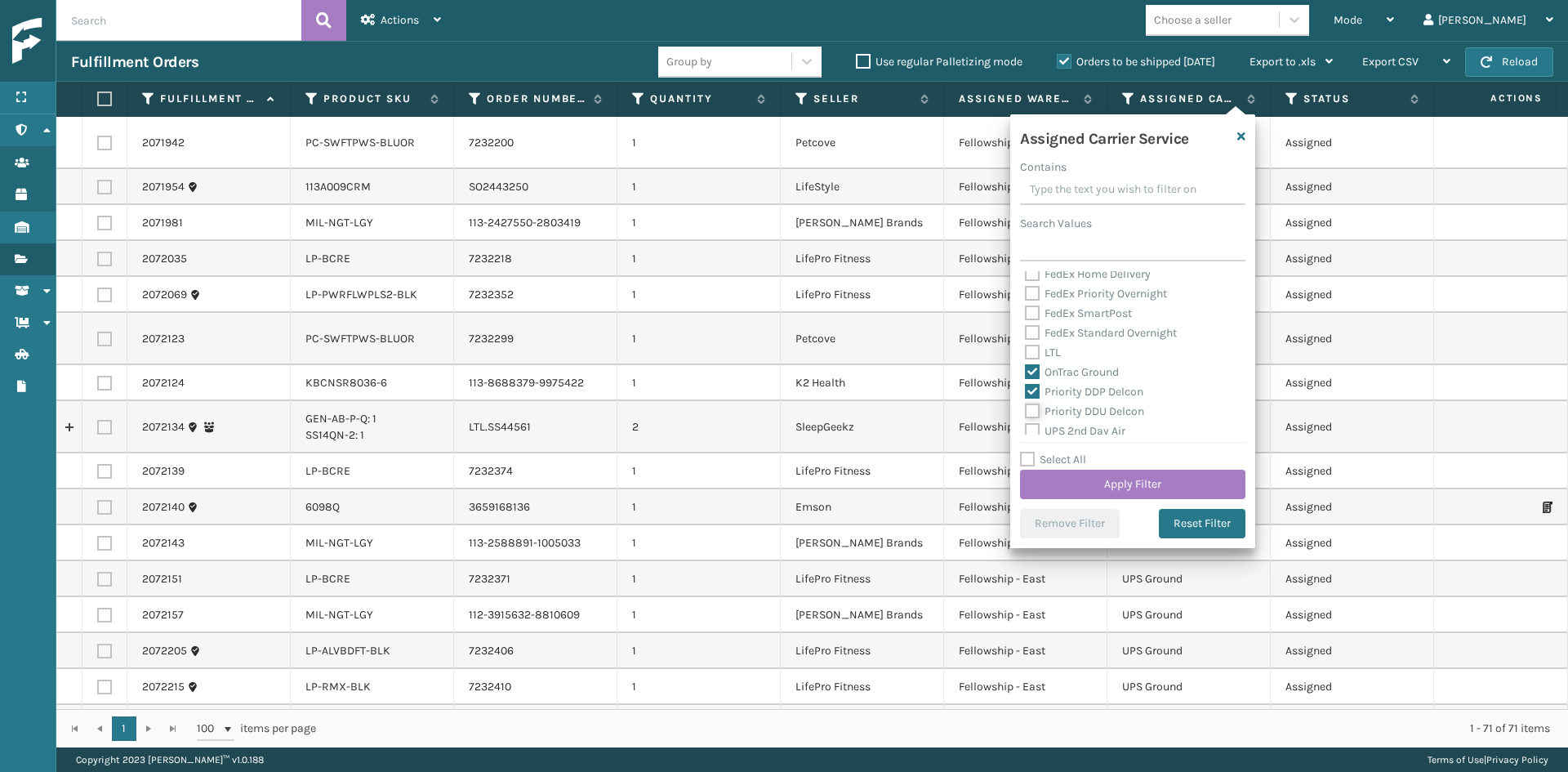
checkbox input "true"
click at [1089, 347] on label "UPS 2nd Day Air" at bounding box center [1075, 349] width 101 height 14
click at [1026, 347] on input "UPS 2nd Day Air" at bounding box center [1025, 345] width 1 height 11
checkbox input "true"
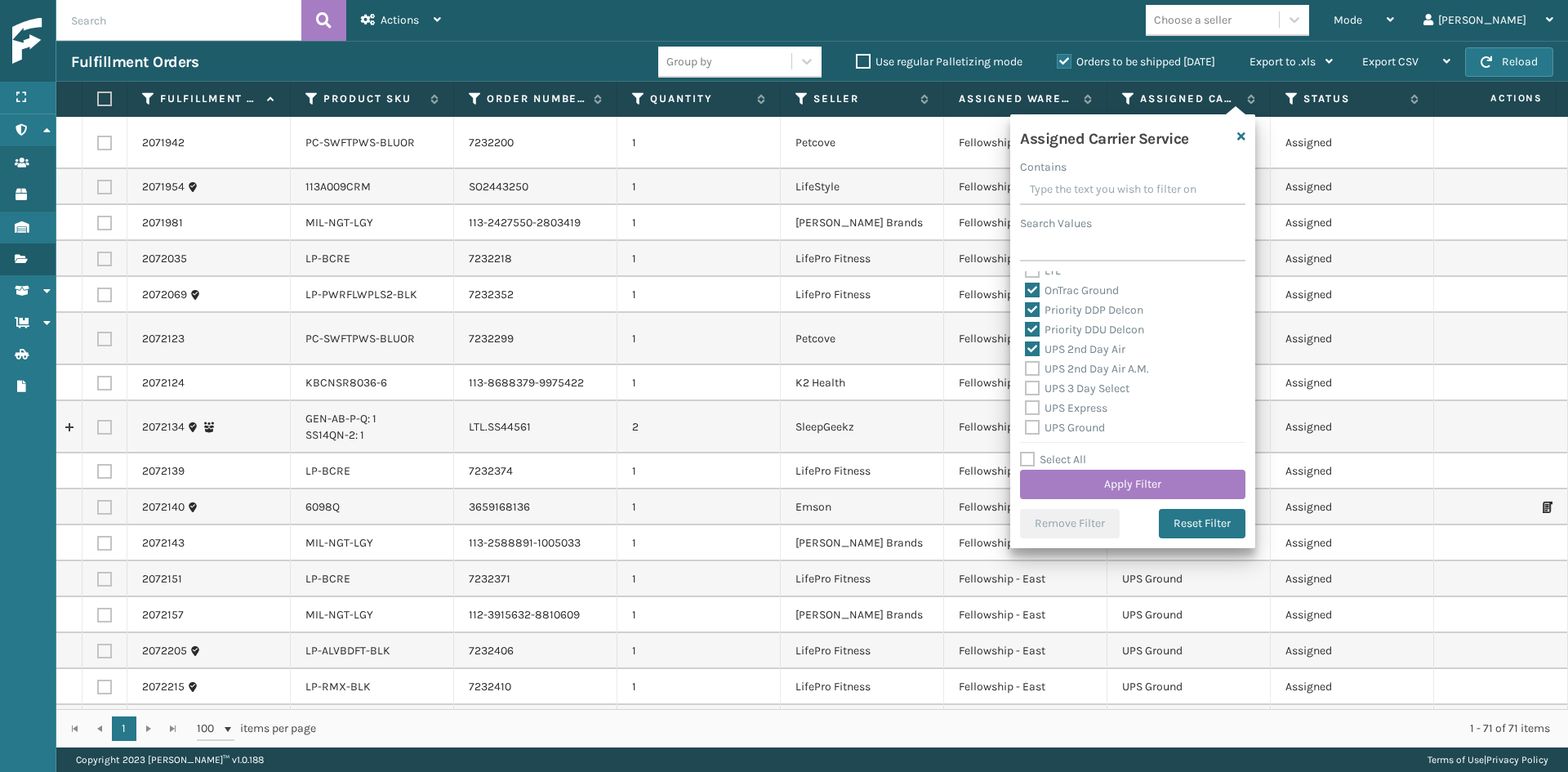
click at [1076, 372] on label "UPS 2nd Day Air A.M." at bounding box center [1087, 369] width 124 height 14
click at [1026, 370] on input "UPS 2nd Day Air A.M." at bounding box center [1025, 365] width 1 height 11
checkbox input "true"
click at [1071, 390] on label "UPS 3 Day Select" at bounding box center [1077, 388] width 104 height 14
click at [1026, 389] on input "UPS 3 Day Select" at bounding box center [1025, 384] width 1 height 11
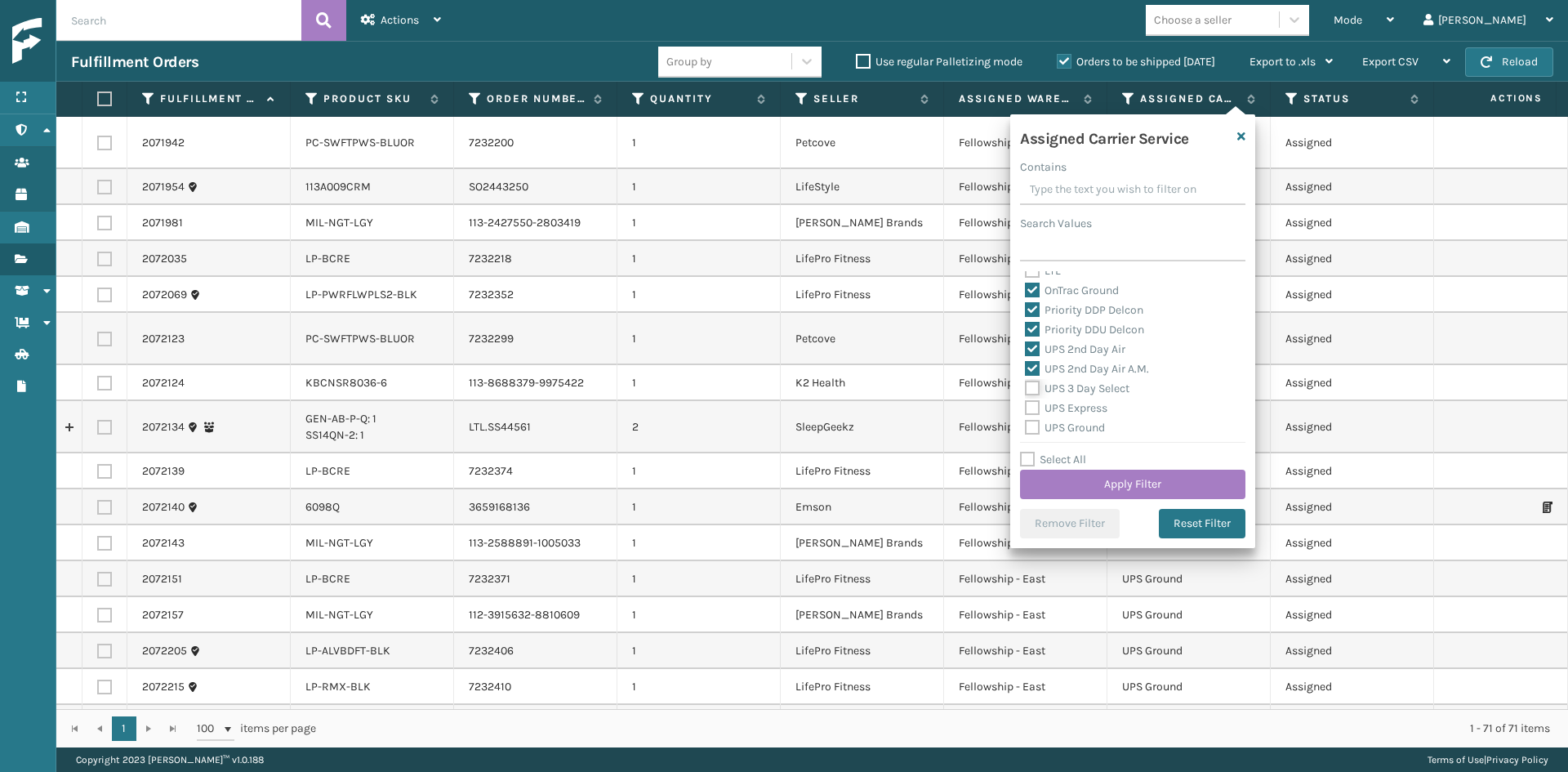
checkbox input "true"
click at [1073, 407] on label "UPS Express" at bounding box center [1066, 407] width 83 height 14
click at [1026, 407] on input "UPS Express" at bounding box center [1025, 403] width 1 height 11
checkbox input "true"
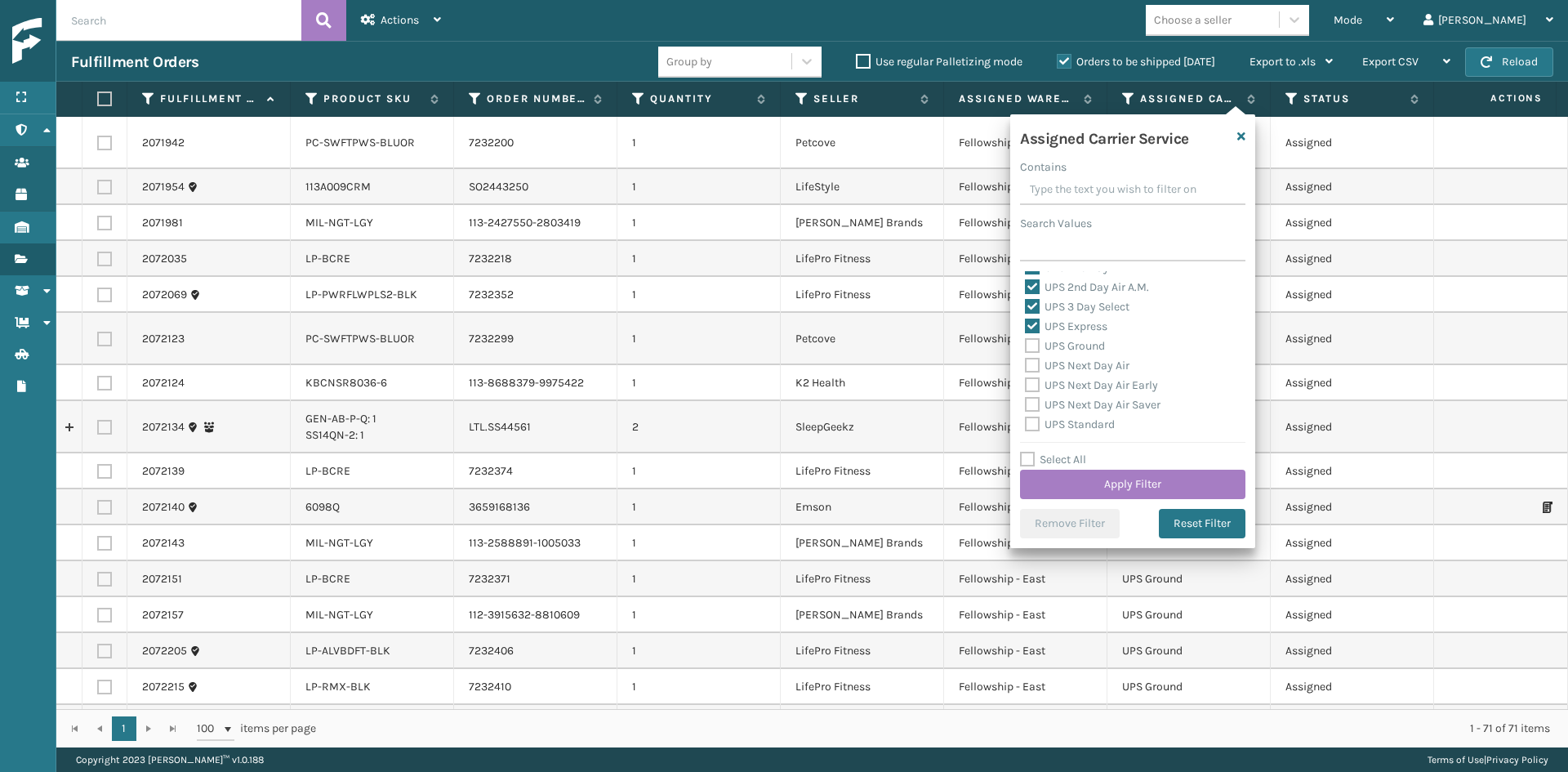
click at [1084, 350] on label "UPS Ground" at bounding box center [1065, 345] width 80 height 14
click at [1026, 347] on input "UPS Ground" at bounding box center [1025, 341] width 1 height 11
checkbox input "true"
click at [1080, 370] on label "UPS Next Day Air" at bounding box center [1077, 365] width 104 height 14
click at [1026, 367] on input "UPS Next Day Air" at bounding box center [1025, 361] width 1 height 11
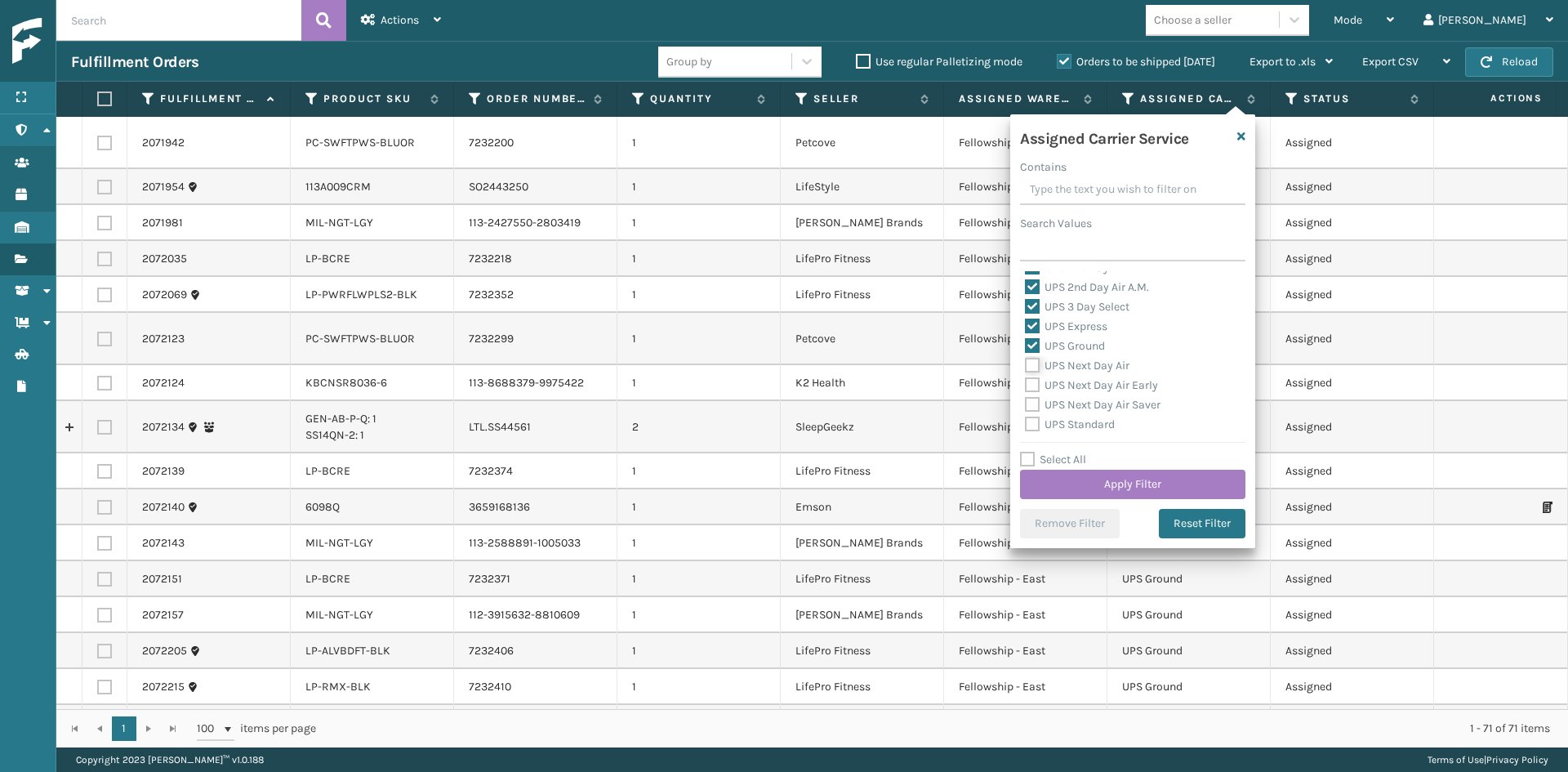
checkbox input "true"
click at [1077, 384] on label "UPS Next Day Air Early" at bounding box center [1091, 384] width 133 height 14
click at [1026, 384] on input "UPS Next Day Air Early" at bounding box center [1025, 380] width 1 height 11
checkbox input "true"
click at [1072, 406] on label "UPS Next Day Air Saver" at bounding box center [1093, 404] width 136 height 14
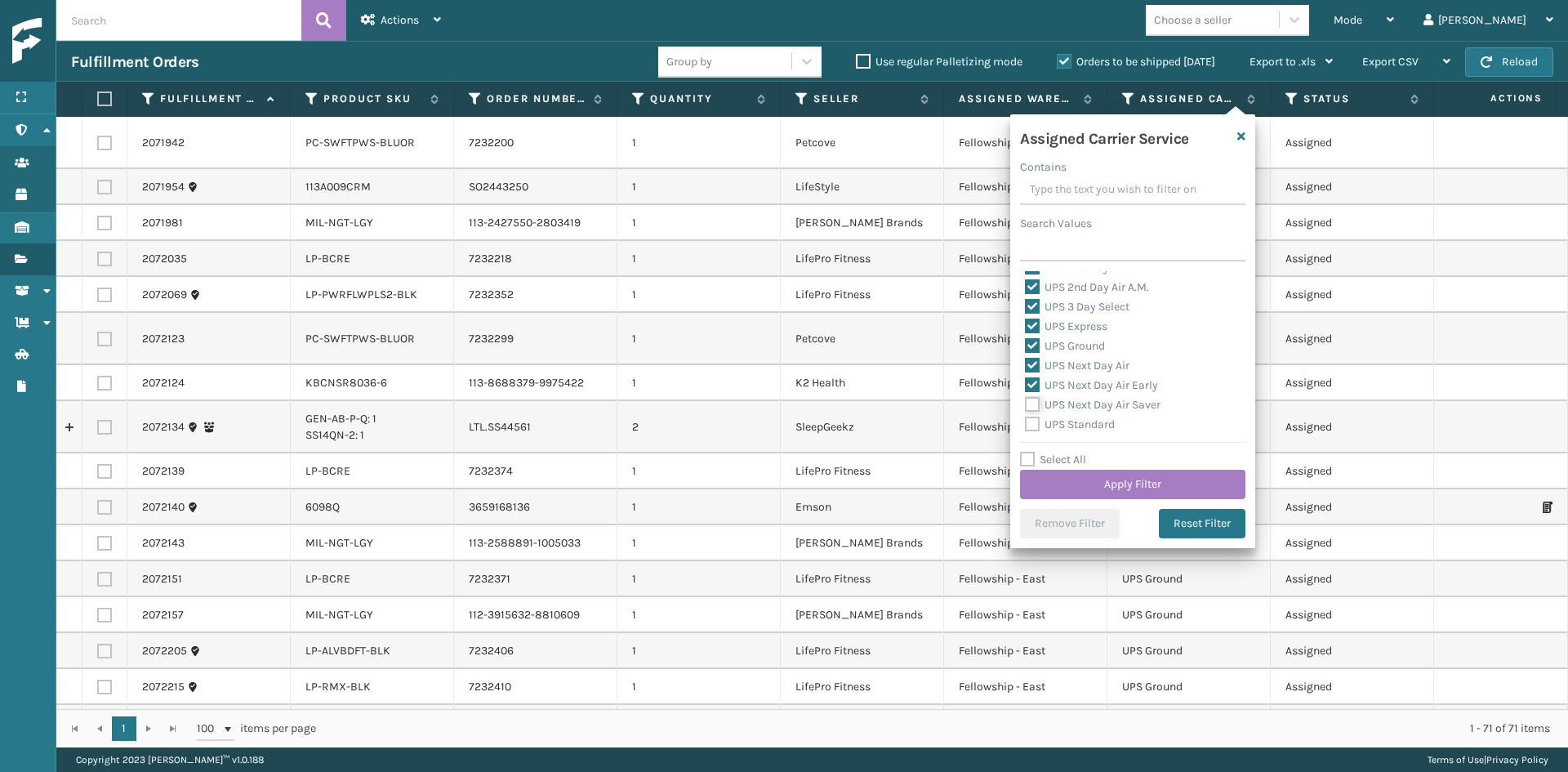
click at [1026, 406] on input "UPS Next Day Air Saver" at bounding box center [1025, 400] width 1 height 11
checkbox input "true"
click at [1070, 419] on label "UPS Standard" at bounding box center [1070, 424] width 90 height 14
click at [1026, 419] on input "UPS Standard" at bounding box center [1025, 420] width 1 height 11
checkbox input "true"
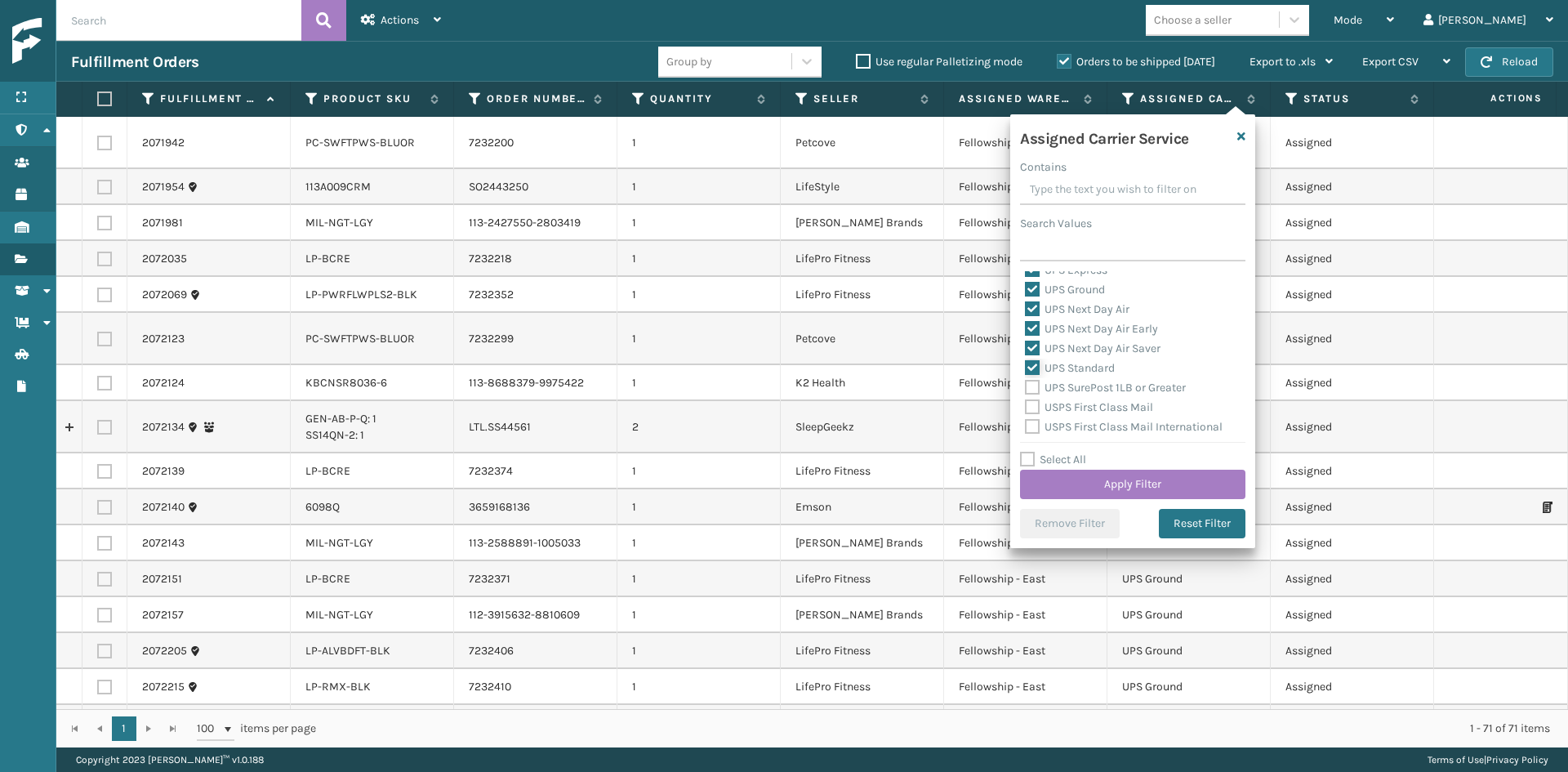
scroll to position [408, 0]
click at [1069, 360] on label "UPS SurePost 1LB or Greater" at bounding box center [1105, 362] width 161 height 14
click at [1026, 360] on input "UPS SurePost 1LB or Greater" at bounding box center [1025, 358] width 1 height 11
checkbox input "true"
click at [1059, 477] on button "Apply Filter" at bounding box center [1132, 484] width 226 height 30
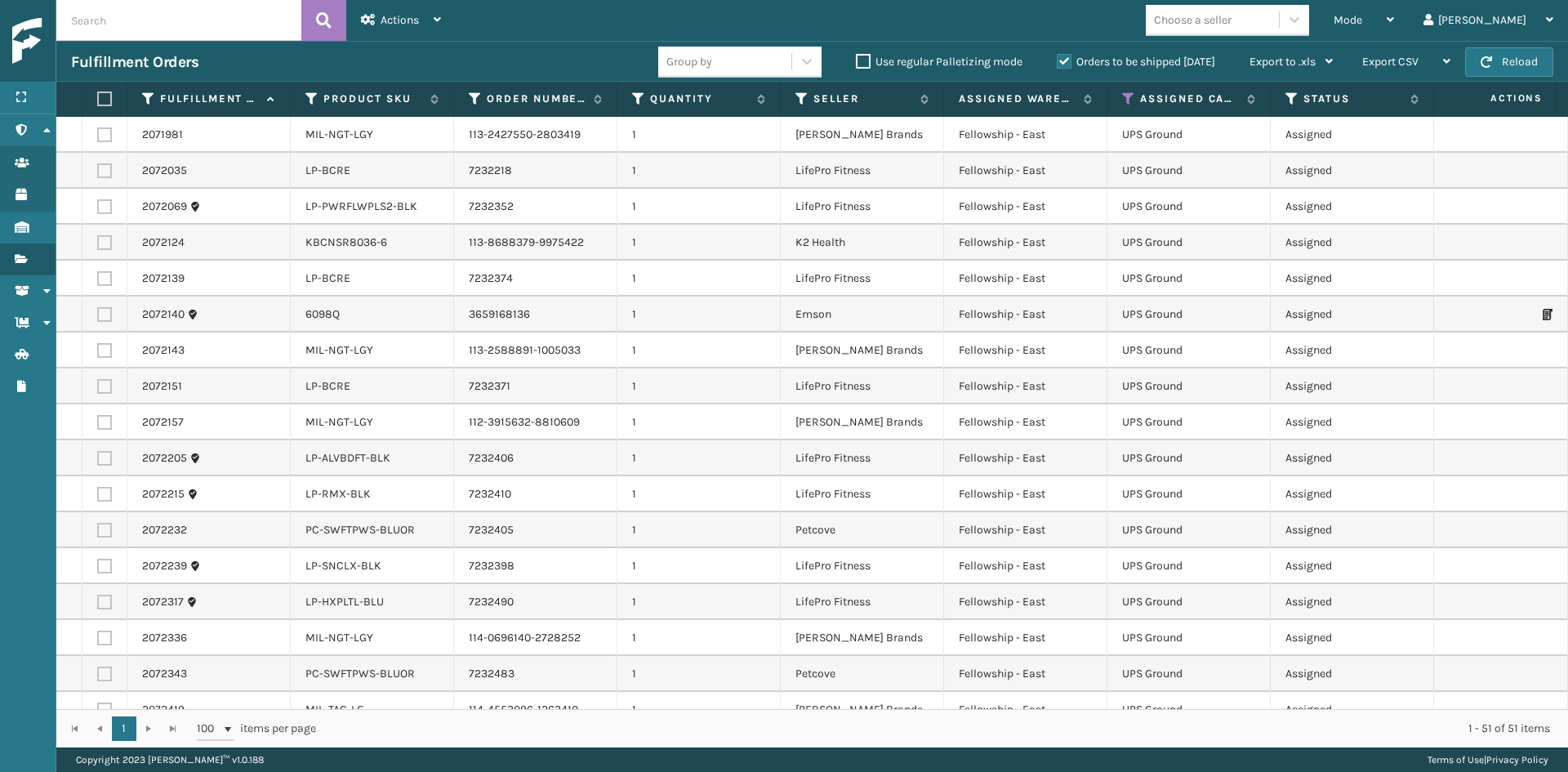
click at [1232, 21] on div "Choose a seller" at bounding box center [1193, 20] width 78 height 17
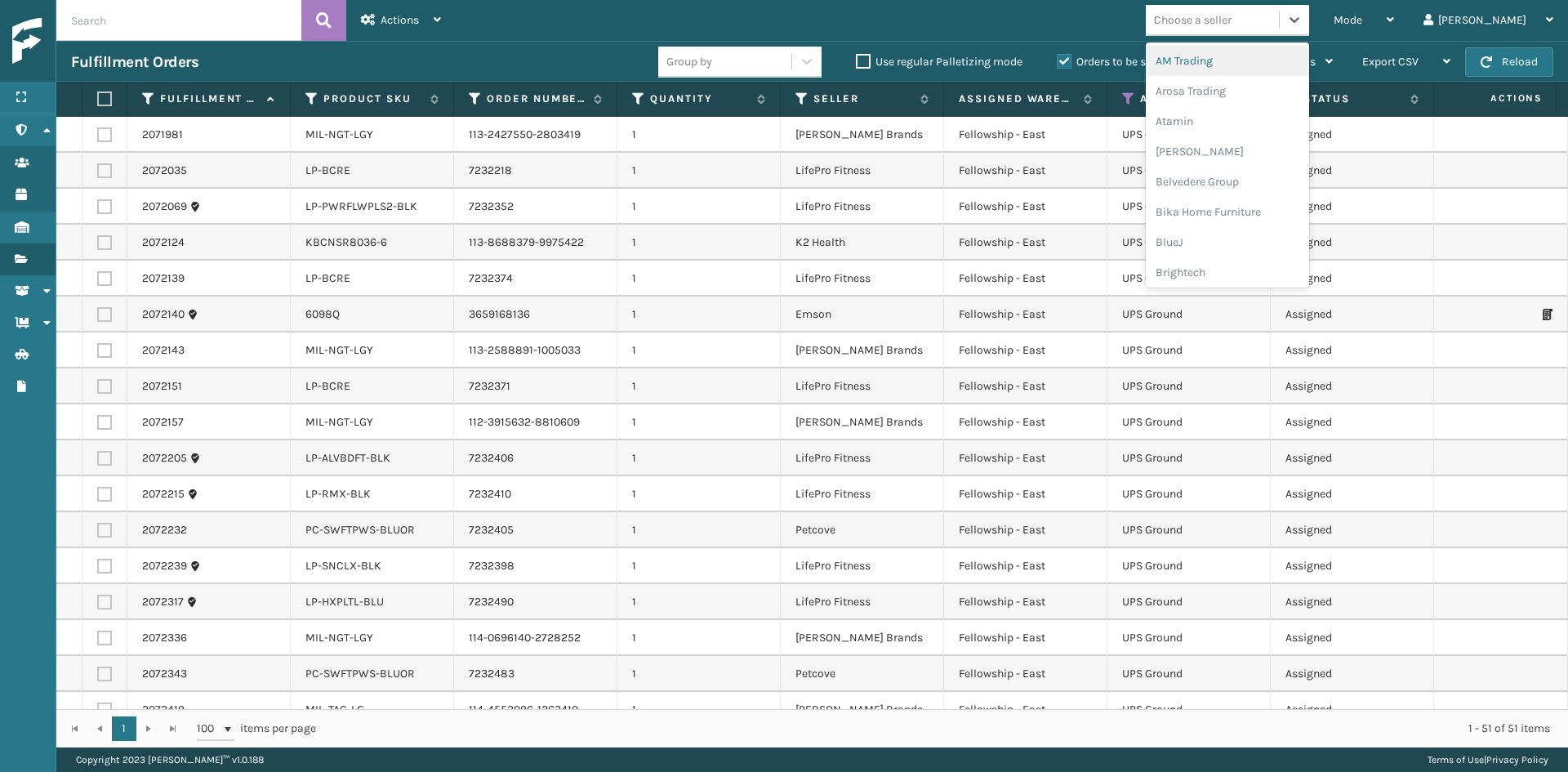
type input "MI"
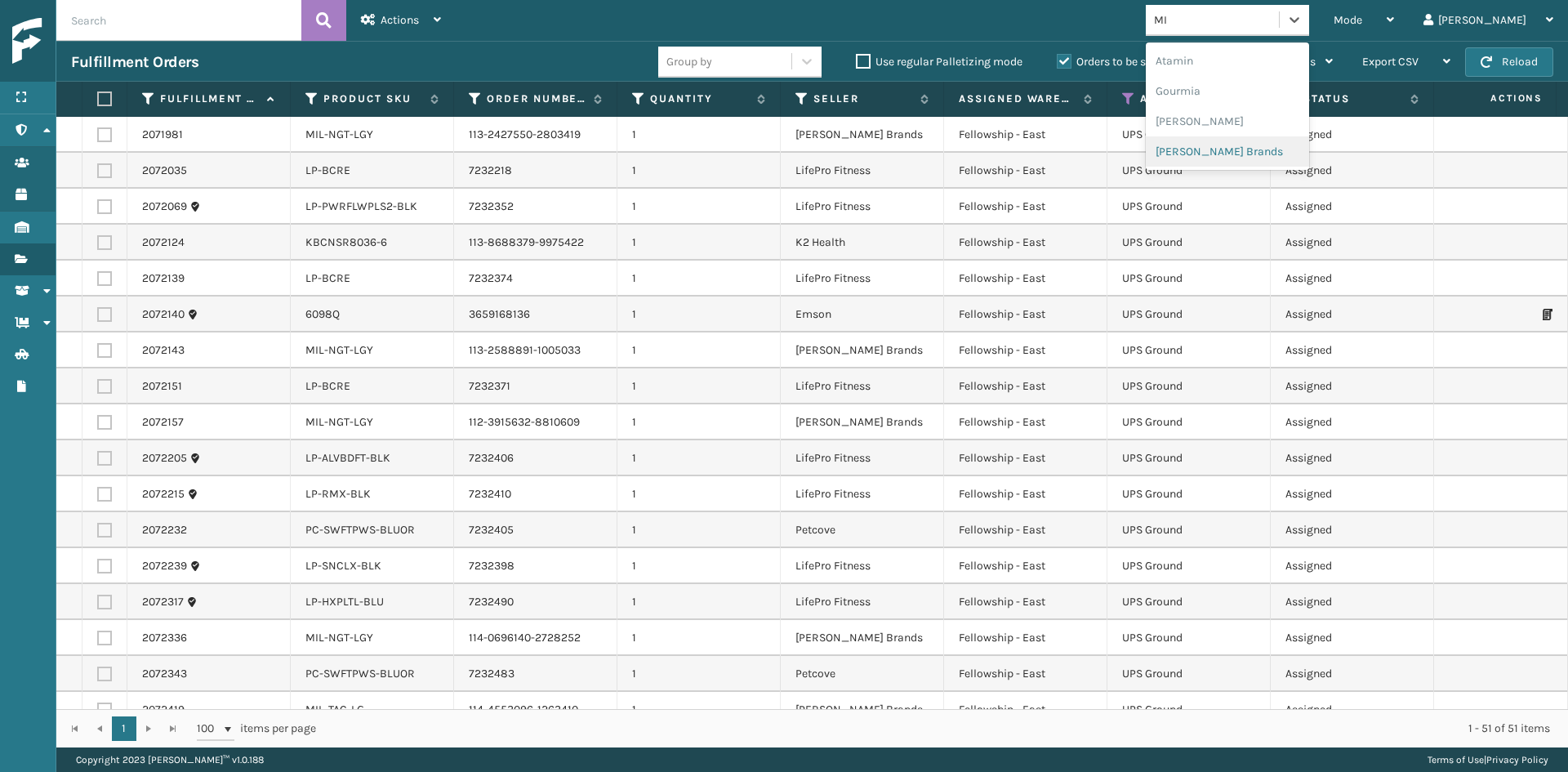
click at [1280, 145] on div "[PERSON_NAME] Brands" at bounding box center [1227, 151] width 164 height 31
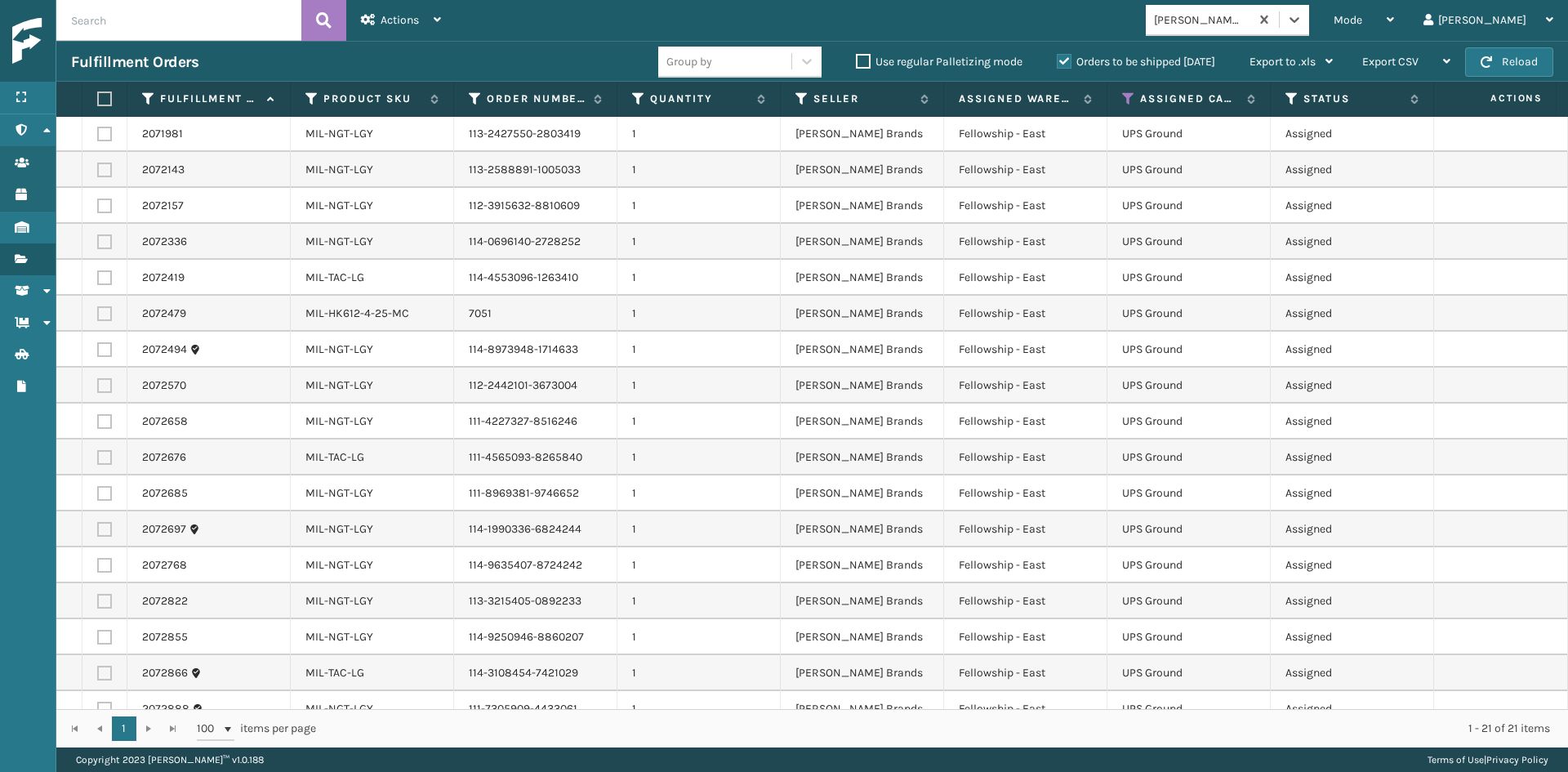
scroll to position [0, 0]
drag, startPoint x: 106, startPoint y: 94, endPoint x: 133, endPoint y: 88, distance: 27.7
click at [107, 93] on label at bounding box center [102, 99] width 10 height 15
click at [98, 94] on input "checkbox" at bounding box center [98, 99] width 1 height 11
checkbox input "true"
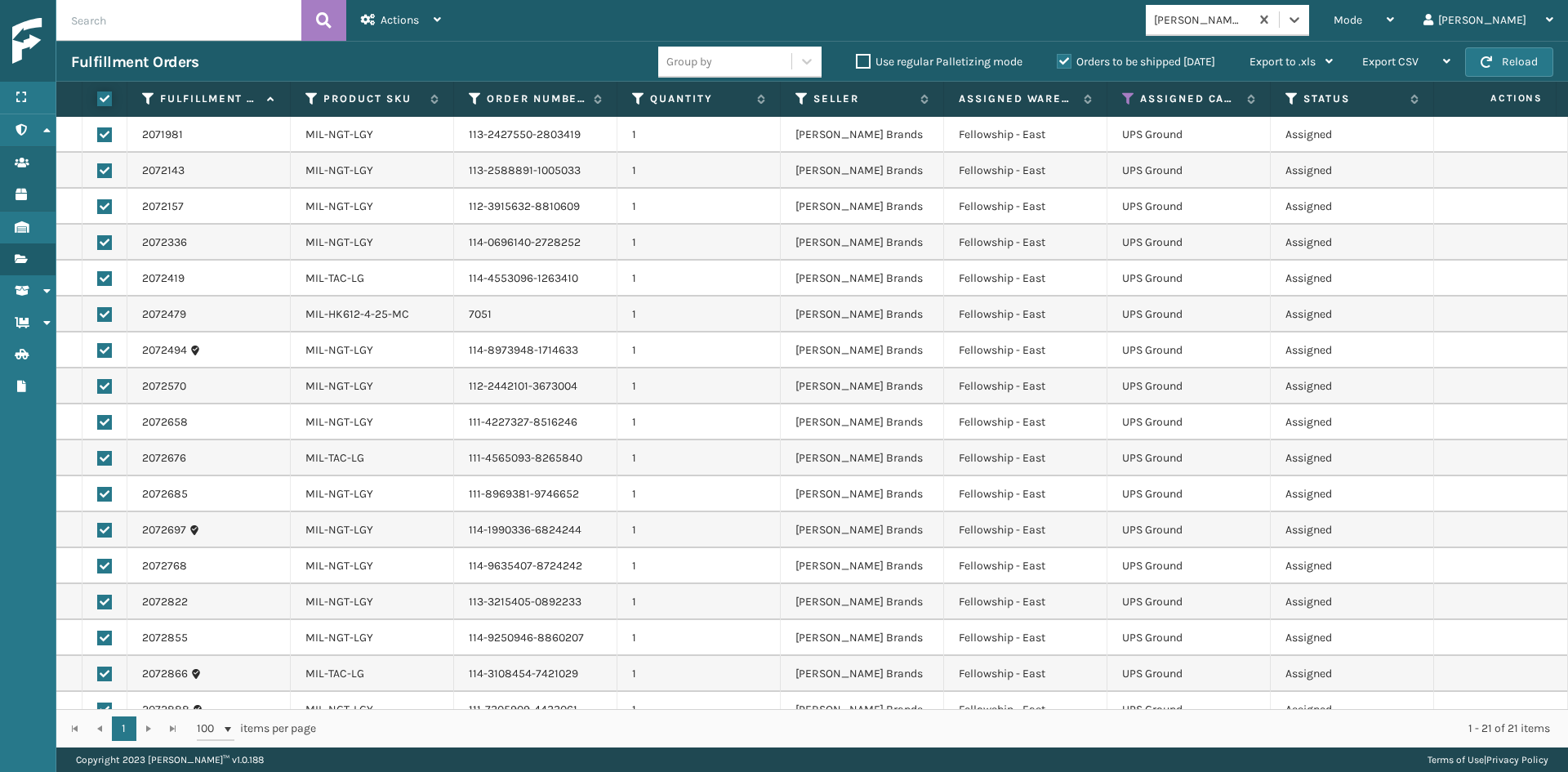
checkbox input "true"
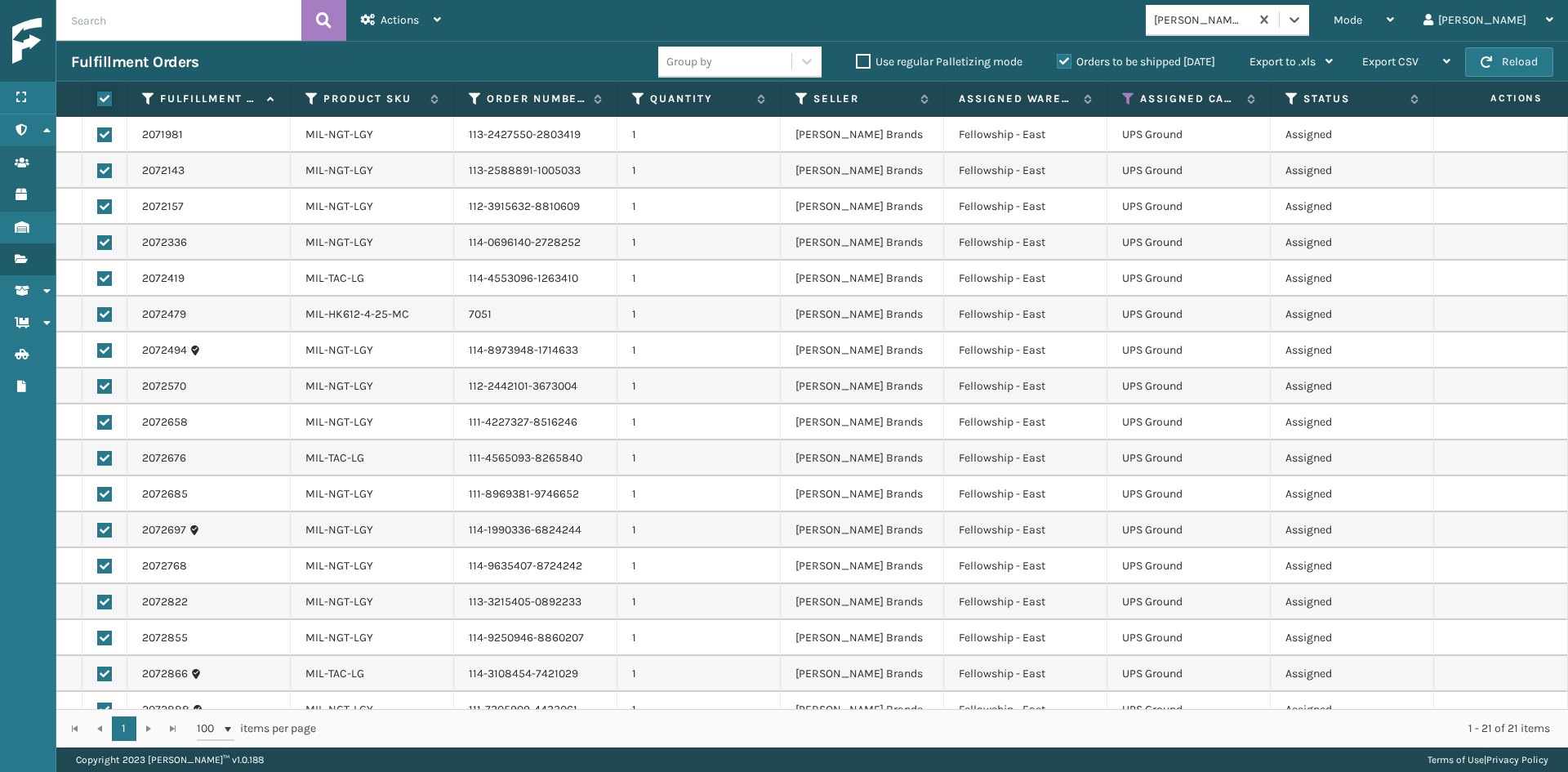
checkbox input "true"
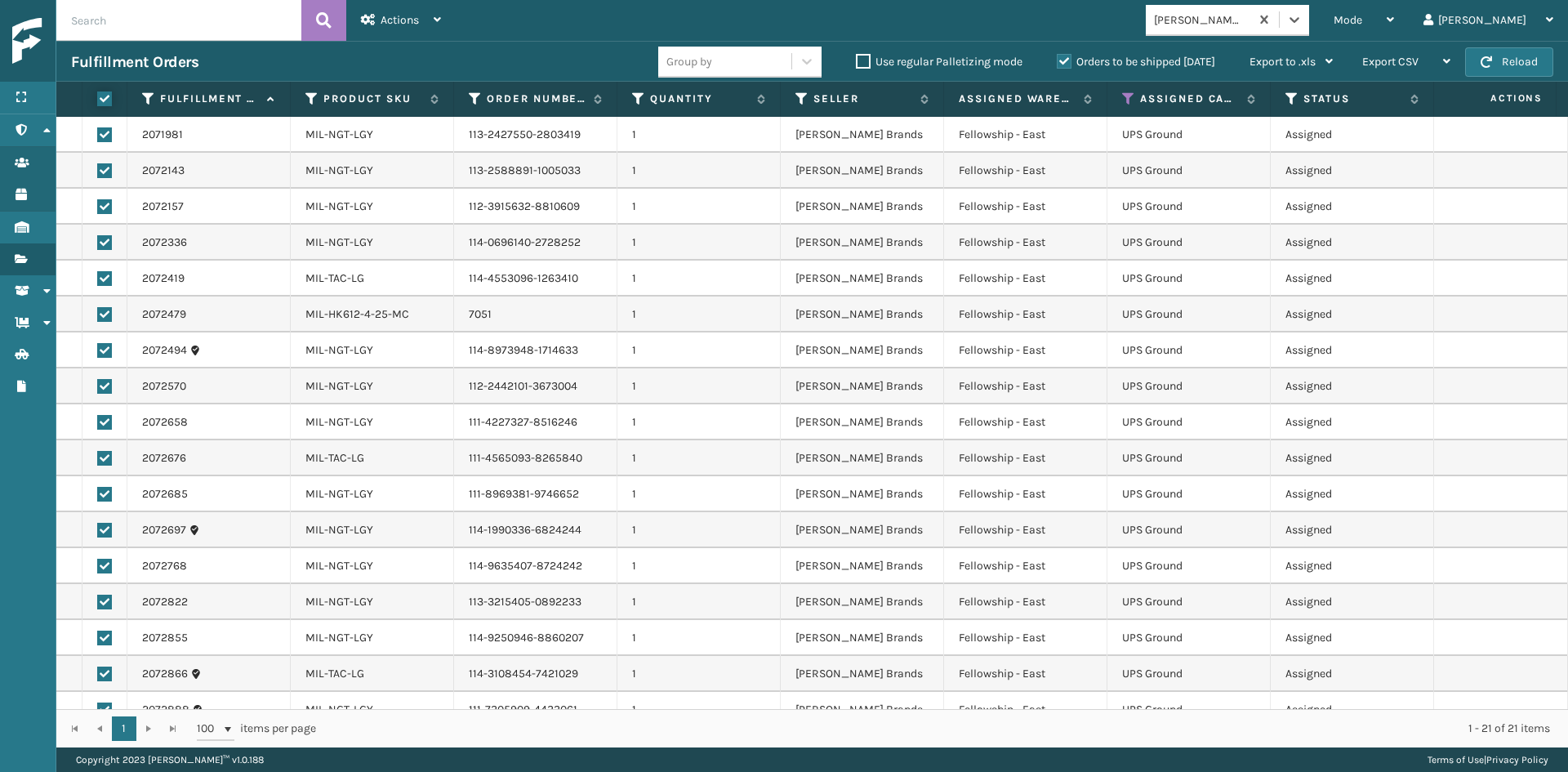
checkbox input "true"
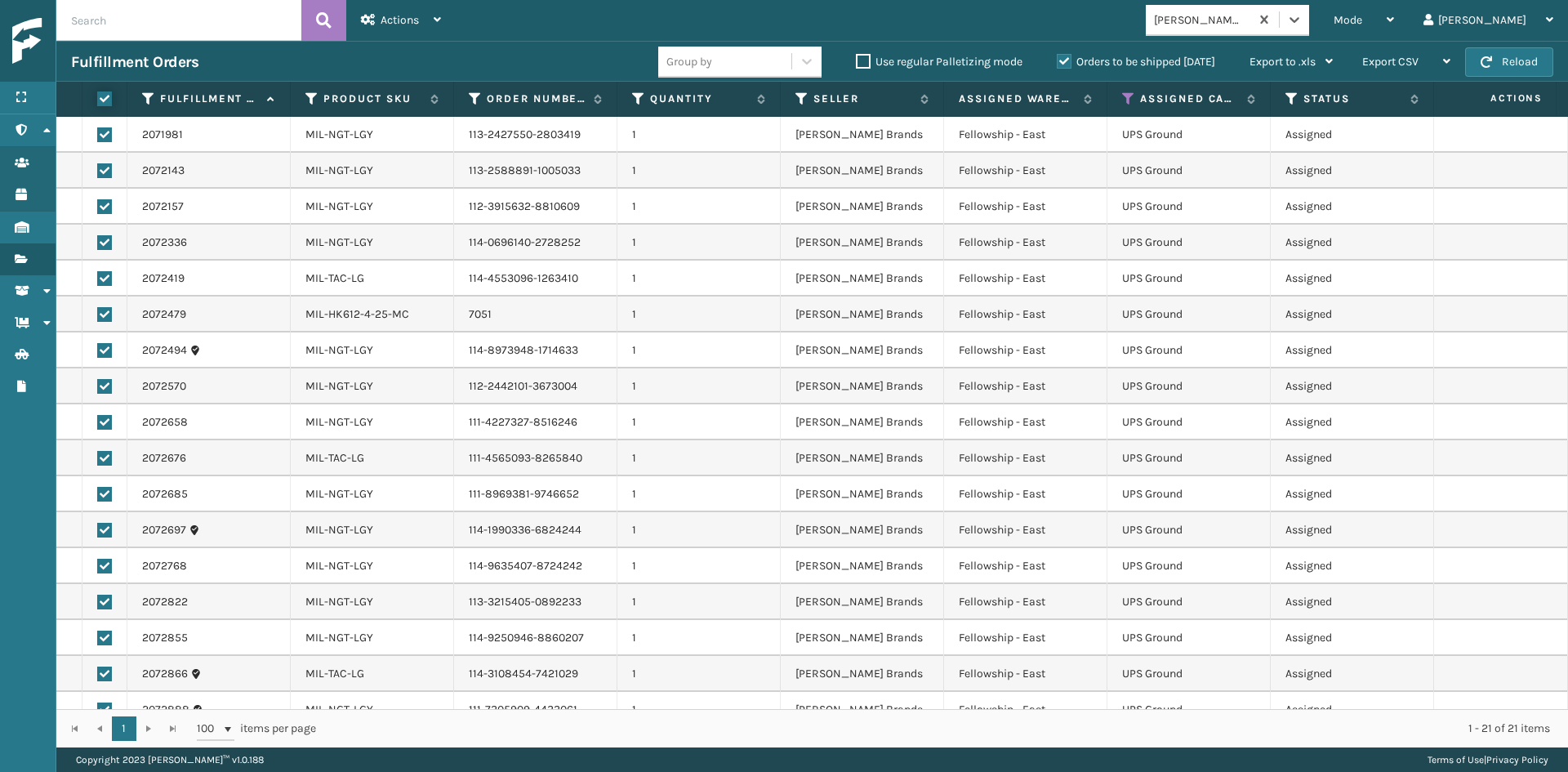
checkbox input "true"
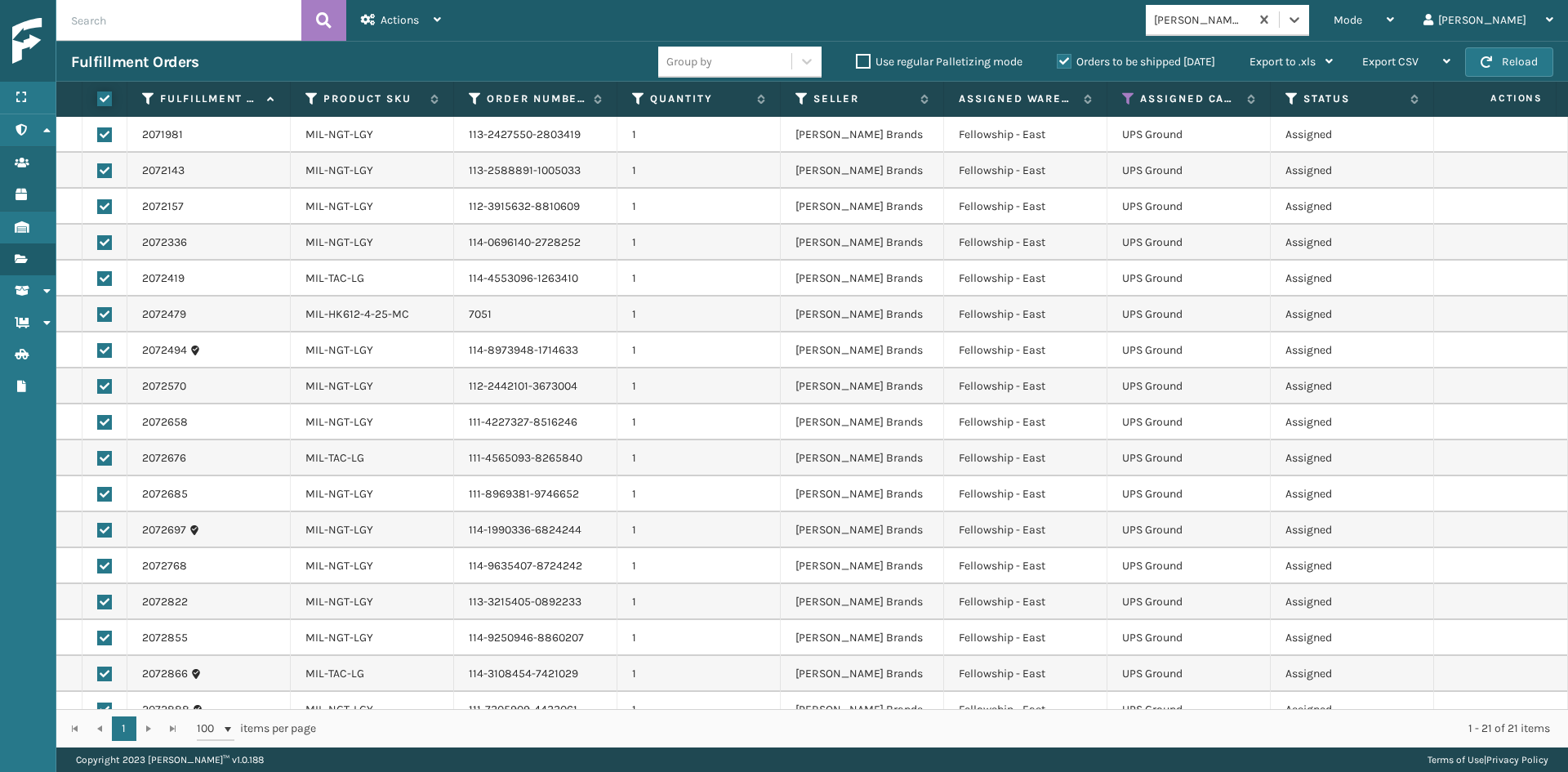
checkbox input "true"
click at [416, 17] on span "Actions" at bounding box center [399, 20] width 38 height 14
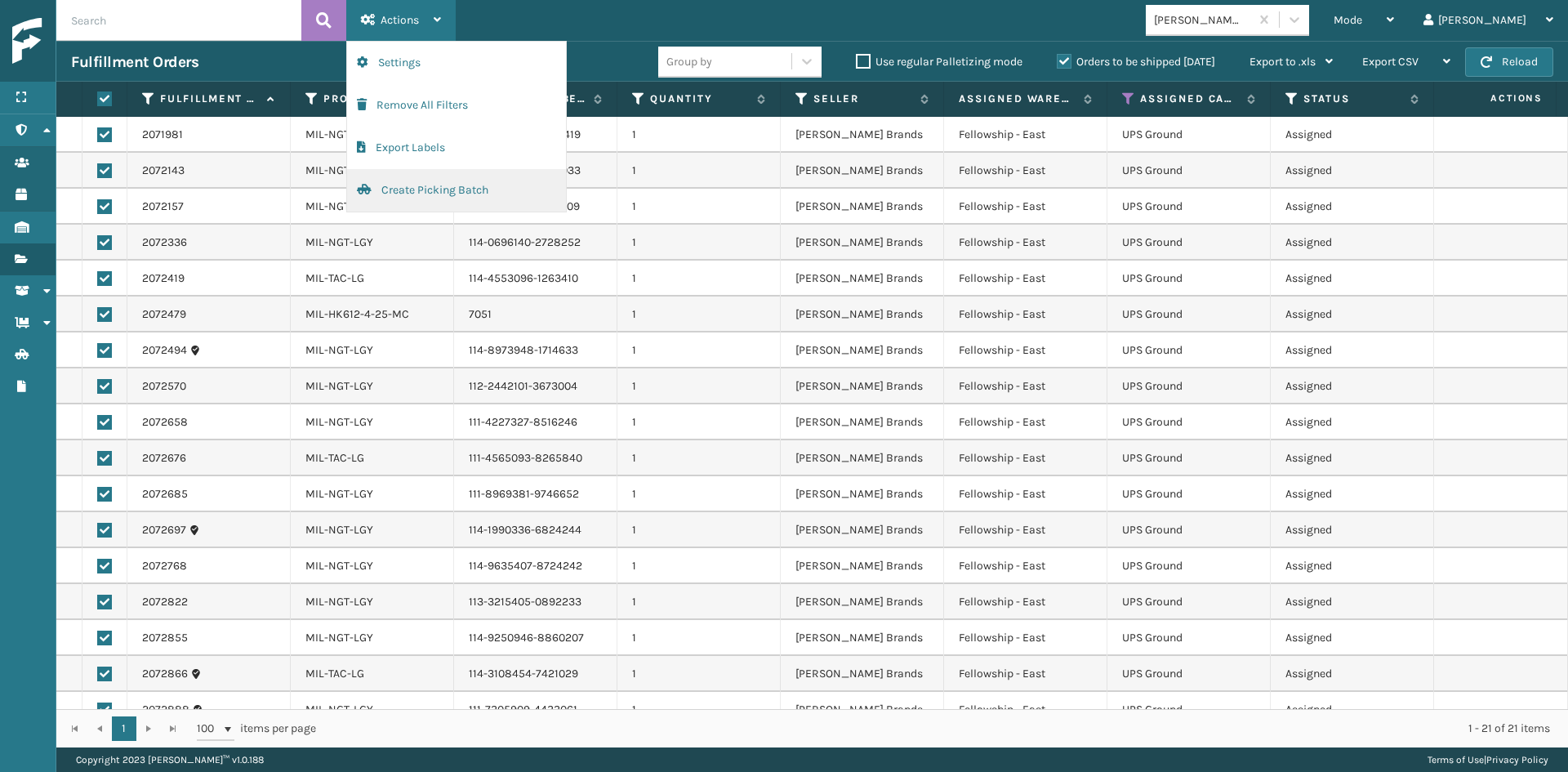
click at [411, 197] on button "Create Picking Batch" at bounding box center [456, 190] width 219 height 42
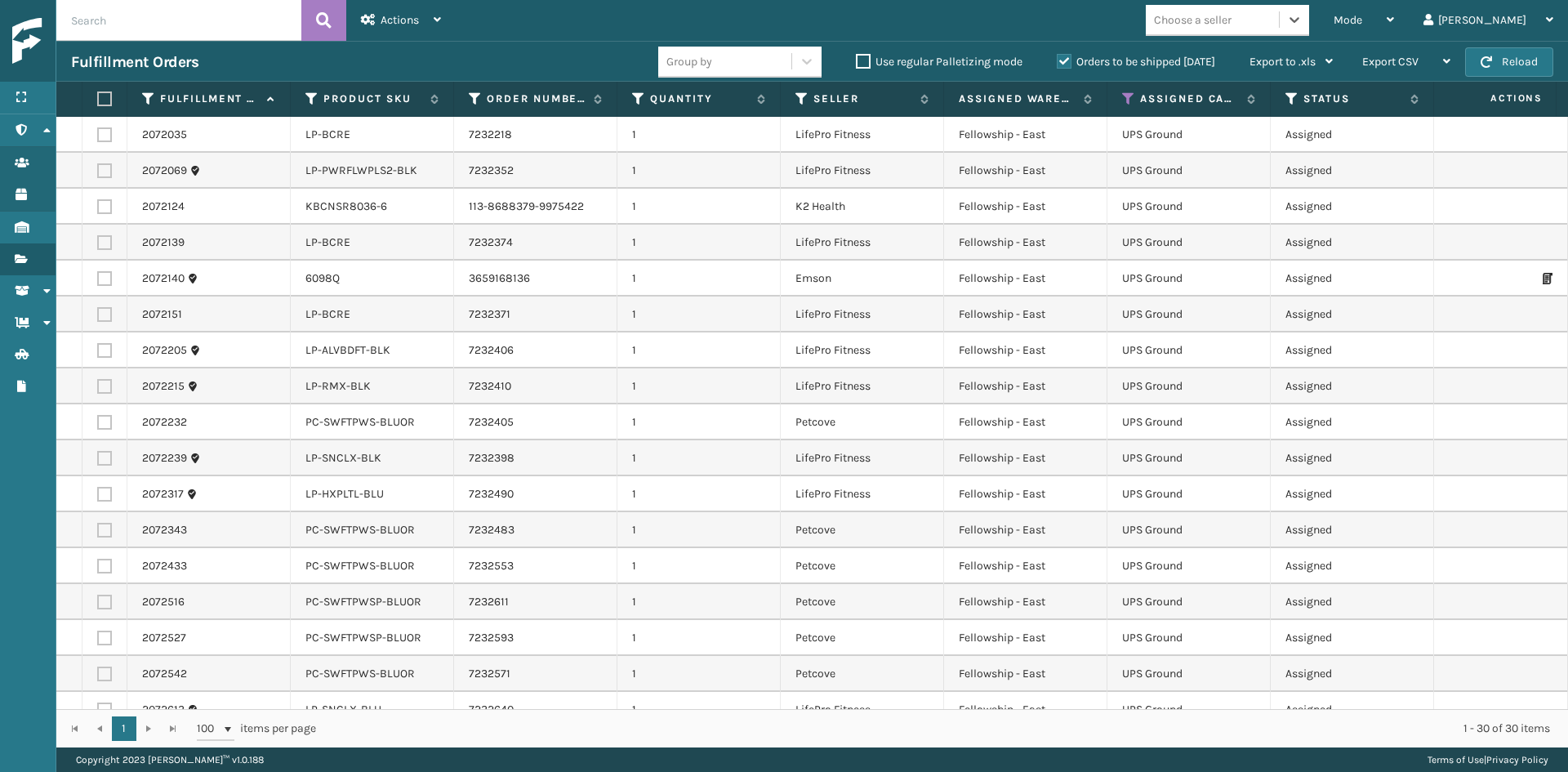
click at [1232, 25] on div "Choose a seller" at bounding box center [1193, 20] width 78 height 17
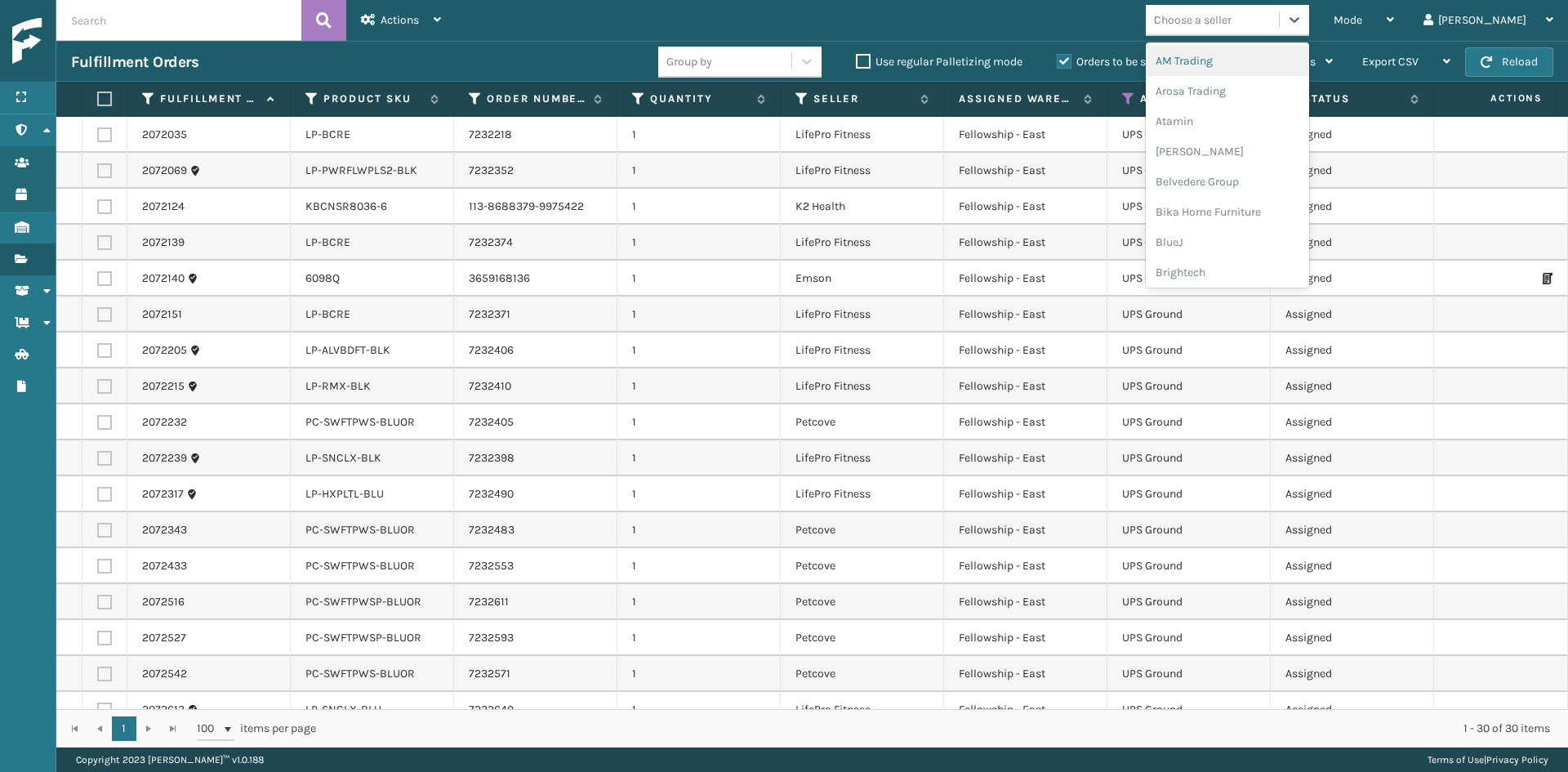
type input "LI"
click at [1246, 91] on div "LifePro Fitness" at bounding box center [1227, 91] width 164 height 31
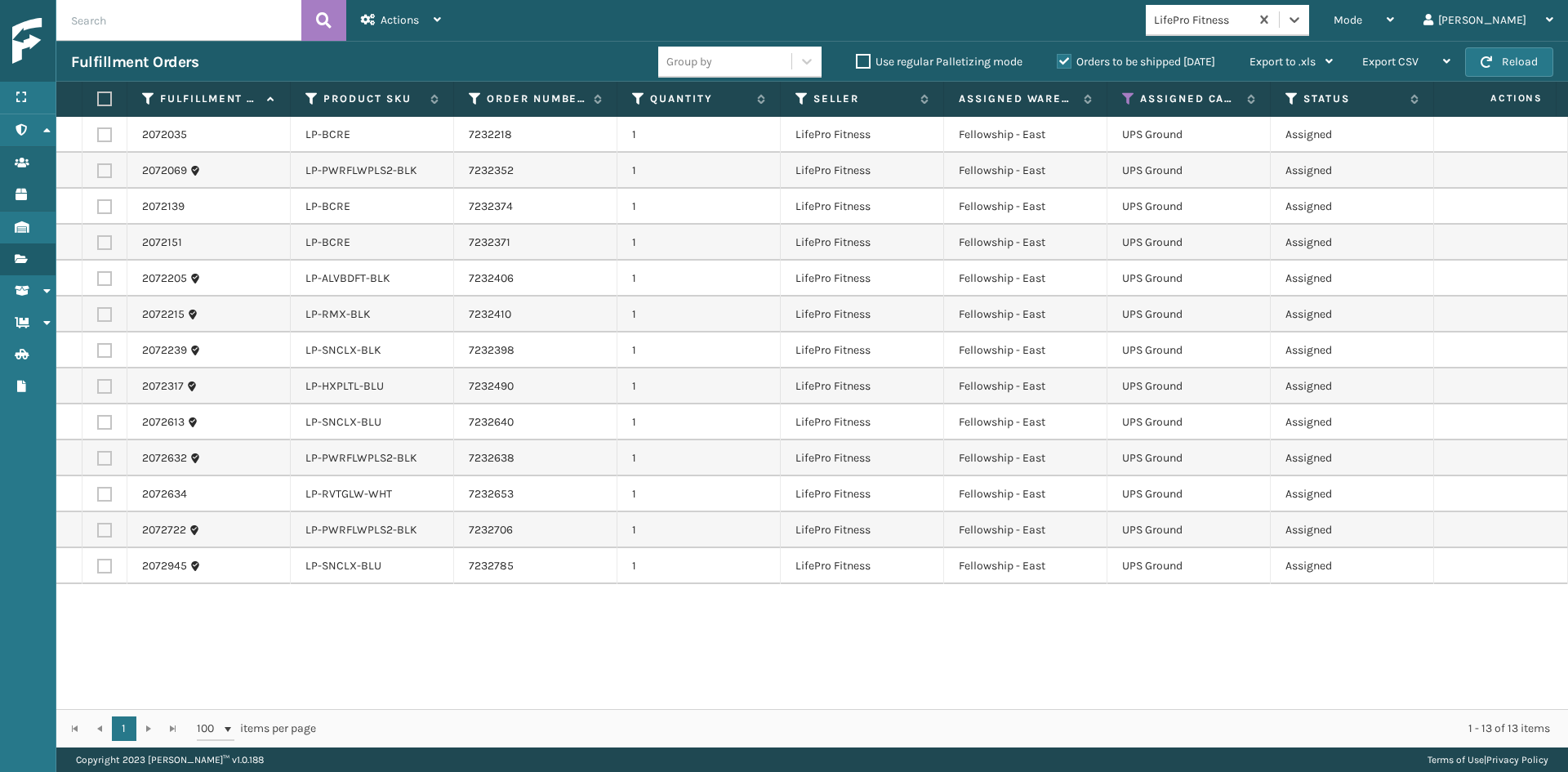
click at [106, 94] on label at bounding box center [102, 99] width 10 height 15
click at [98, 94] on input "checkbox" at bounding box center [98, 99] width 1 height 11
checkbox input "true"
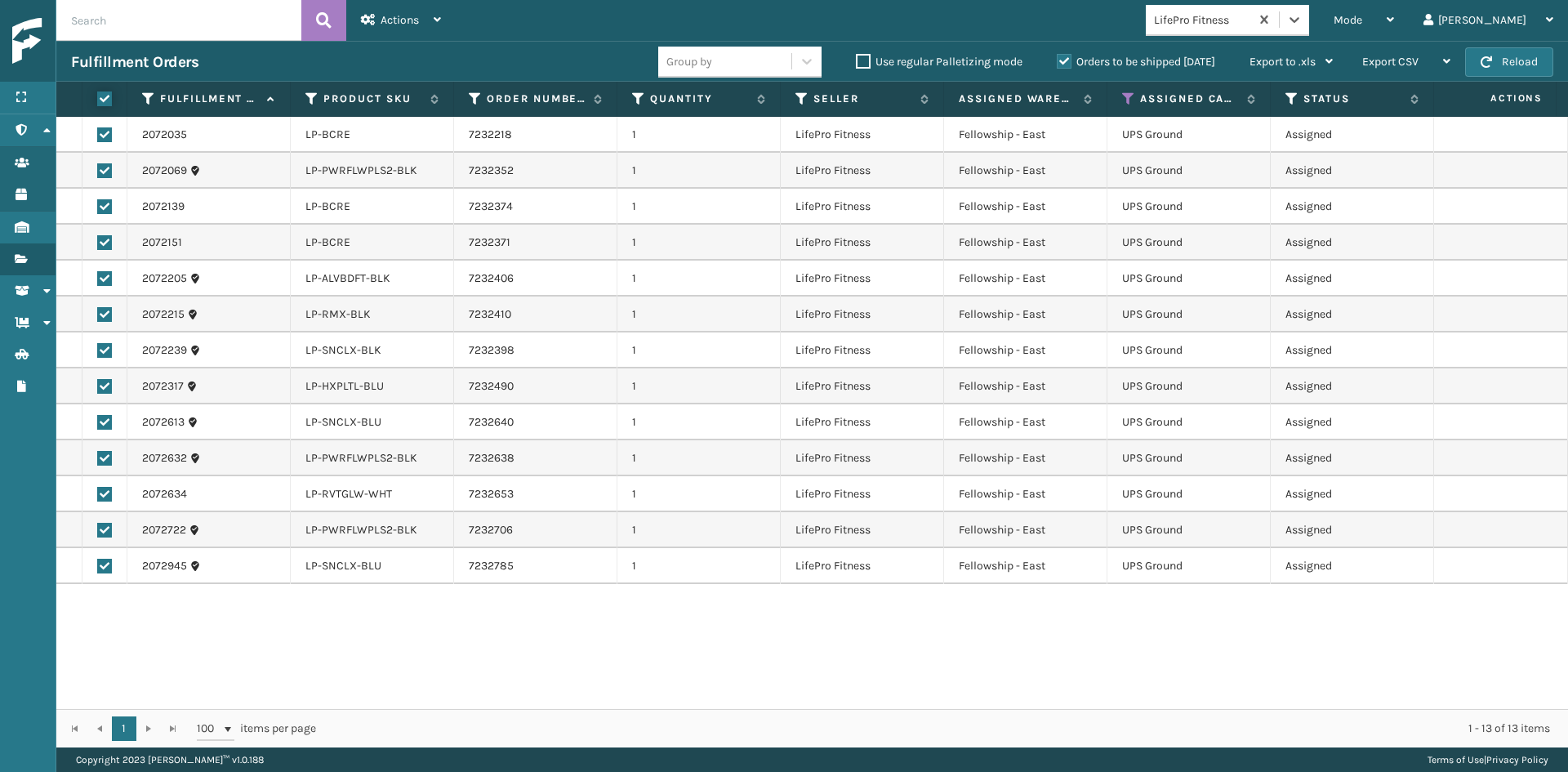
checkbox input "true"
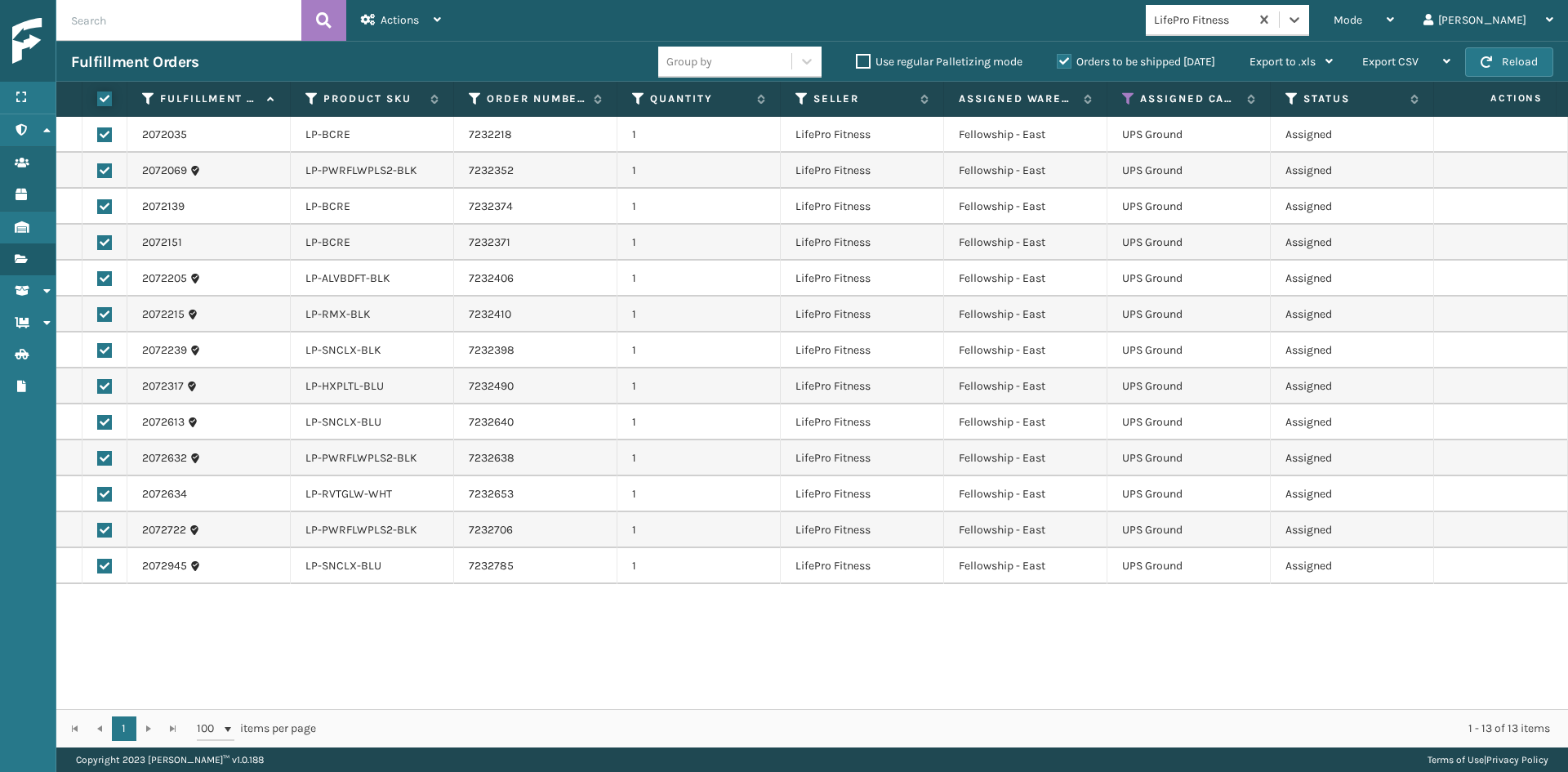
checkbox input "true"
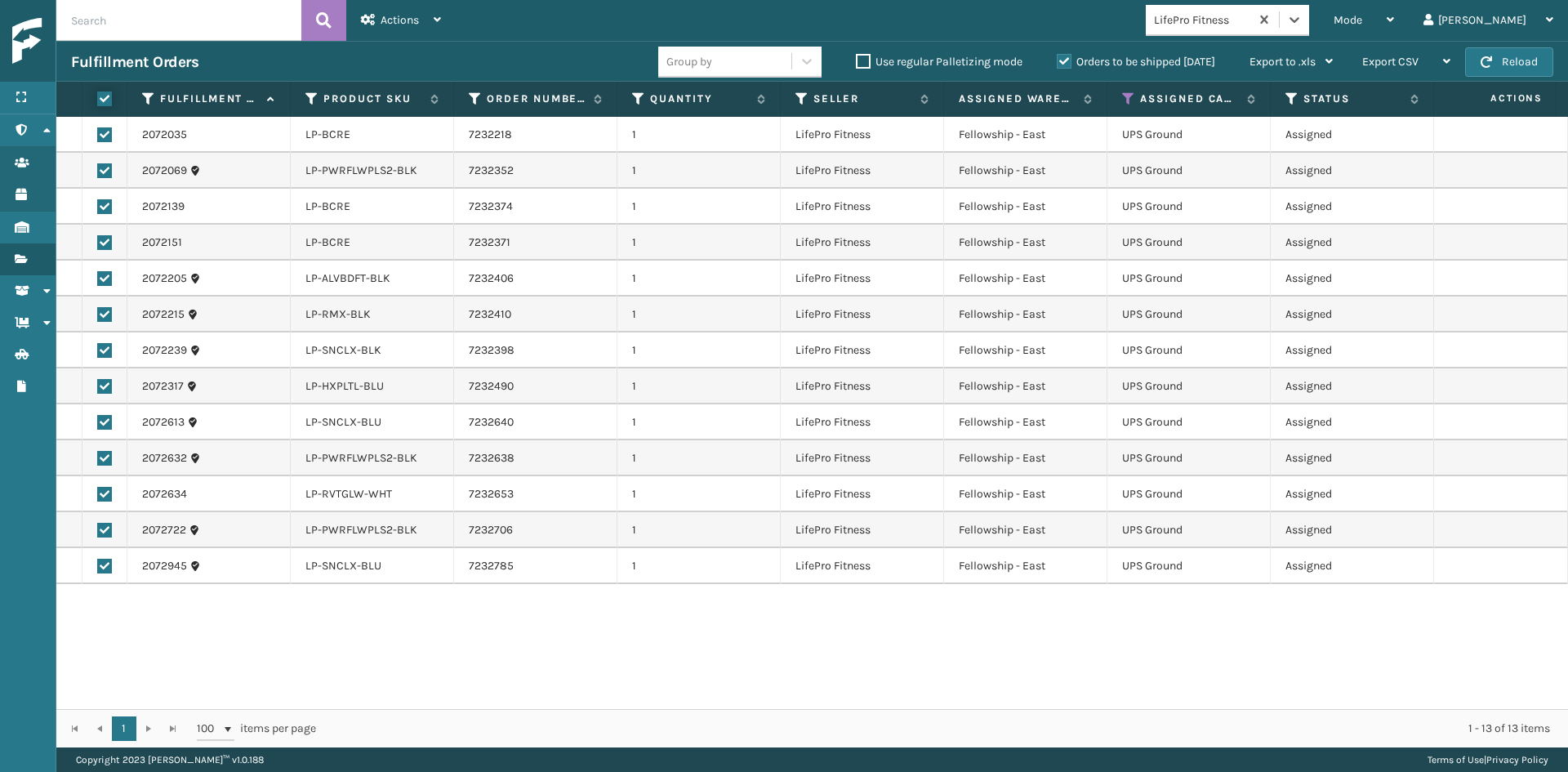
checkbox input "true"
click at [428, 20] on div "Actions" at bounding box center [401, 20] width 80 height 41
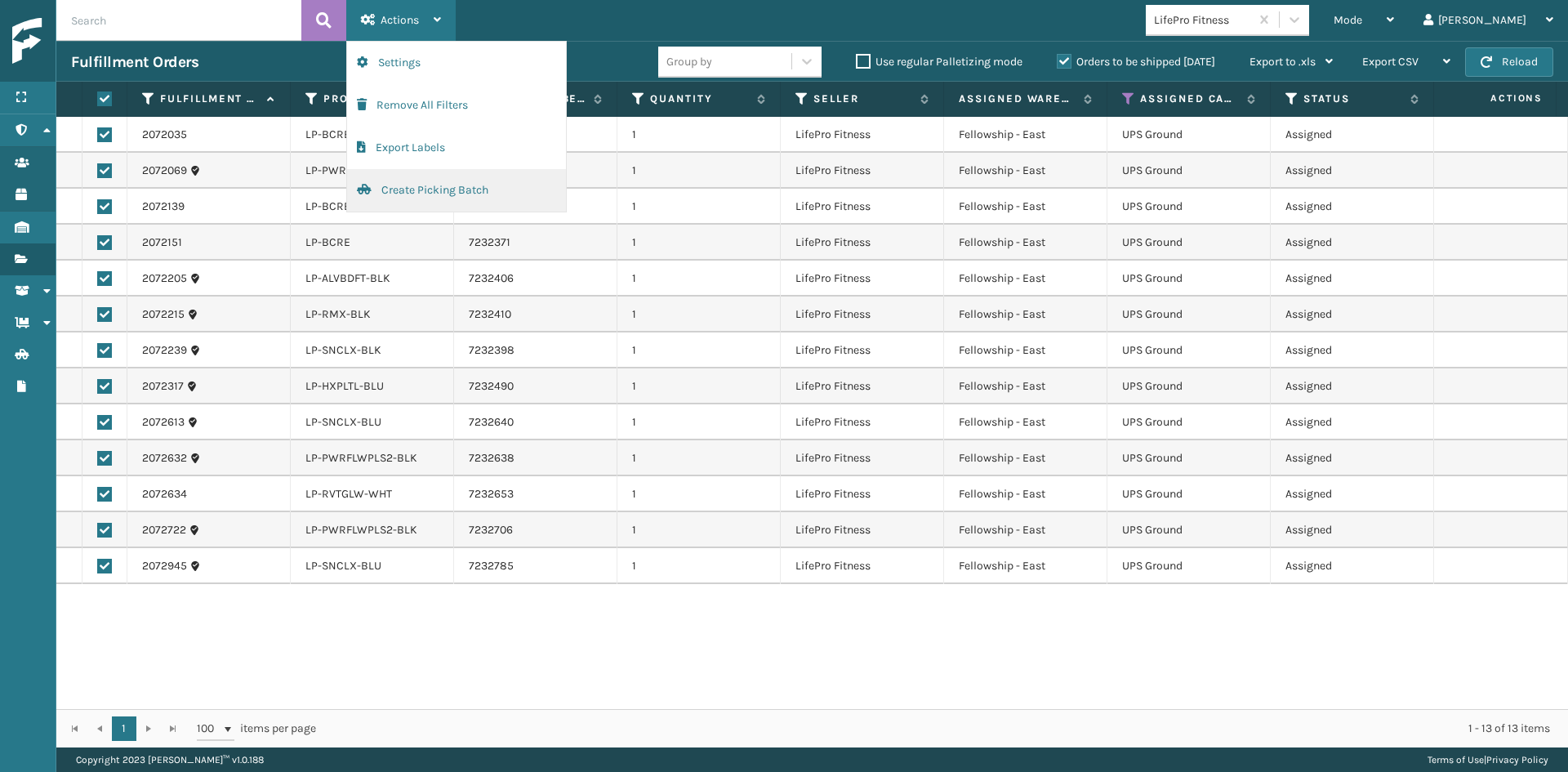
click at [398, 178] on button "Create Picking Batch" at bounding box center [456, 190] width 219 height 42
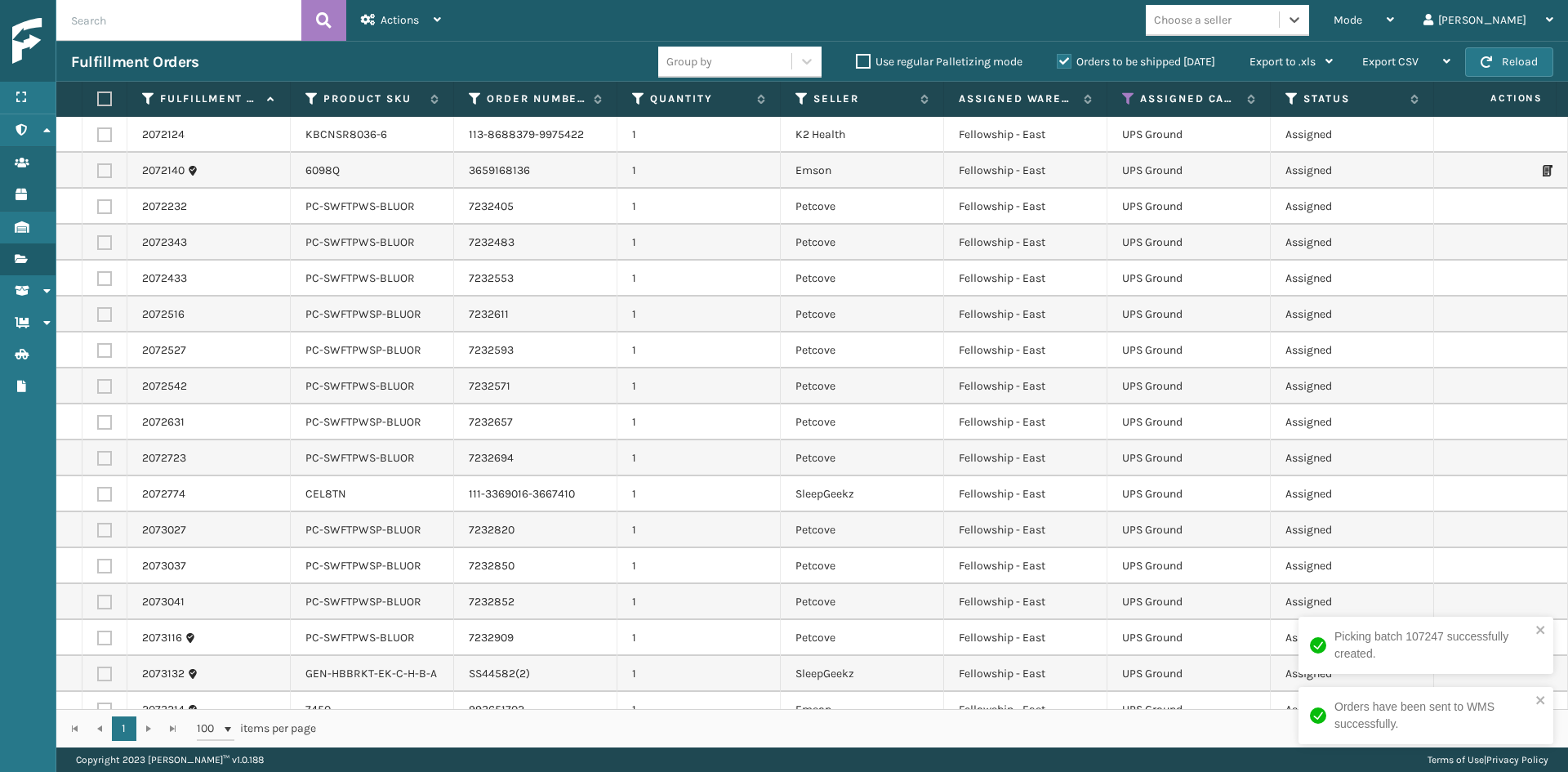
click at [1232, 21] on div "Choose a seller" at bounding box center [1193, 20] width 78 height 17
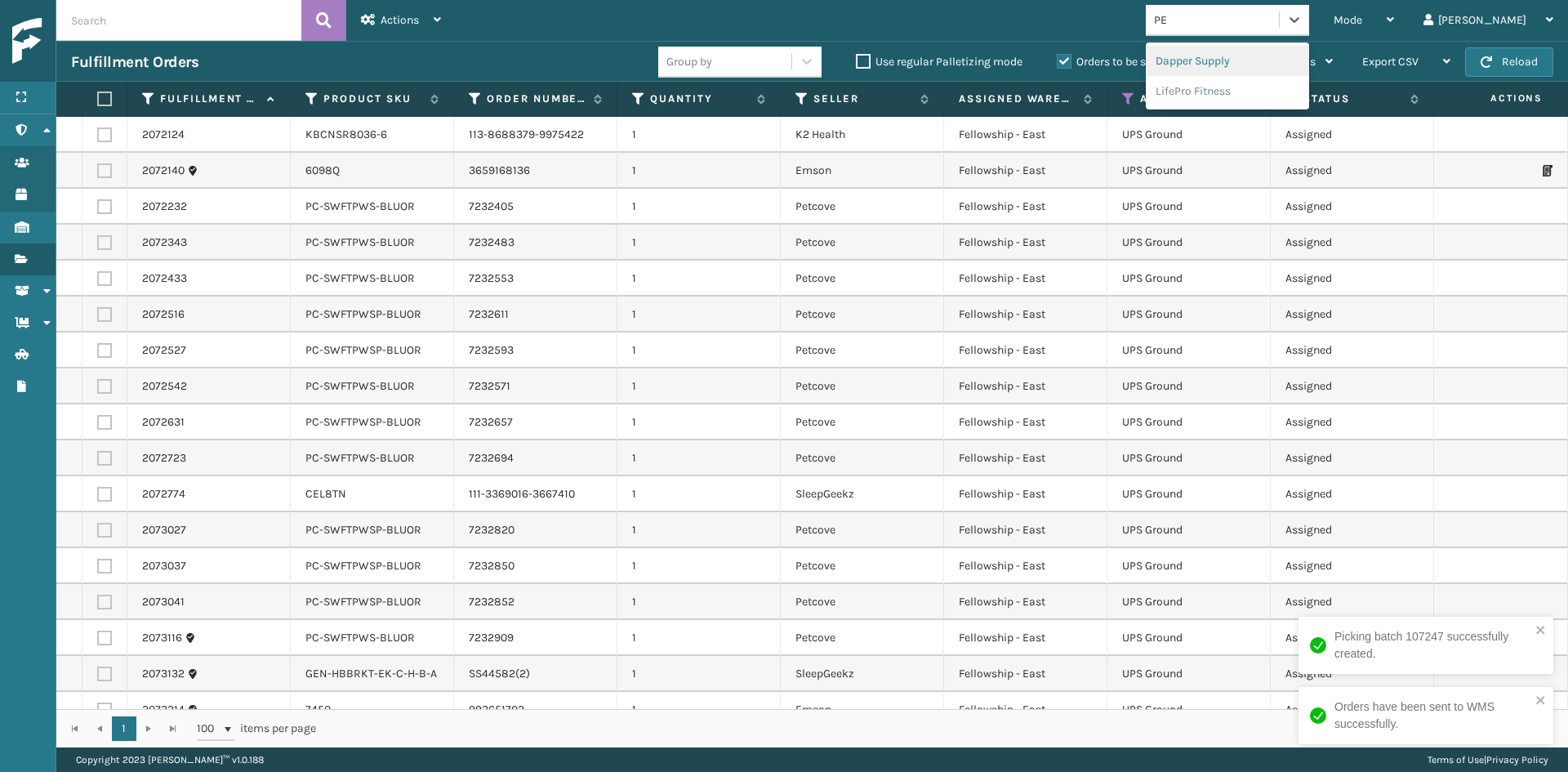
type input "PET"
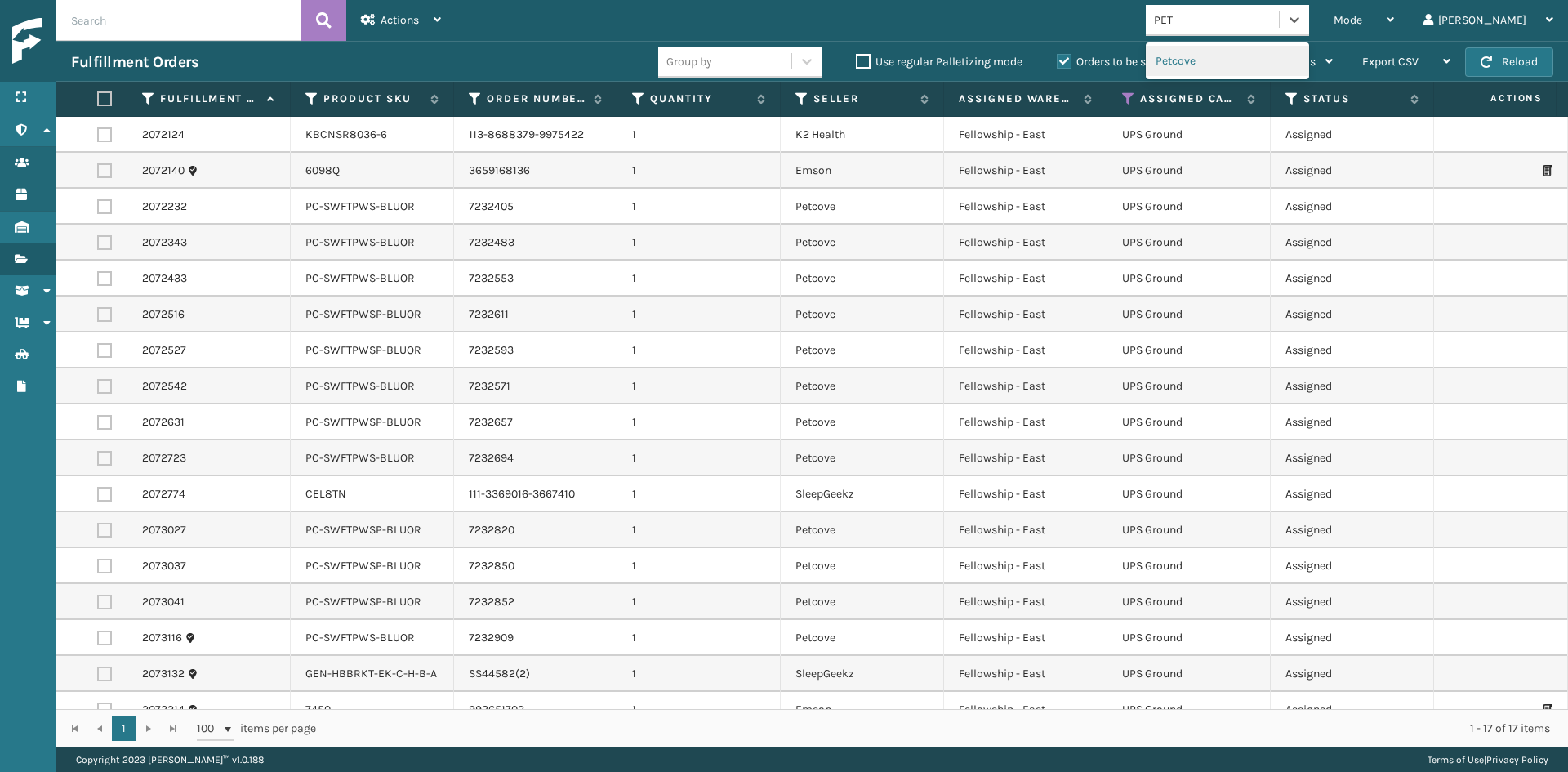
click at [1264, 54] on div "Petcove" at bounding box center [1227, 60] width 164 height 31
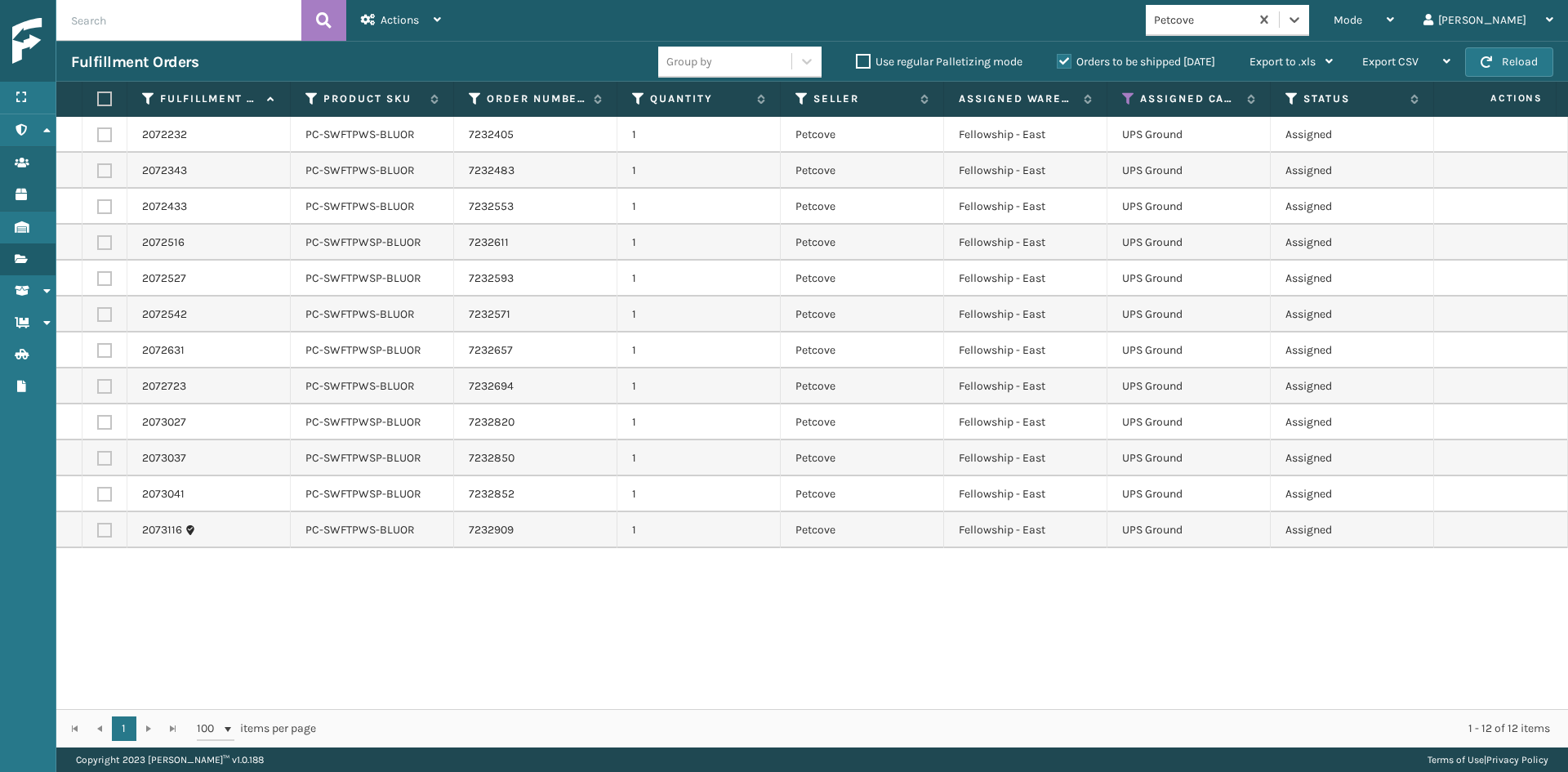
click at [102, 94] on label at bounding box center [102, 99] width 10 height 15
click at [98, 94] on input "checkbox" at bounding box center [98, 99] width 1 height 11
checkbox input "true"
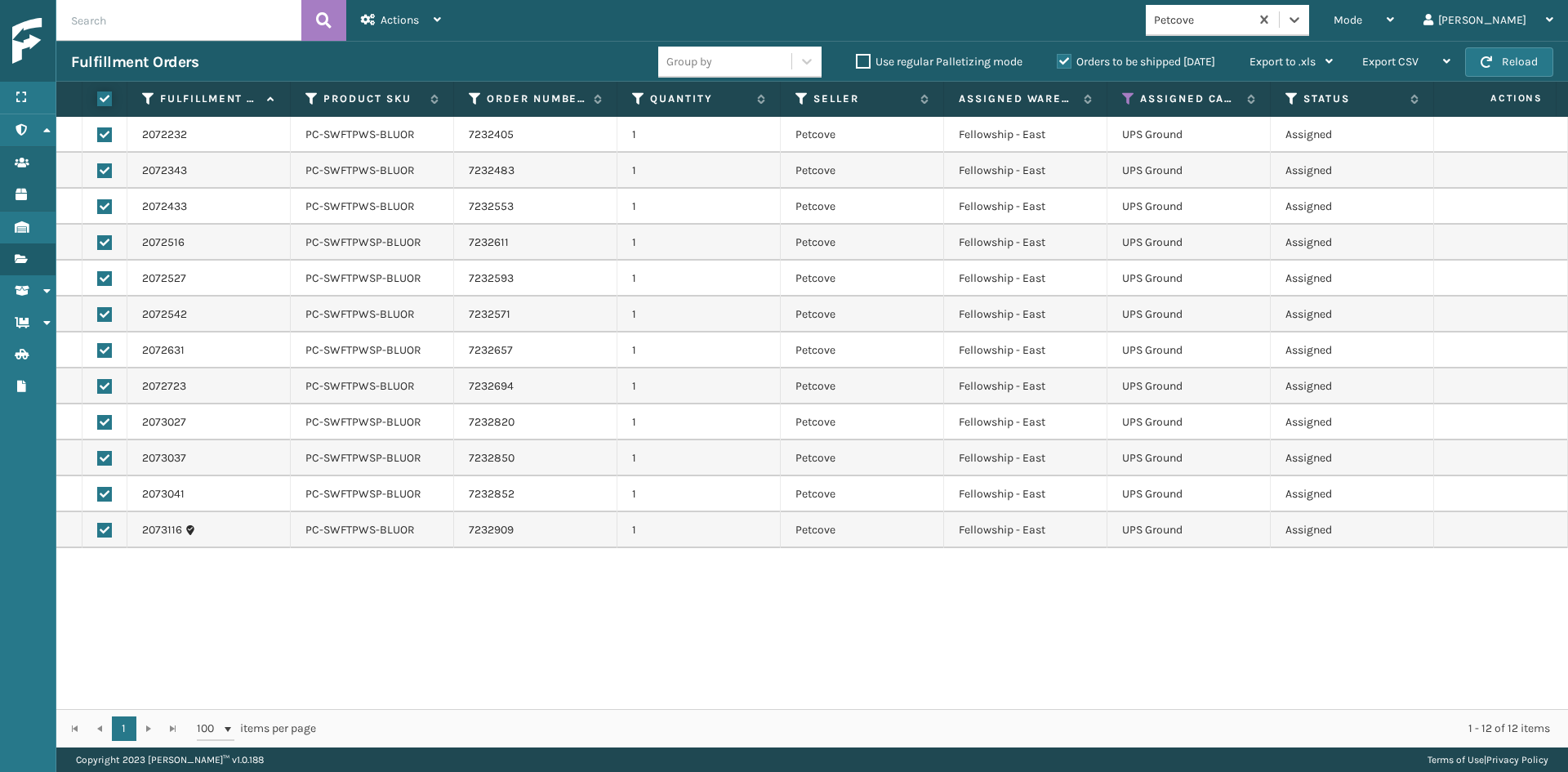
checkbox input "true"
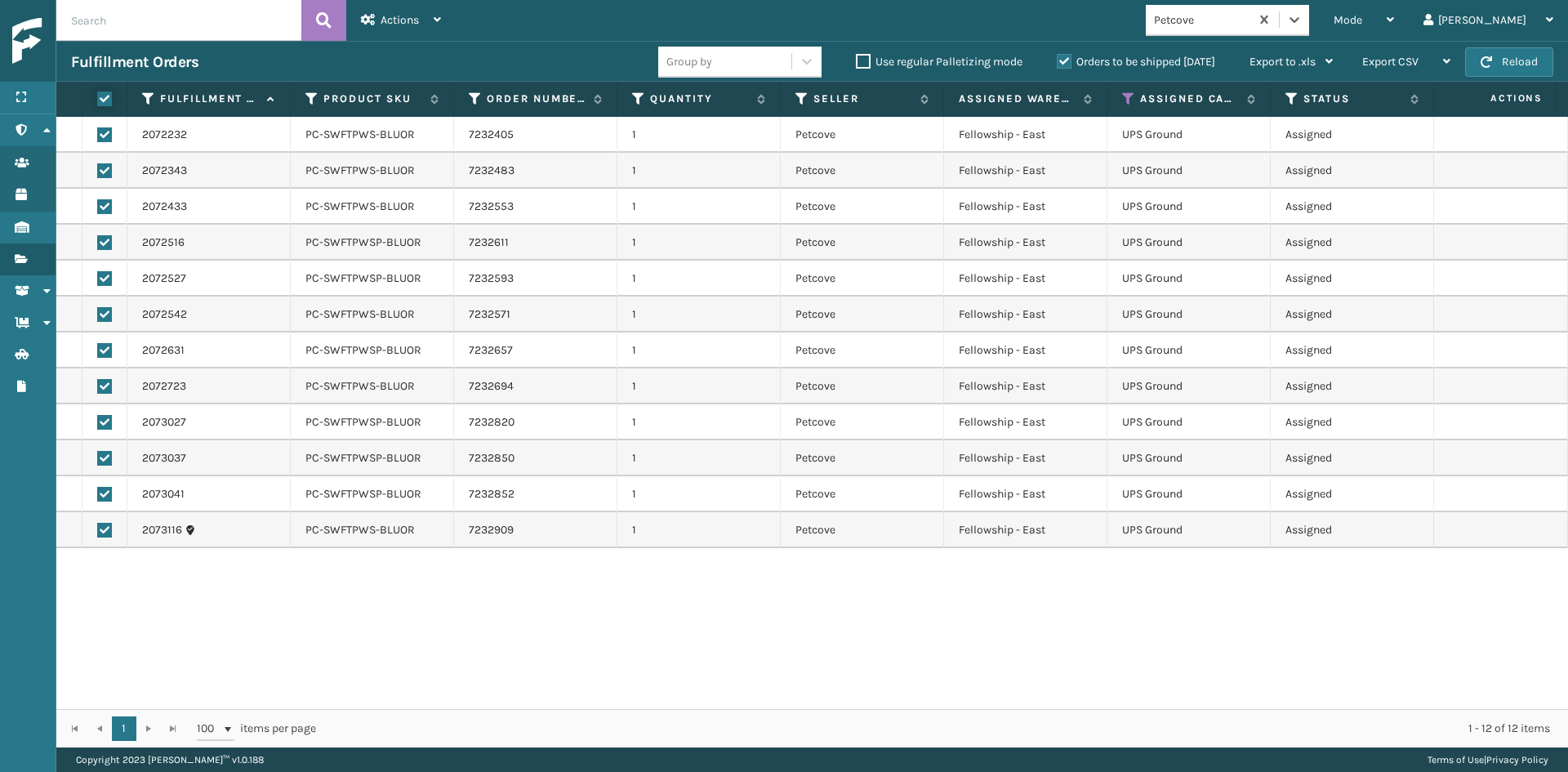
checkbox input "true"
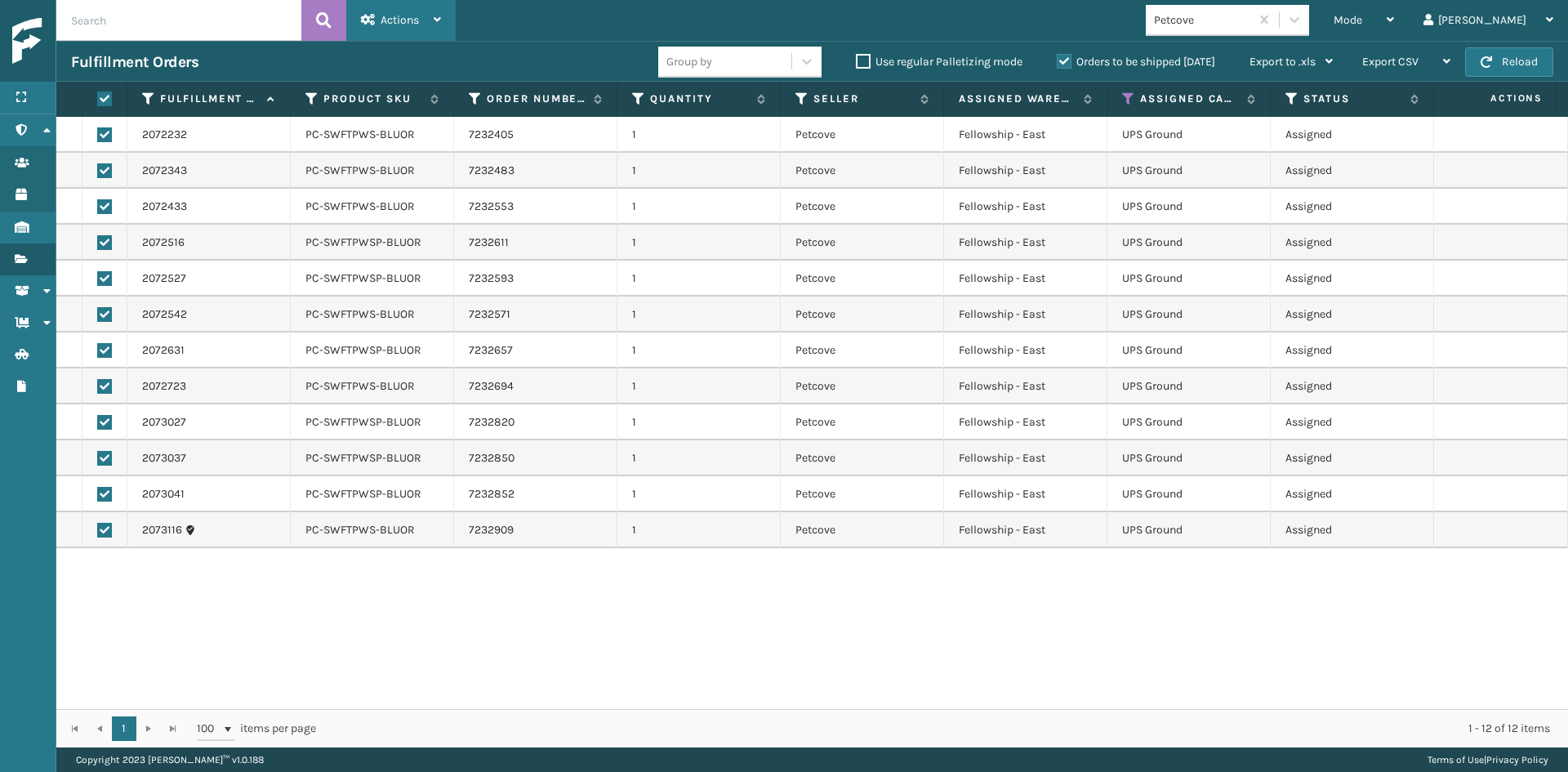
click at [405, 26] on span "Actions" at bounding box center [399, 20] width 38 height 14
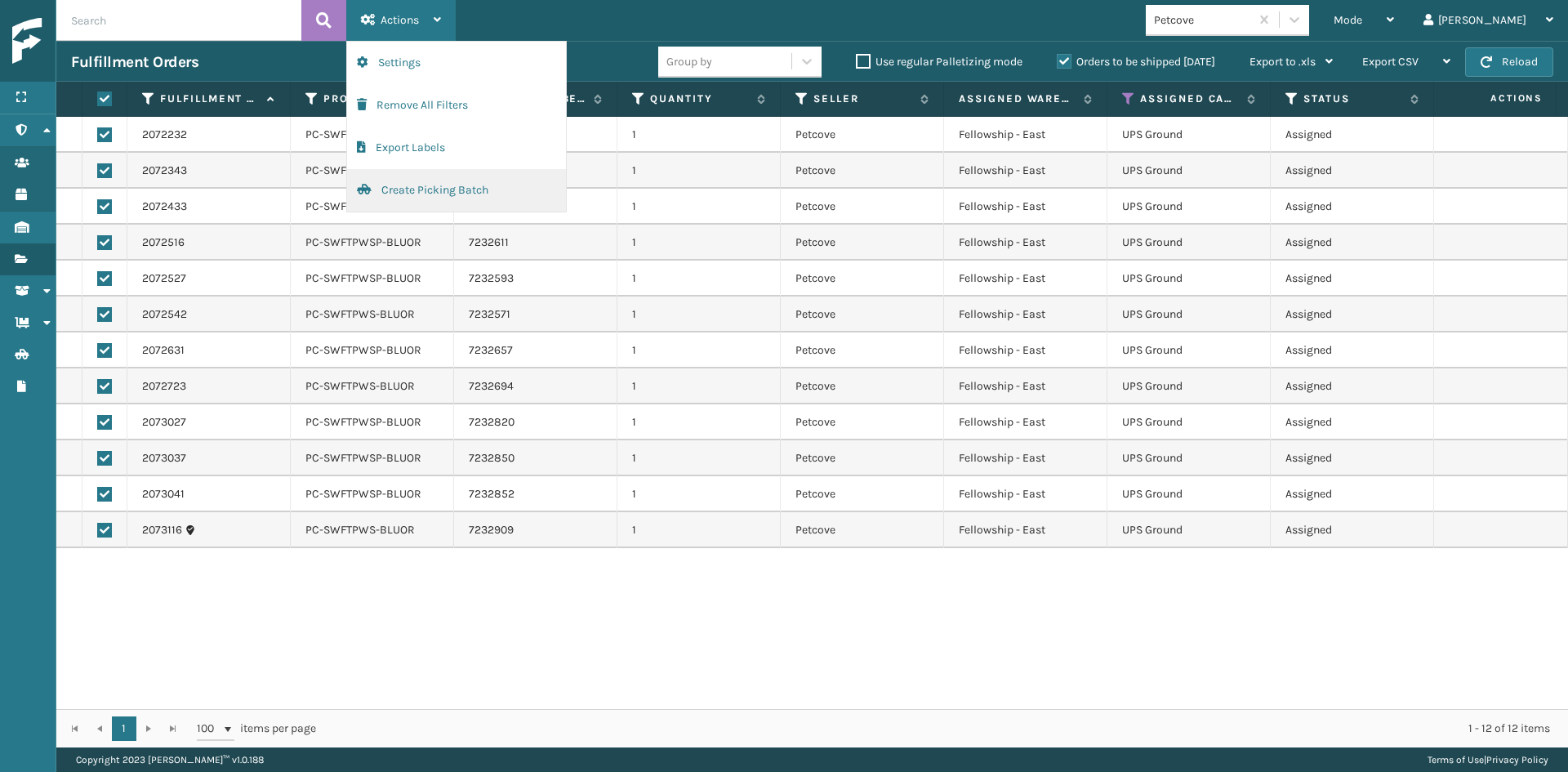
click at [402, 183] on button "Create Picking Batch" at bounding box center [456, 190] width 219 height 42
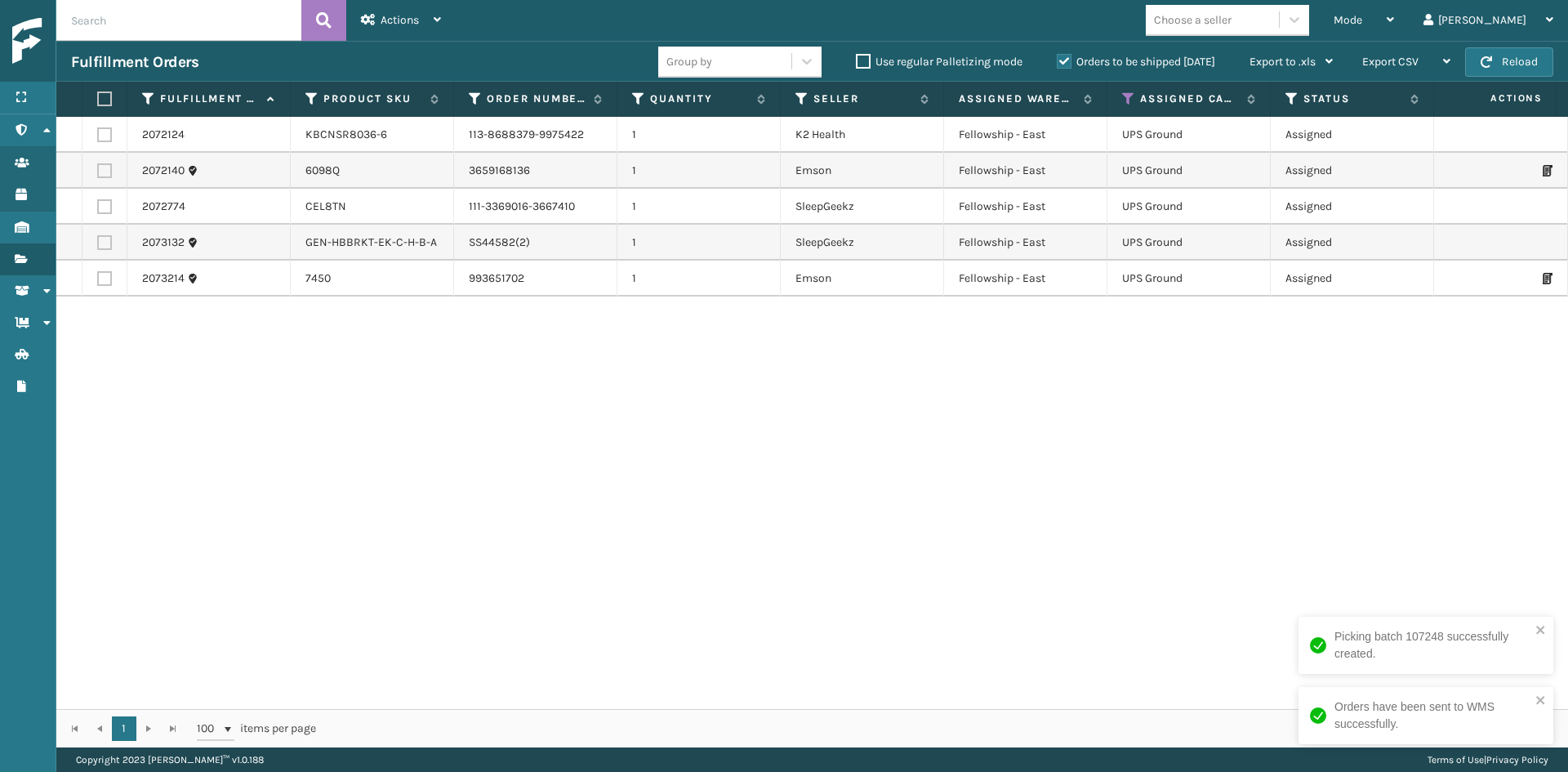
click at [107, 283] on label at bounding box center [105, 279] width 15 height 15
click at [98, 282] on input "checkbox" at bounding box center [98, 276] width 1 height 11
checkbox input "true"
click at [95, 230] on td at bounding box center [105, 242] width 45 height 36
click at [100, 236] on label at bounding box center [105, 243] width 15 height 15
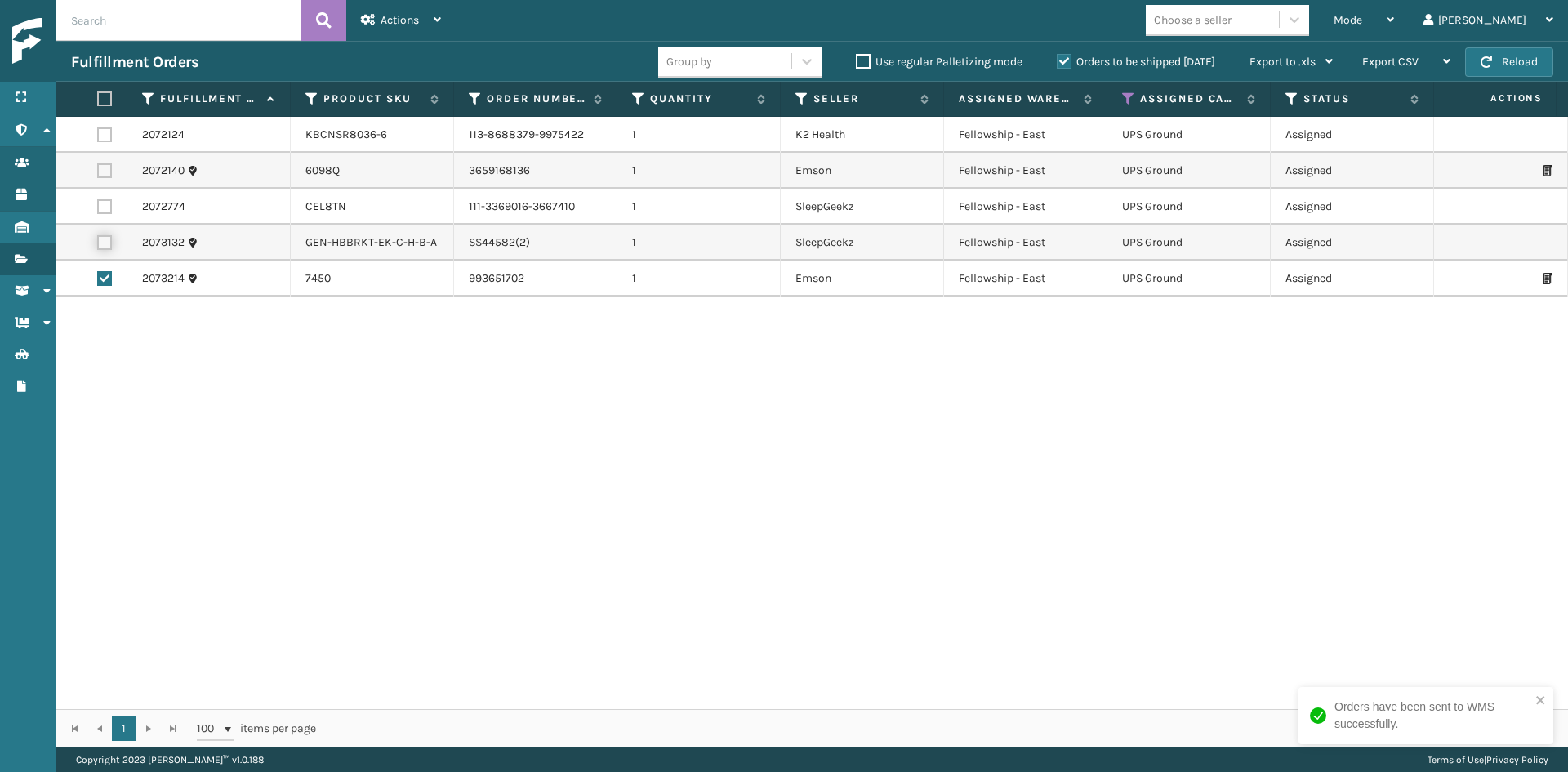
click at [98, 236] on input "checkbox" at bounding box center [98, 241] width 1 height 11
checkbox input "true"
drag, startPoint x: 104, startPoint y: 207, endPoint x: 118, endPoint y: 172, distance: 37.7
click at [104, 207] on label at bounding box center [105, 207] width 15 height 15
click at [98, 207] on input "checkbox" at bounding box center [98, 204] width 1 height 11
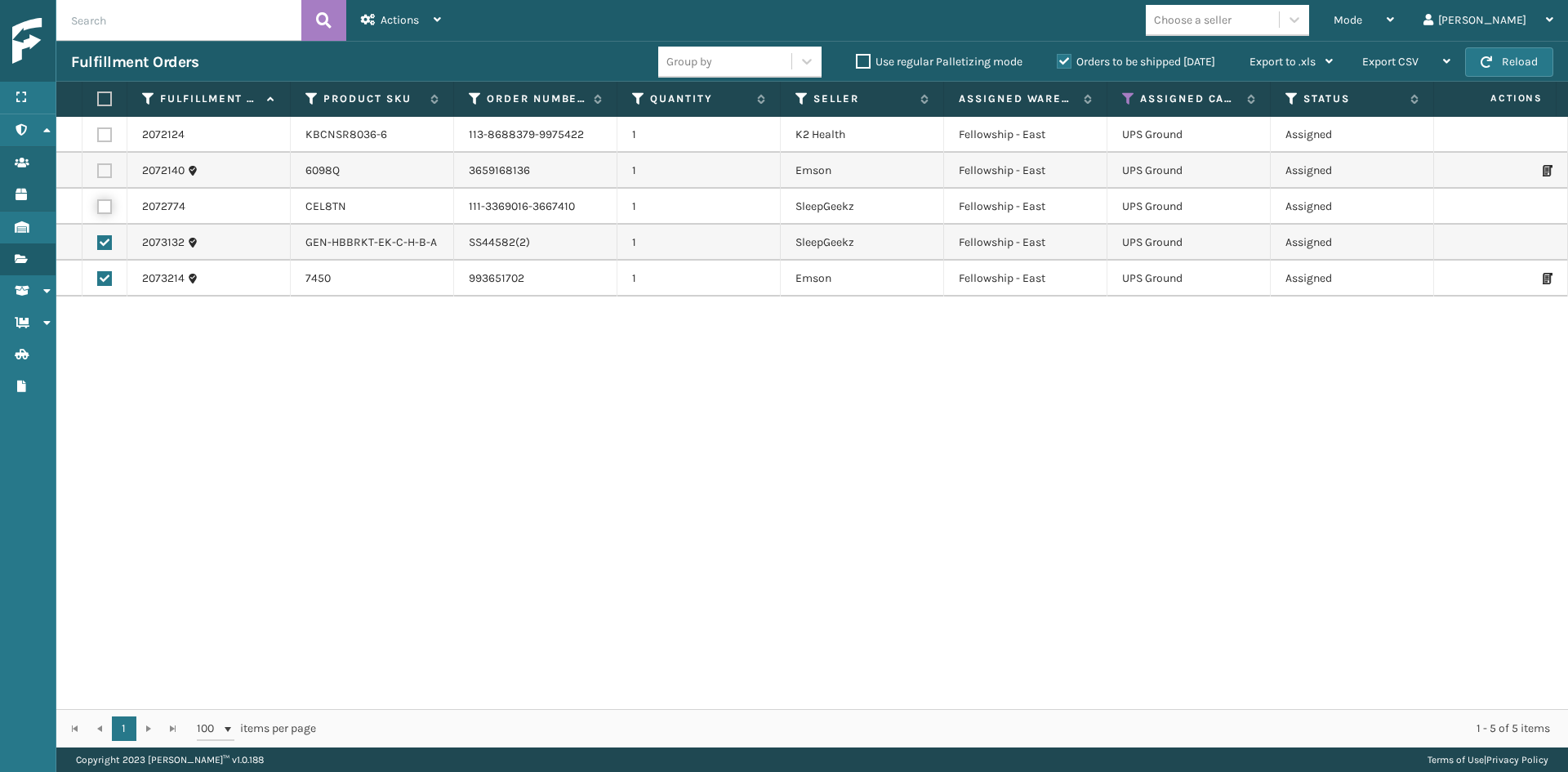
checkbox input "true"
drag, startPoint x: 119, startPoint y: 169, endPoint x: 110, endPoint y: 168, distance: 9.1
click at [119, 168] on td at bounding box center [105, 170] width 45 height 36
click at [108, 168] on label at bounding box center [105, 171] width 15 height 15
click at [98, 168] on input "checkbox" at bounding box center [98, 169] width 1 height 11
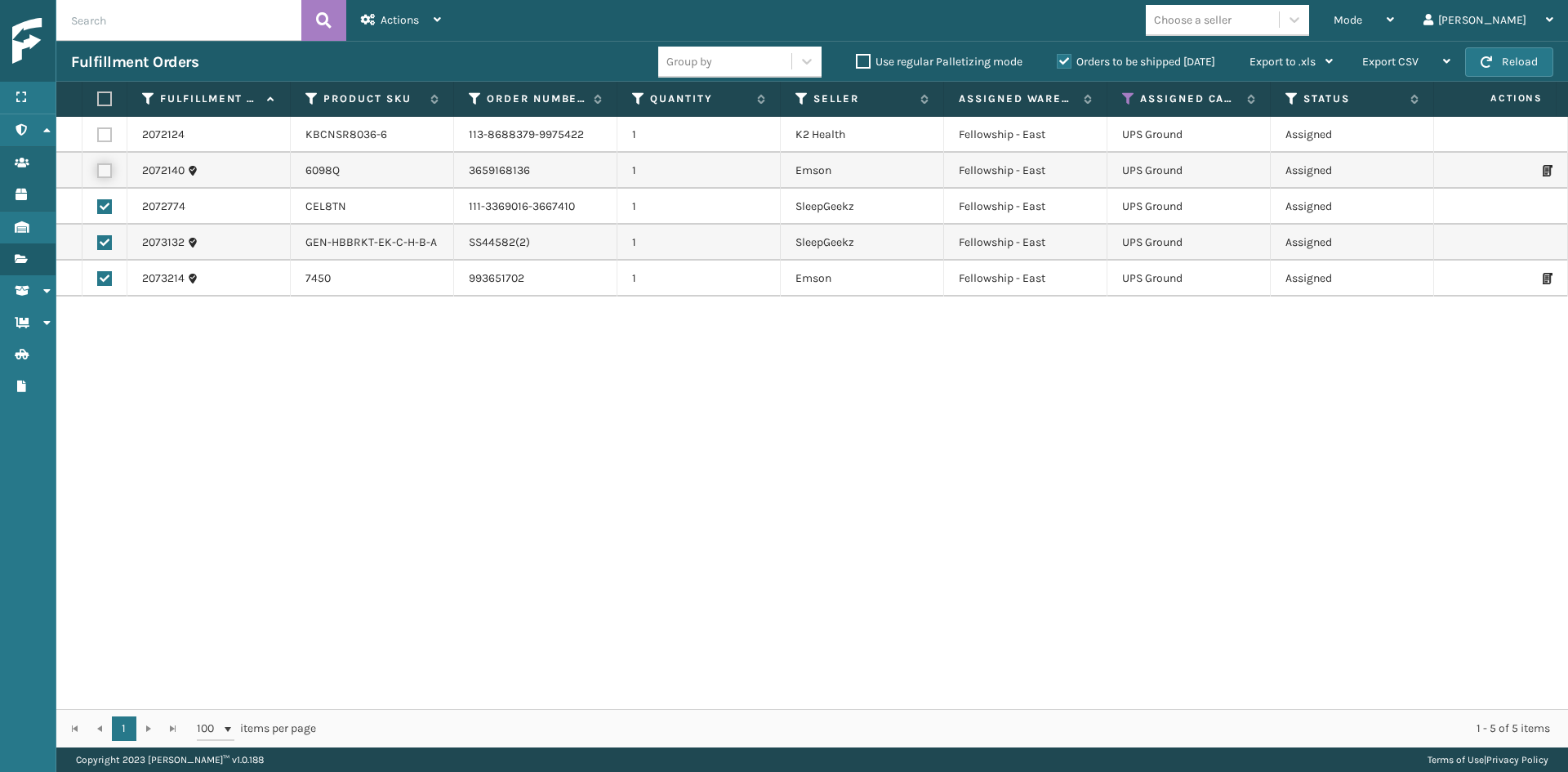
checkbox input "true"
click at [386, 21] on span "Actions" at bounding box center [399, 20] width 38 height 14
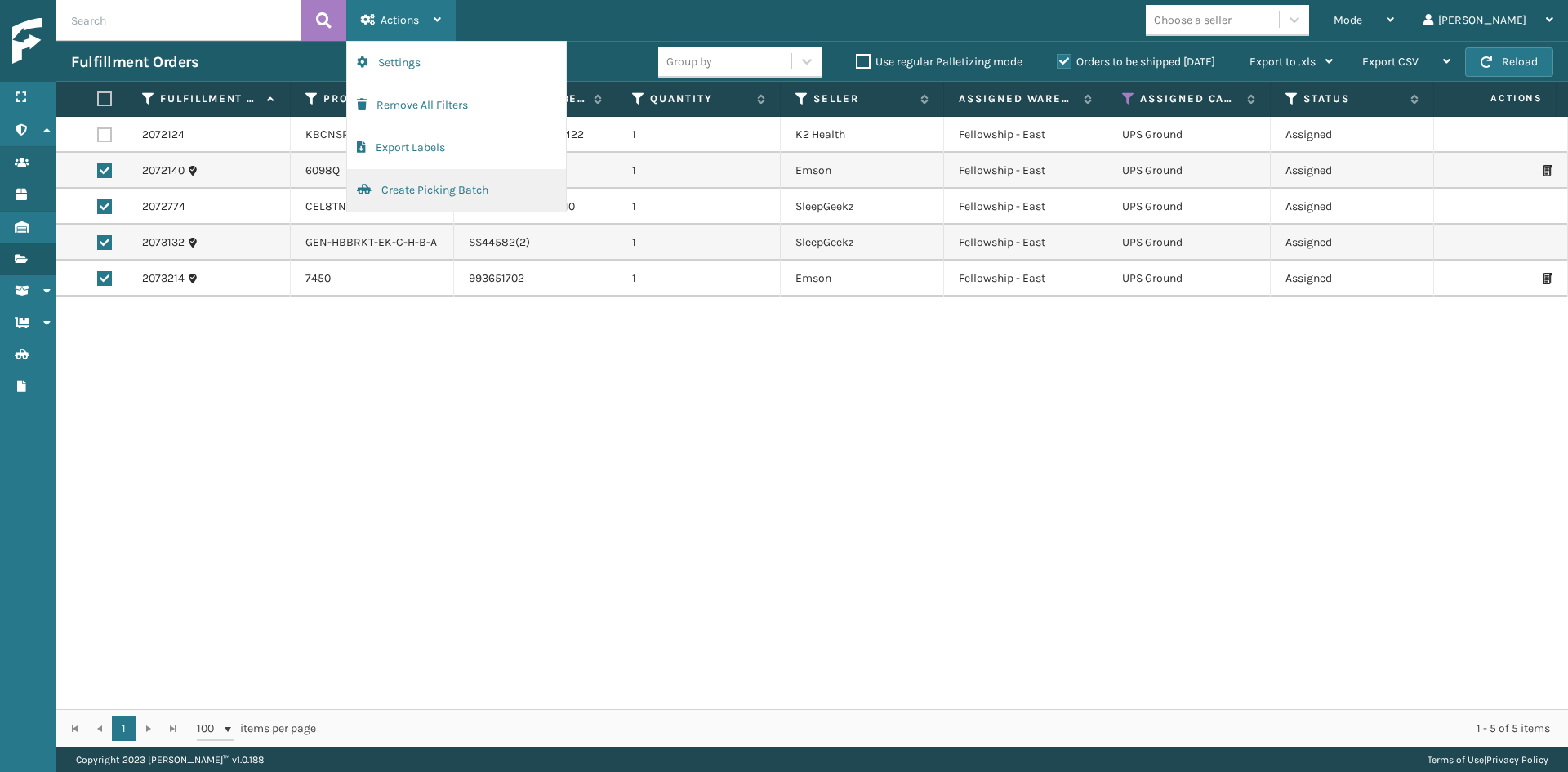
click at [382, 197] on button "Create Picking Batch" at bounding box center [456, 190] width 219 height 42
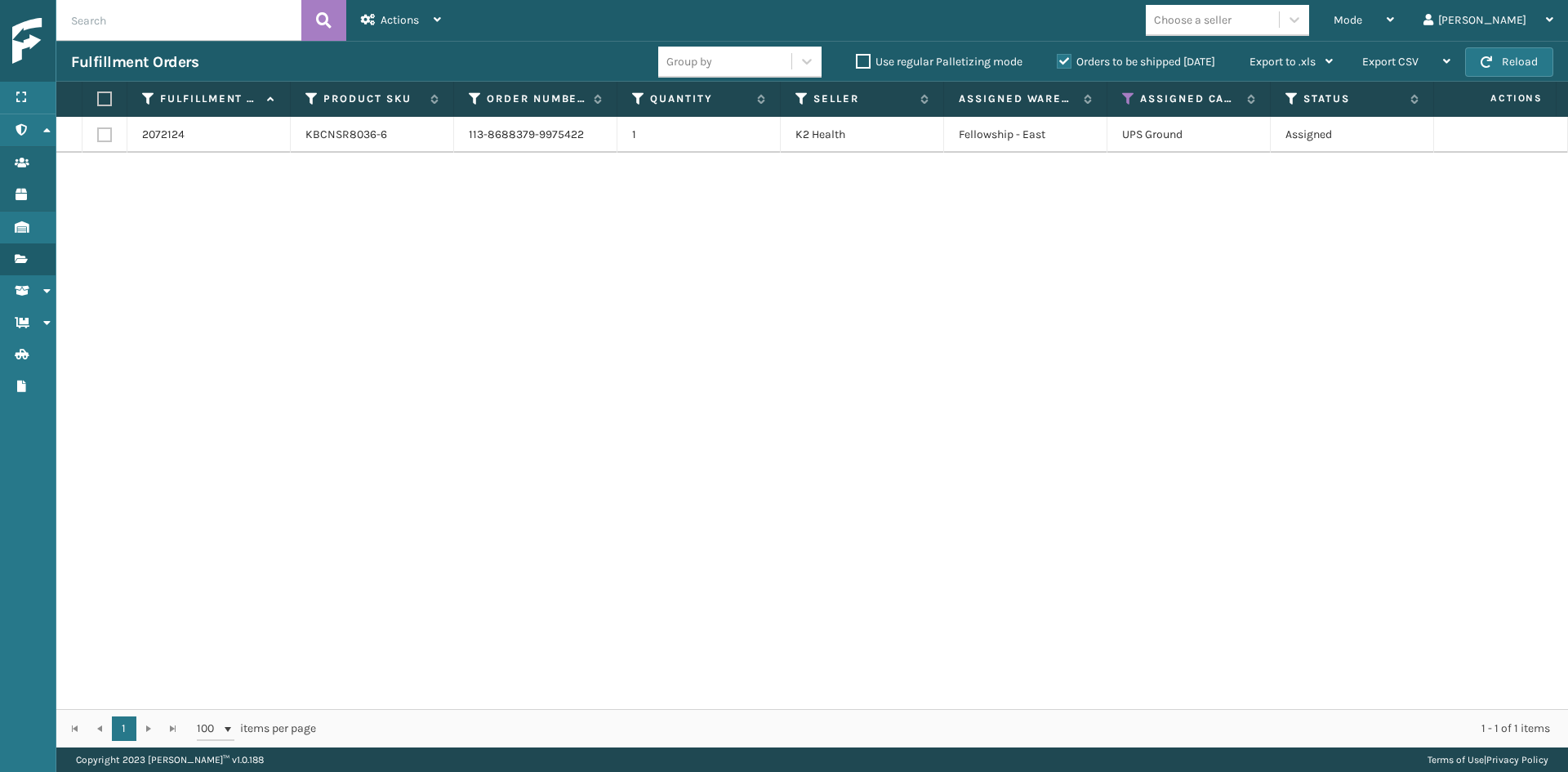
click at [102, 92] on label at bounding box center [102, 99] width 10 height 15
click at [98, 94] on input "checkbox" at bounding box center [98, 99] width 1 height 11
checkbox input "true"
click at [403, 12] on div "Actions" at bounding box center [401, 20] width 80 height 41
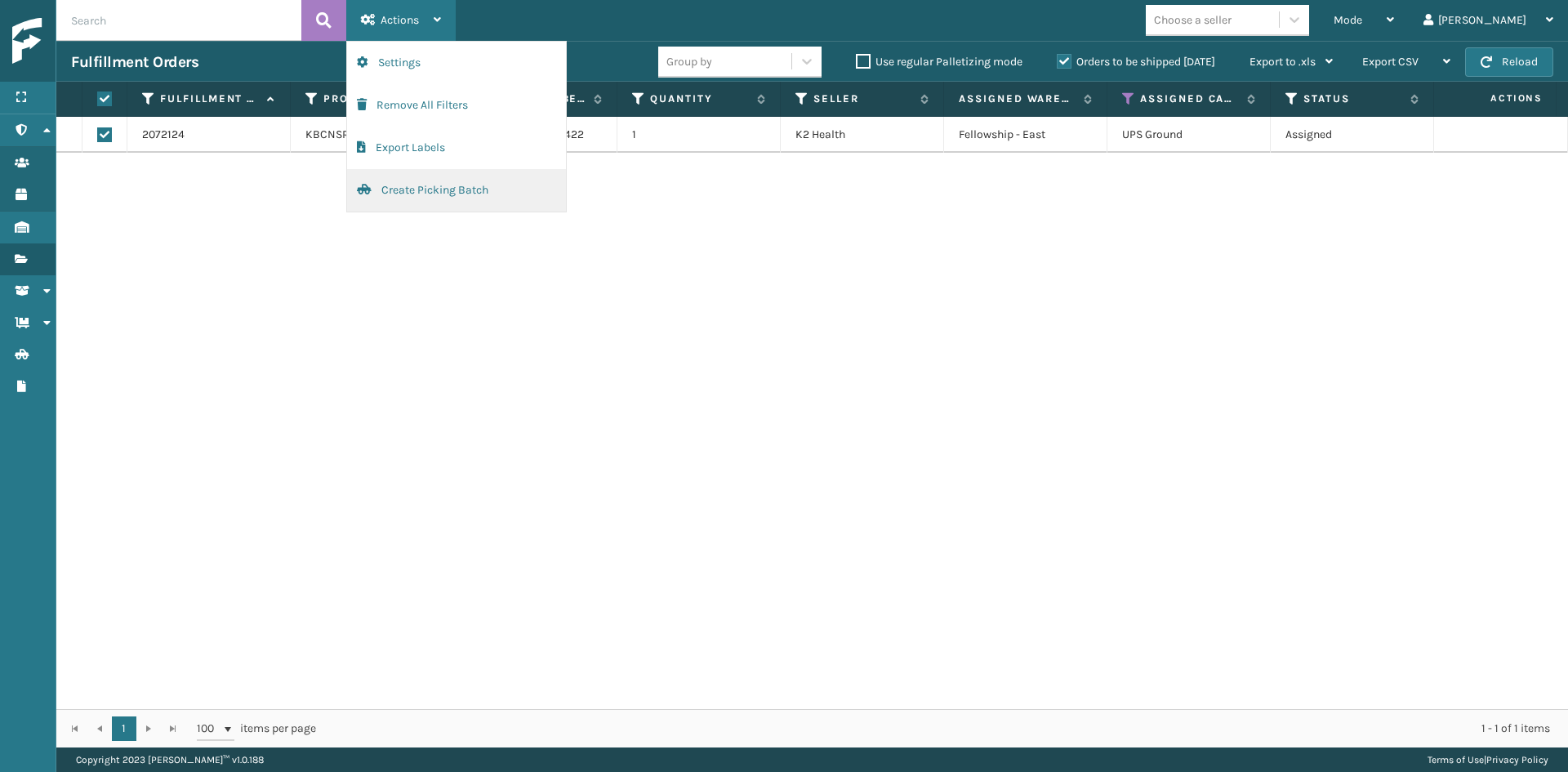
click at [415, 193] on button "Create Picking Batch" at bounding box center [456, 190] width 219 height 42
